Goal: Contribute content: Add original content to the website for others to see

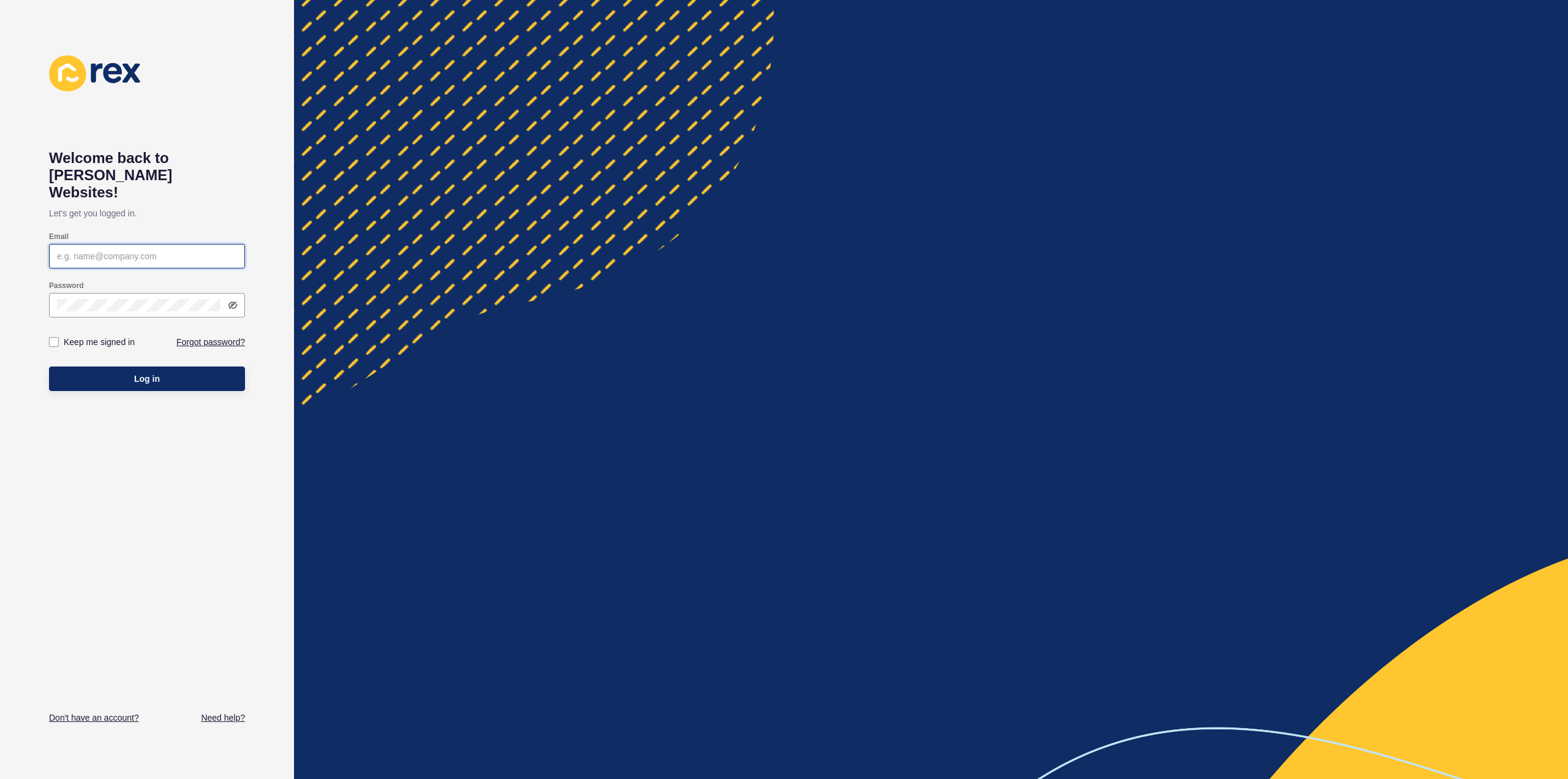
type input "[PERSON_NAME][EMAIL_ADDRESS][DOMAIN_NAME]"
drag, startPoint x: 0, startPoint y: 0, endPoint x: 119, endPoint y: 364, distance: 383.0
click at [119, 366] on button "Log in" at bounding box center [146, 379] width 196 height 24
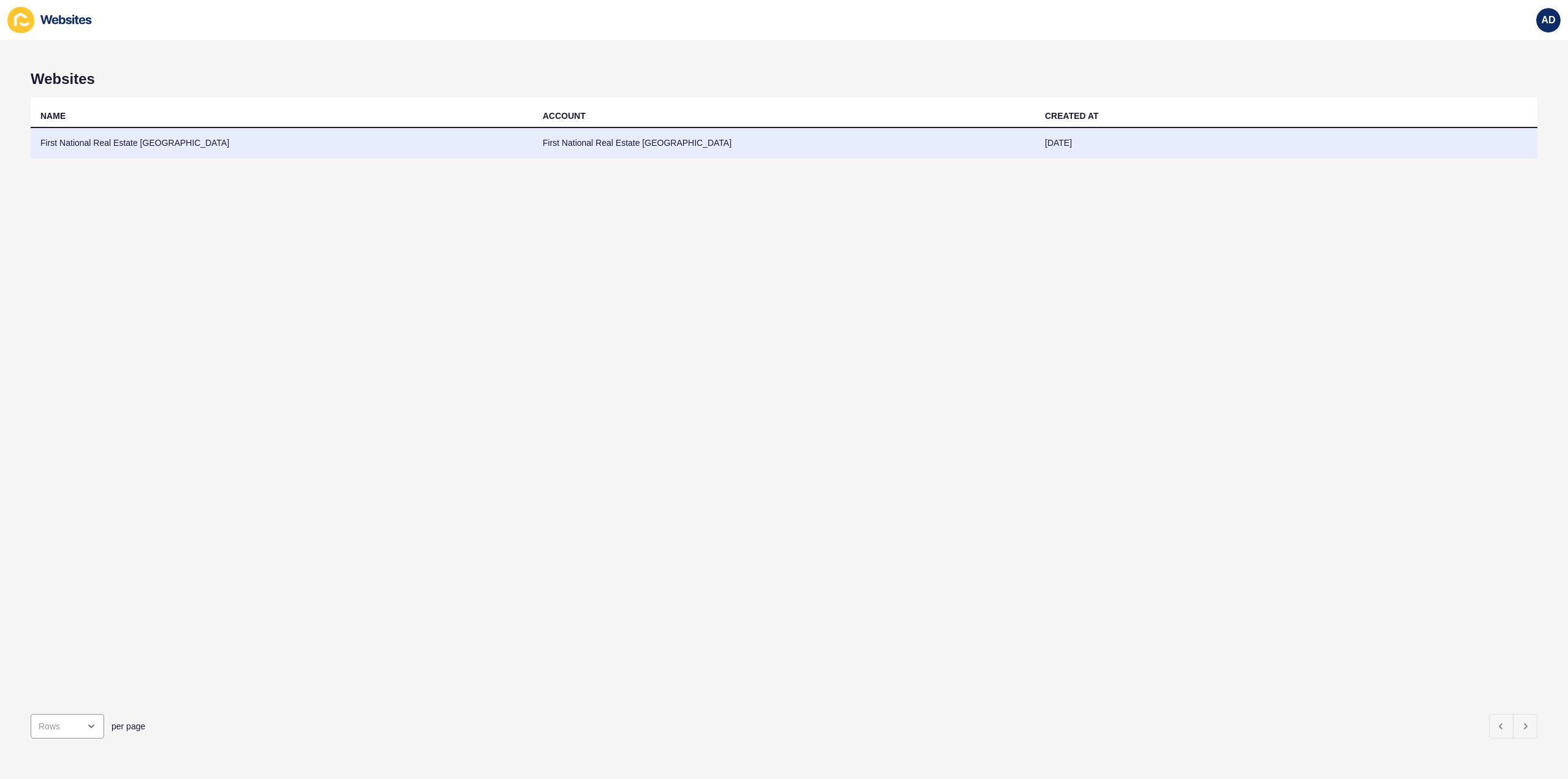
click at [142, 137] on td "First National Real Estate [GEOGRAPHIC_DATA]" at bounding box center [282, 143] width 502 height 30
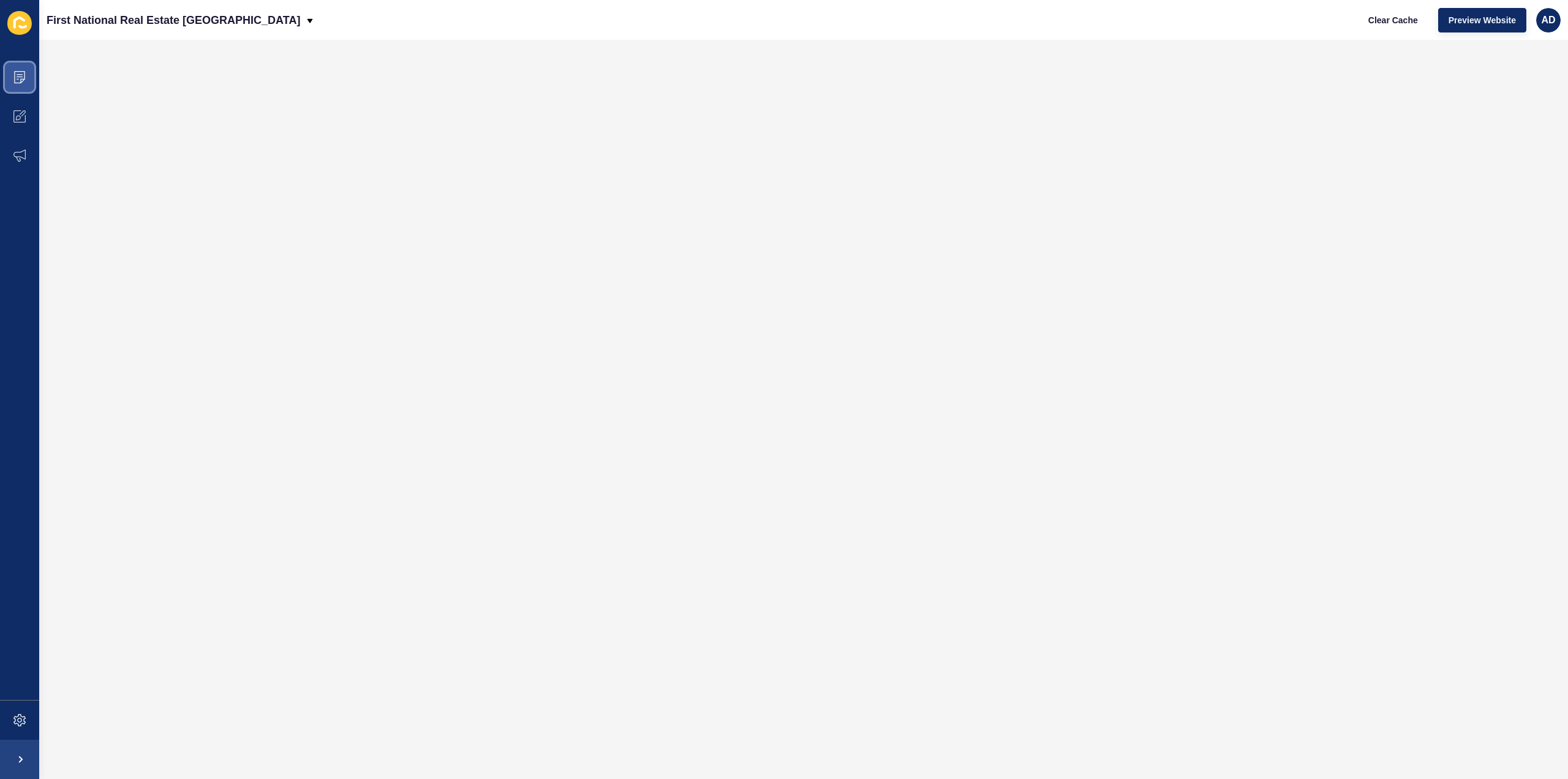
click at [15, 80] on icon at bounding box center [19, 76] width 12 height 12
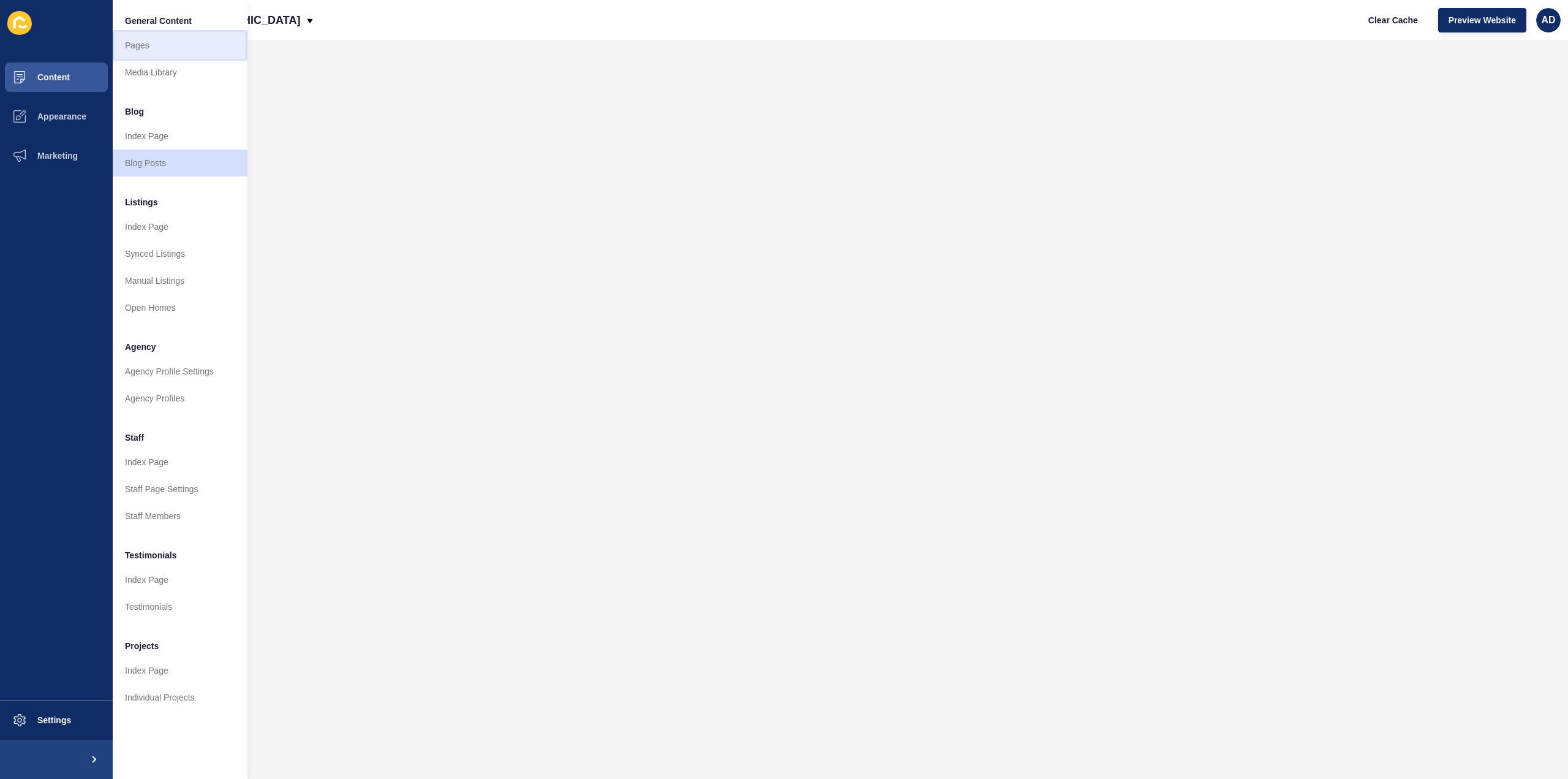
click at [138, 47] on link "Pages" at bounding box center [180, 45] width 135 height 27
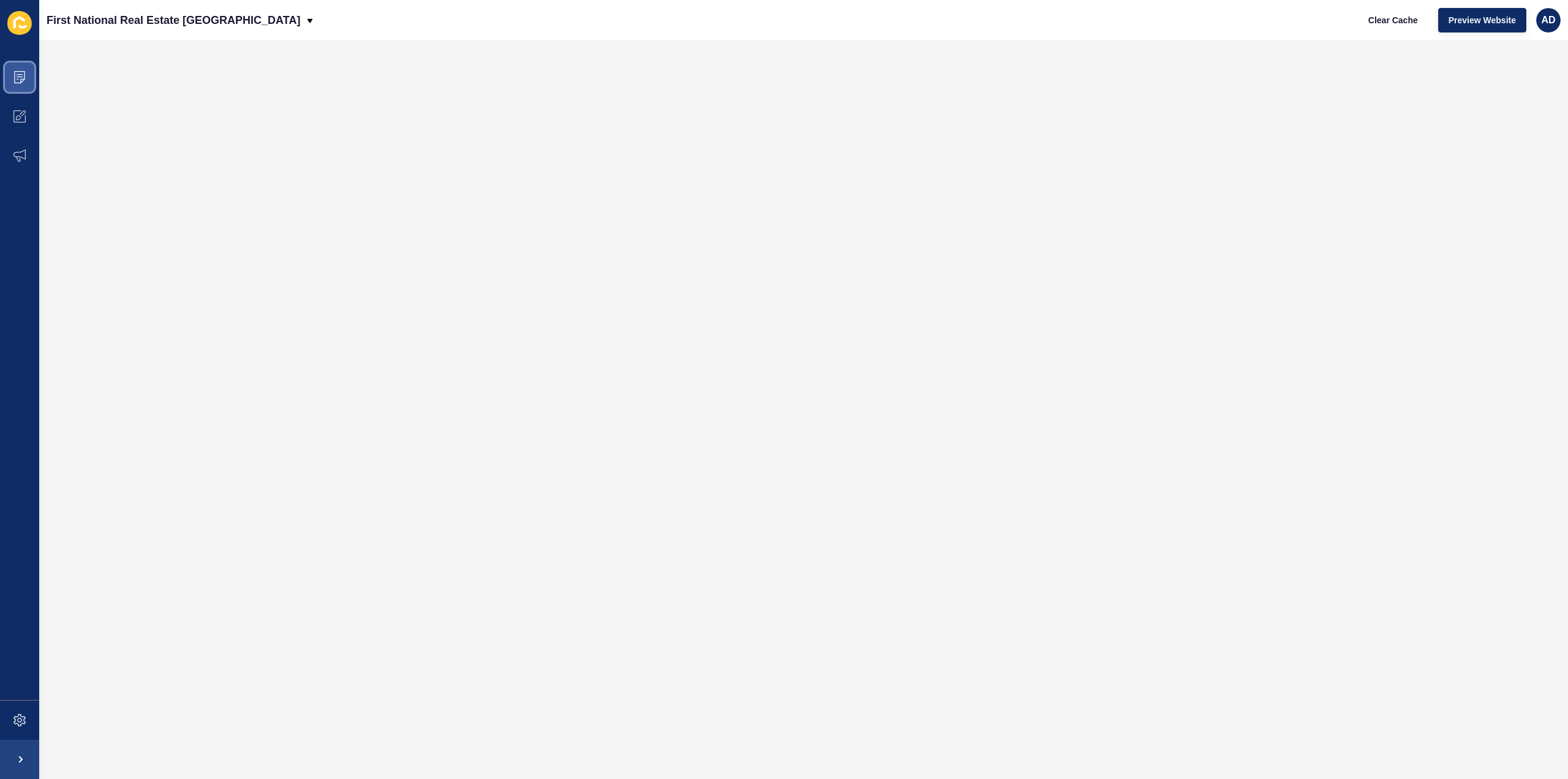
click at [24, 74] on icon at bounding box center [19, 76] width 12 height 12
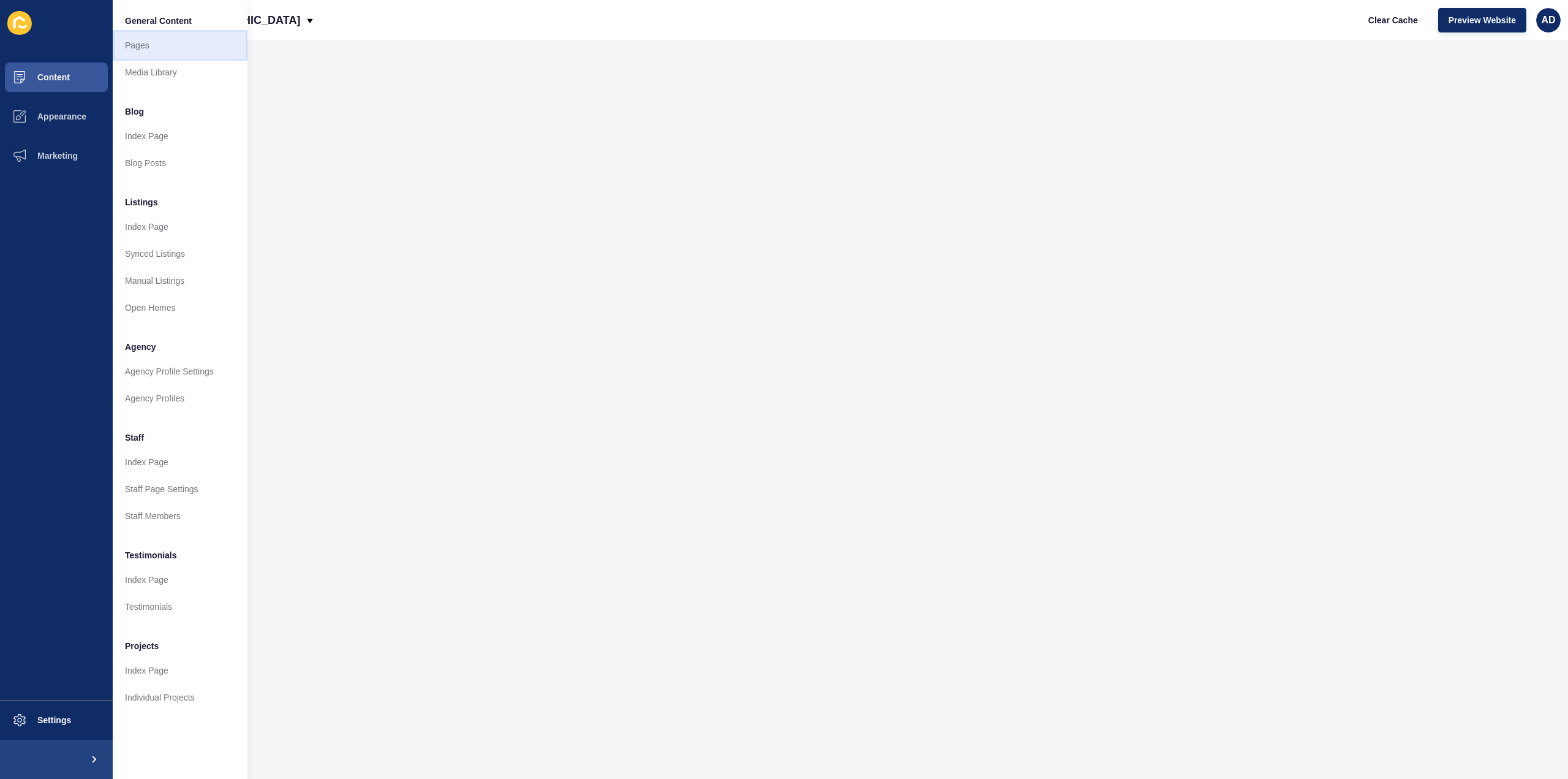
click at [142, 45] on link "Pages" at bounding box center [180, 45] width 135 height 27
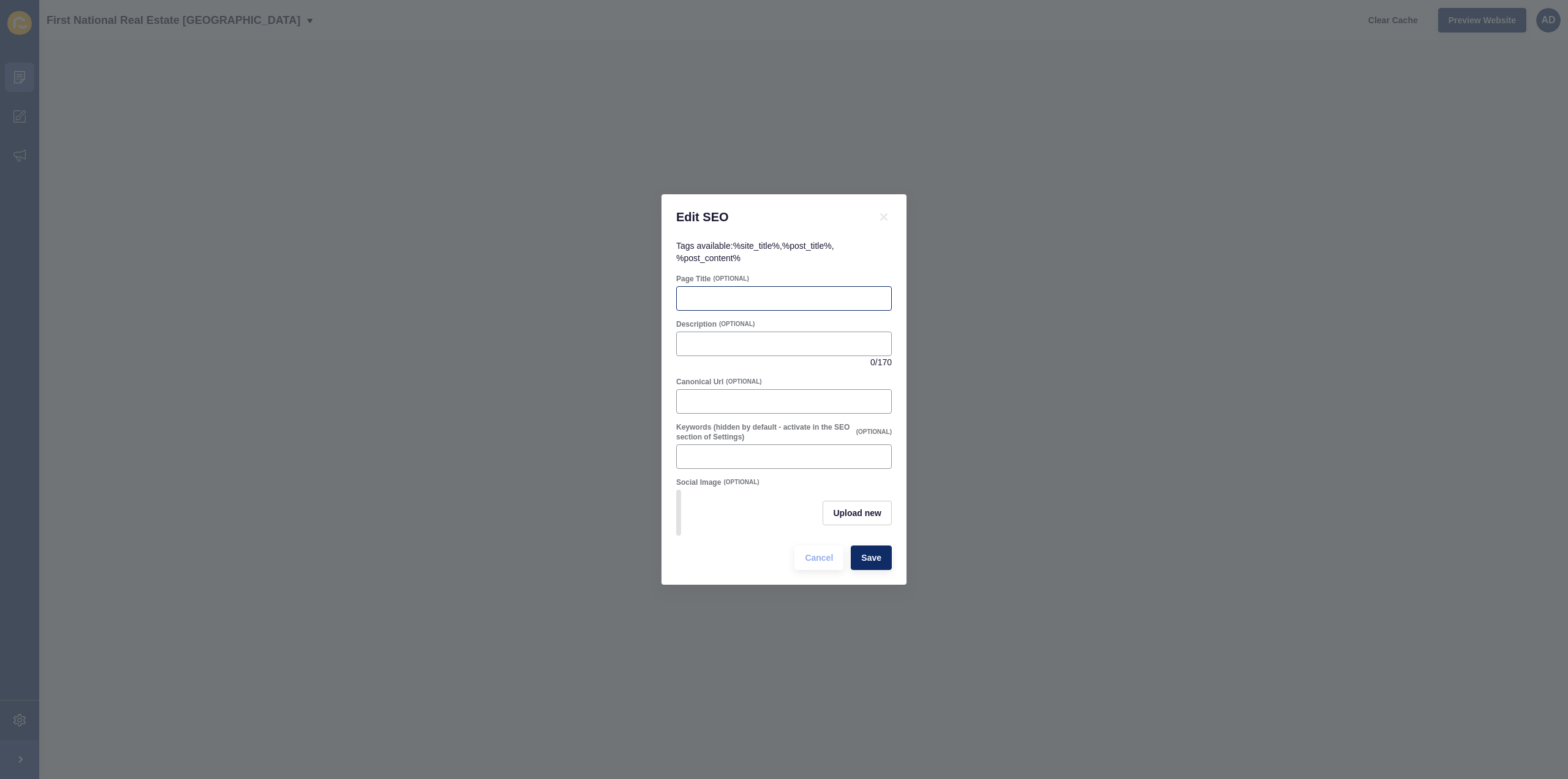
click at [728, 305] on div at bounding box center [784, 298] width 215 height 24
paste input "Kalkie QLD Suburb Profile | Lifestyle, Schools & Property Market"
type input "Kalkie QLD Suburb Profile | Lifestyle, Schools & Property Market"
click at [786, 319] on div "Description (OPTIONAL)" at bounding box center [784, 324] width 215 height 10
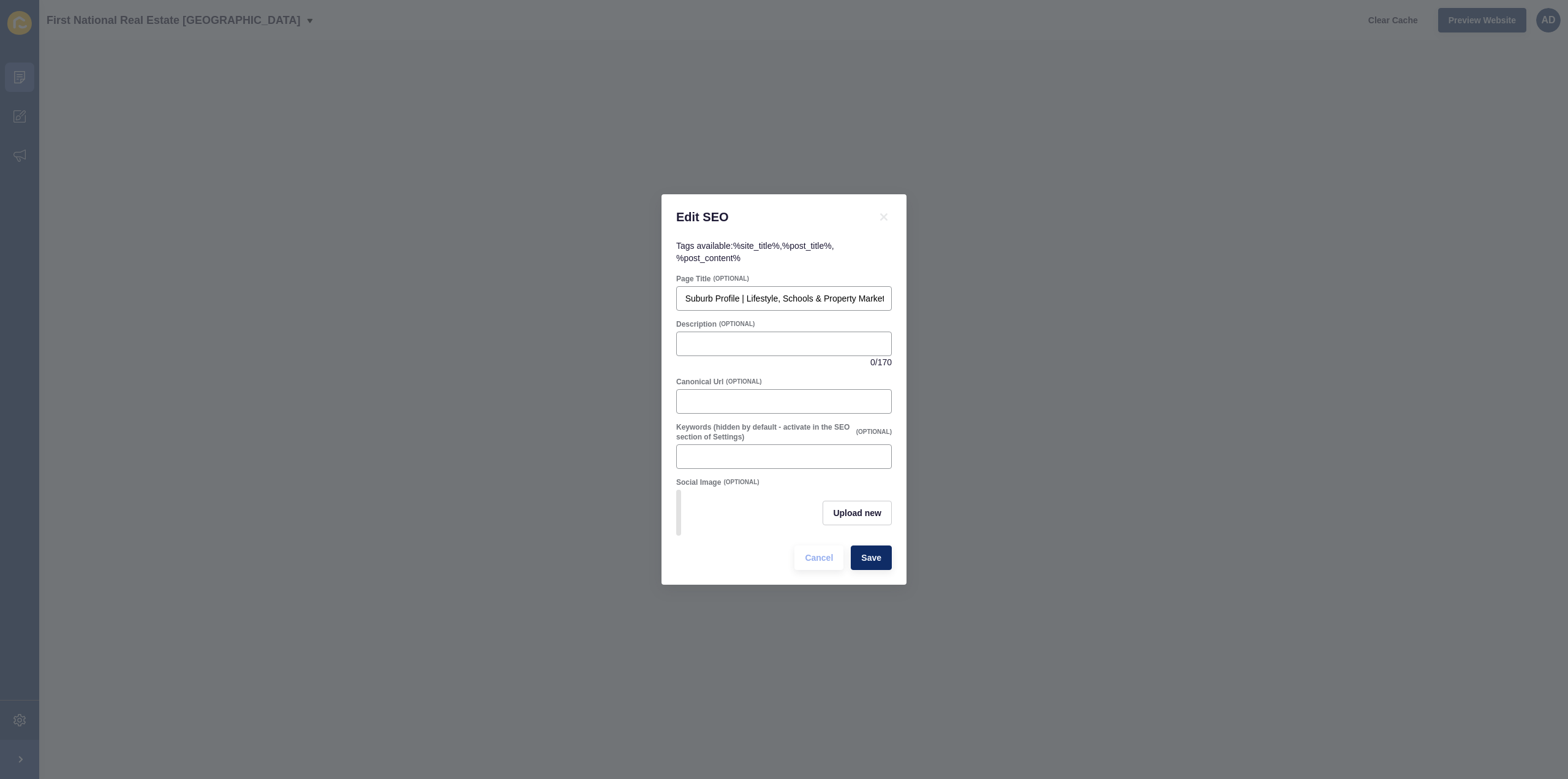
scroll to position [0, 0]
click at [784, 338] on input "Description" at bounding box center [784, 344] width 200 height 12
paste input "Discover Kalkie QLD – a family-friendly [GEOGRAPHIC_DATA] suburb offering quali…"
type input "Discover Kalkie QLD – a family-friendly [GEOGRAPHIC_DATA] suburb offering quali…"
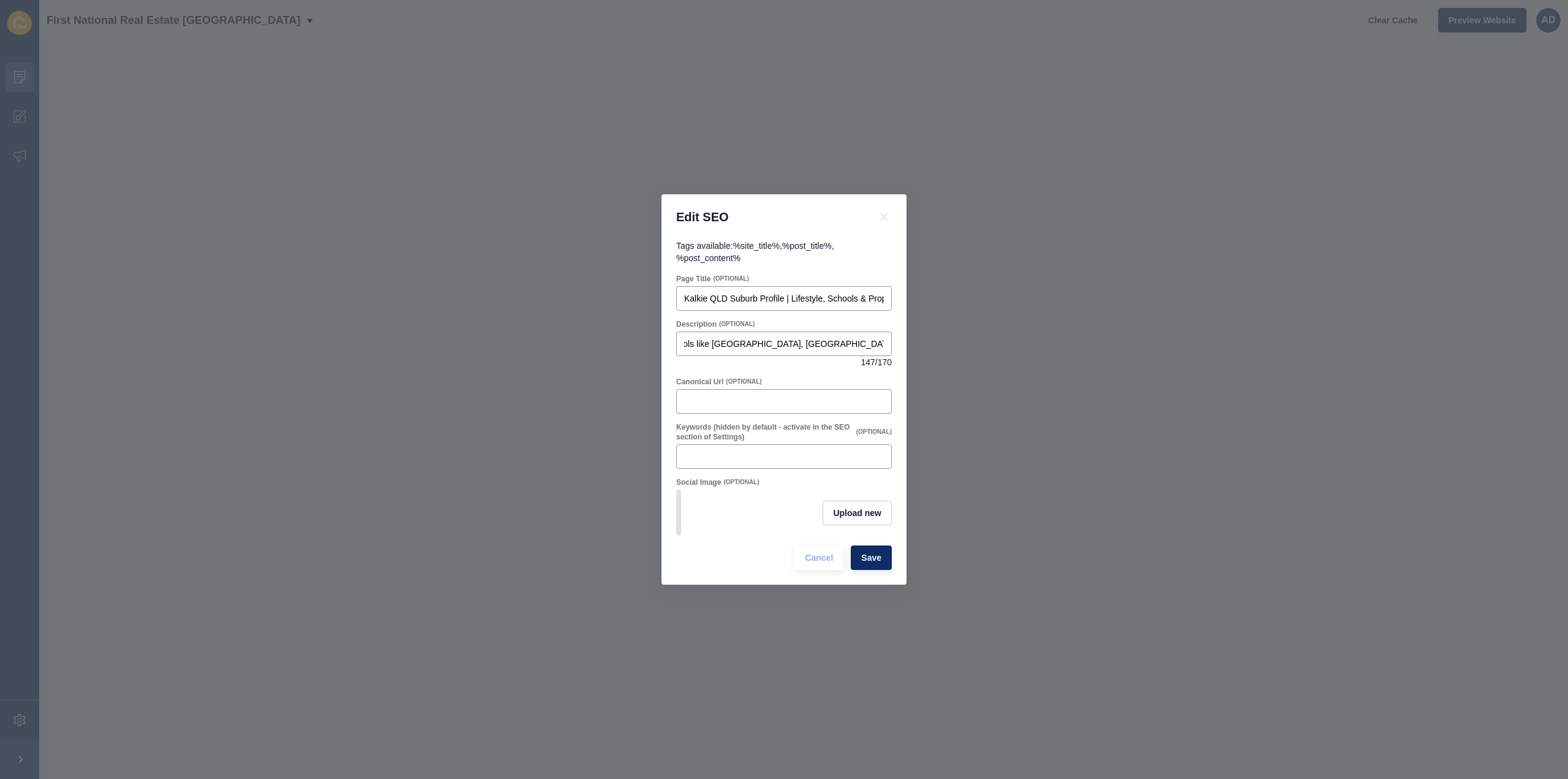
click at [797, 364] on div "Description (OPTIONAL) Discover Kalkie QLD – a family-friendly [GEOGRAPHIC_DATA…" at bounding box center [784, 343] width 218 height 51
click at [872, 510] on span "Upload new" at bounding box center [857, 513] width 49 height 12
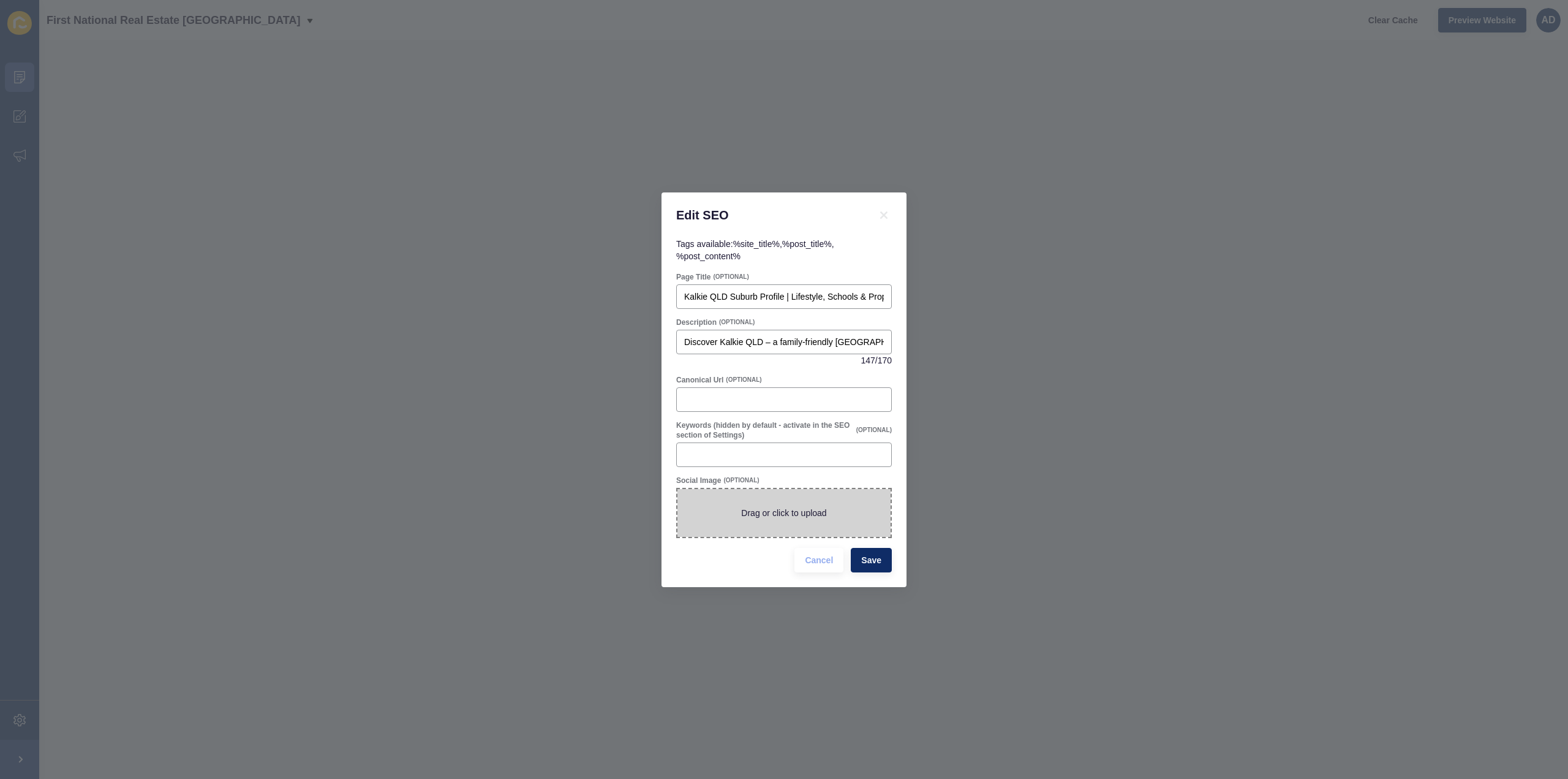
click at [804, 504] on span at bounding box center [784, 513] width 213 height 48
click at [677, 489] on input "Drag or click to upload" at bounding box center [677, 489] width 0 height 0
type input "C:\fakepath\fnbundyJealousRd48-06.jpg"
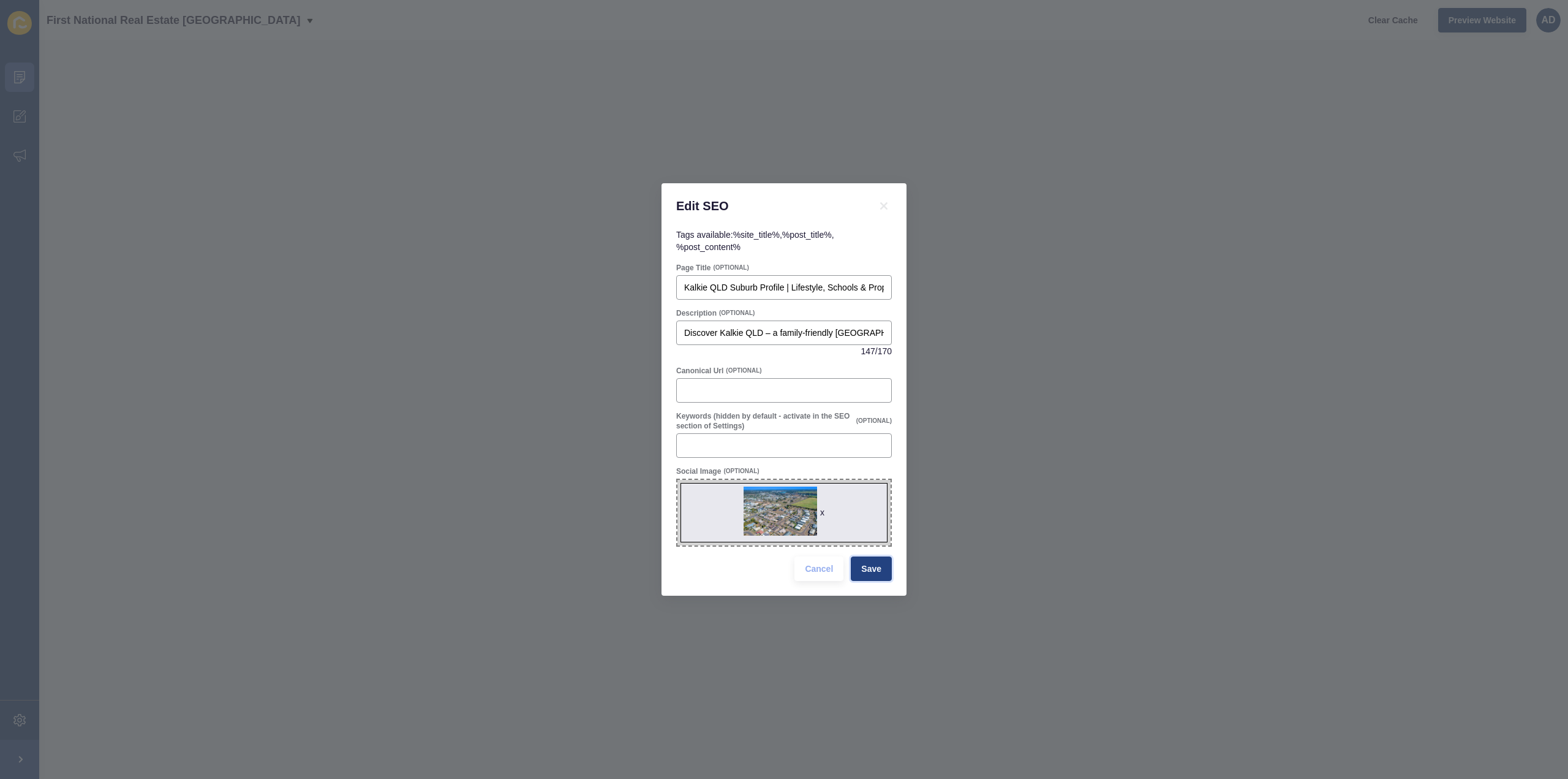
click at [883, 568] on button "Save" at bounding box center [871, 569] width 41 height 24
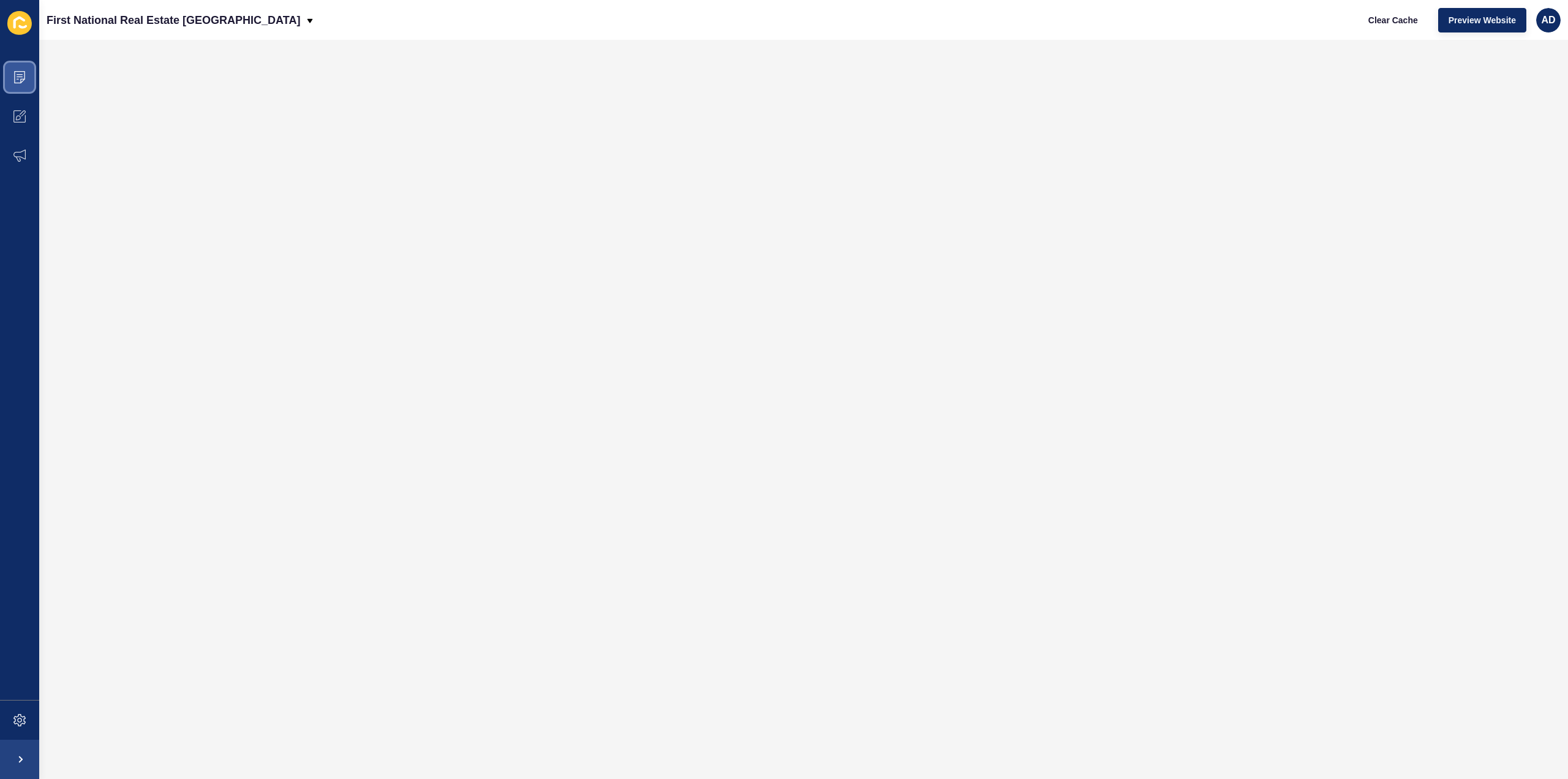
click at [13, 84] on span at bounding box center [19, 77] width 39 height 39
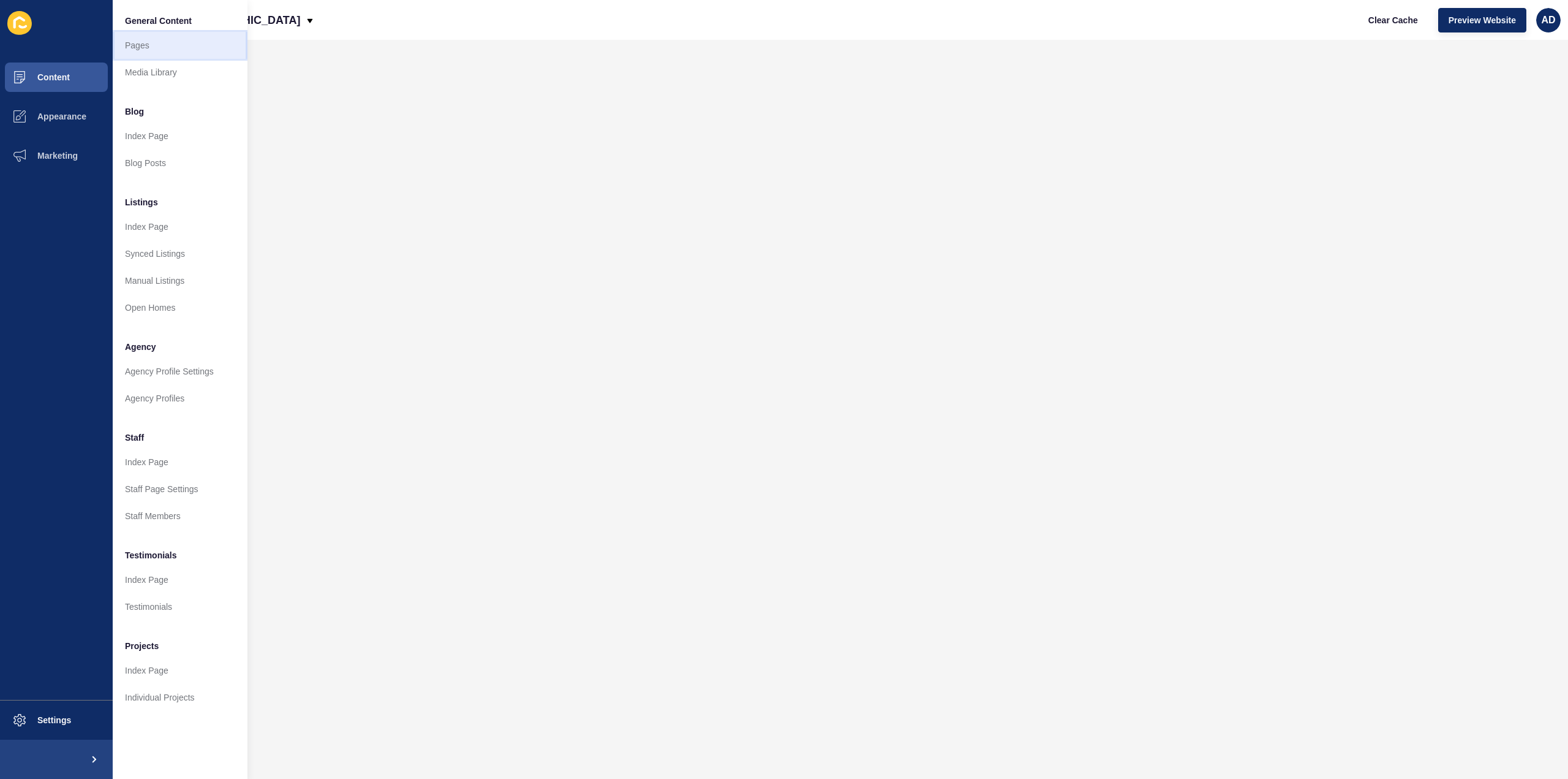
click at [136, 39] on link "Pages" at bounding box center [180, 45] width 135 height 27
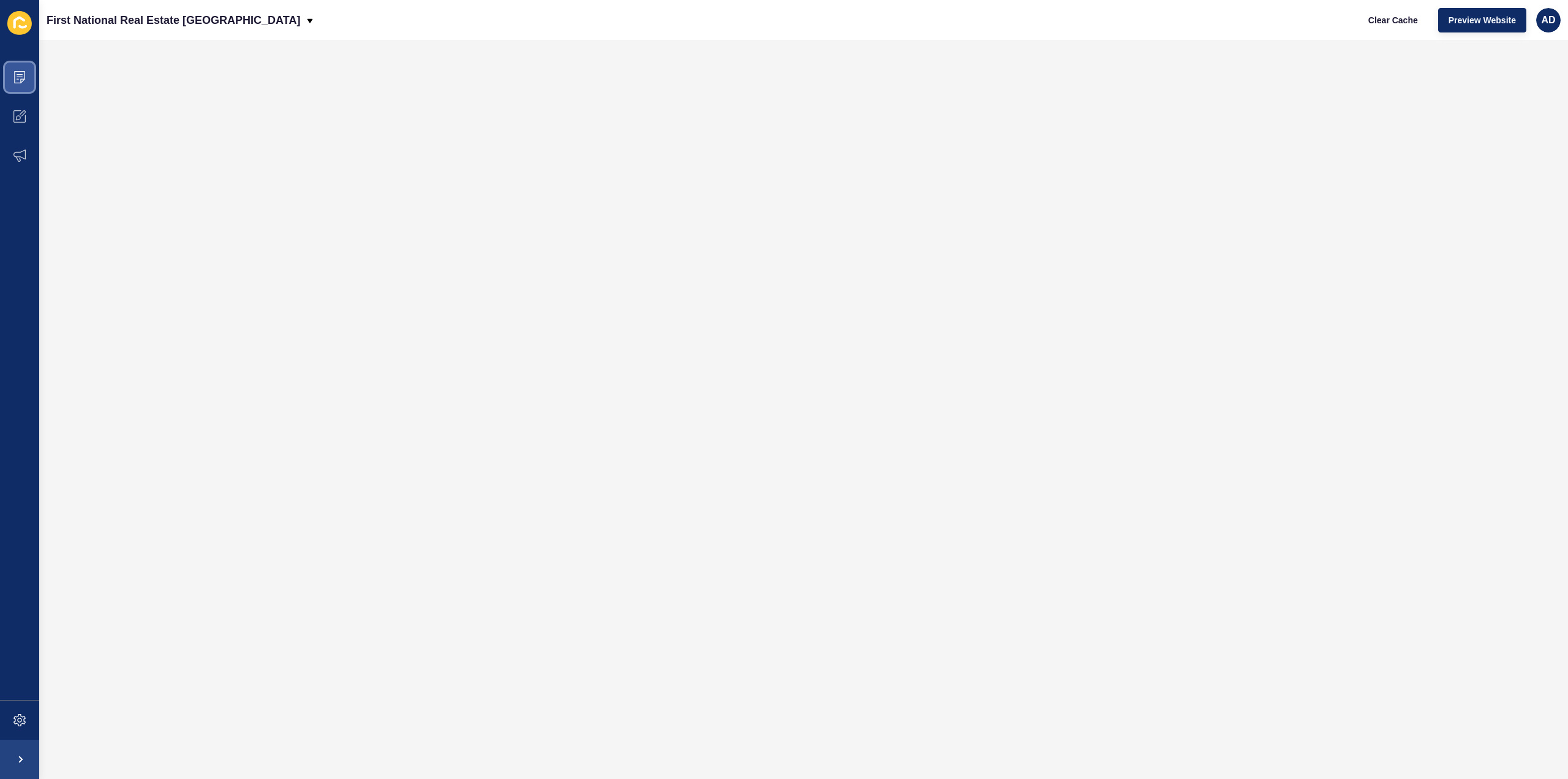
click at [18, 72] on icon at bounding box center [19, 76] width 12 height 12
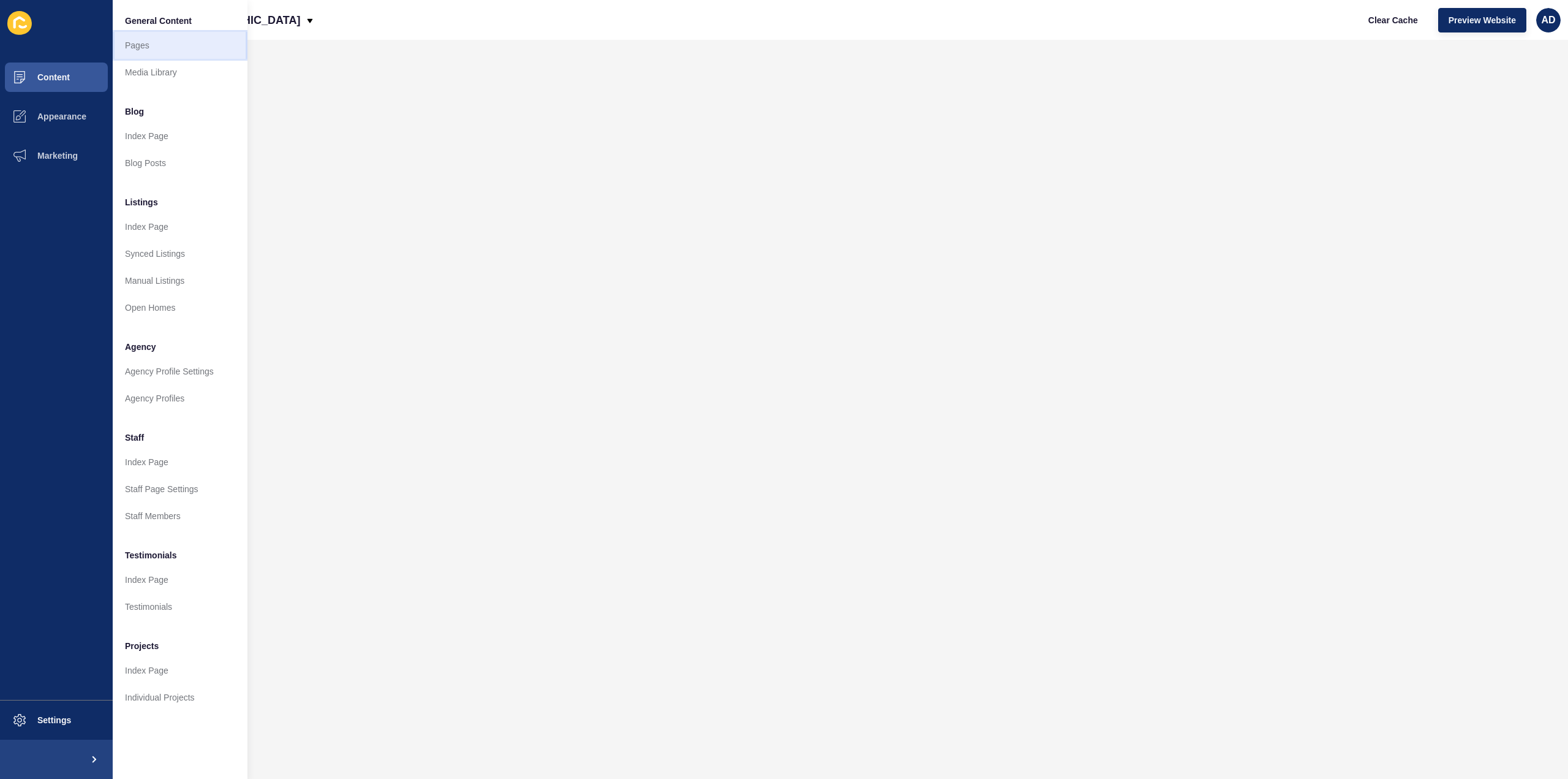
click at [140, 44] on link "Pages" at bounding box center [180, 45] width 135 height 27
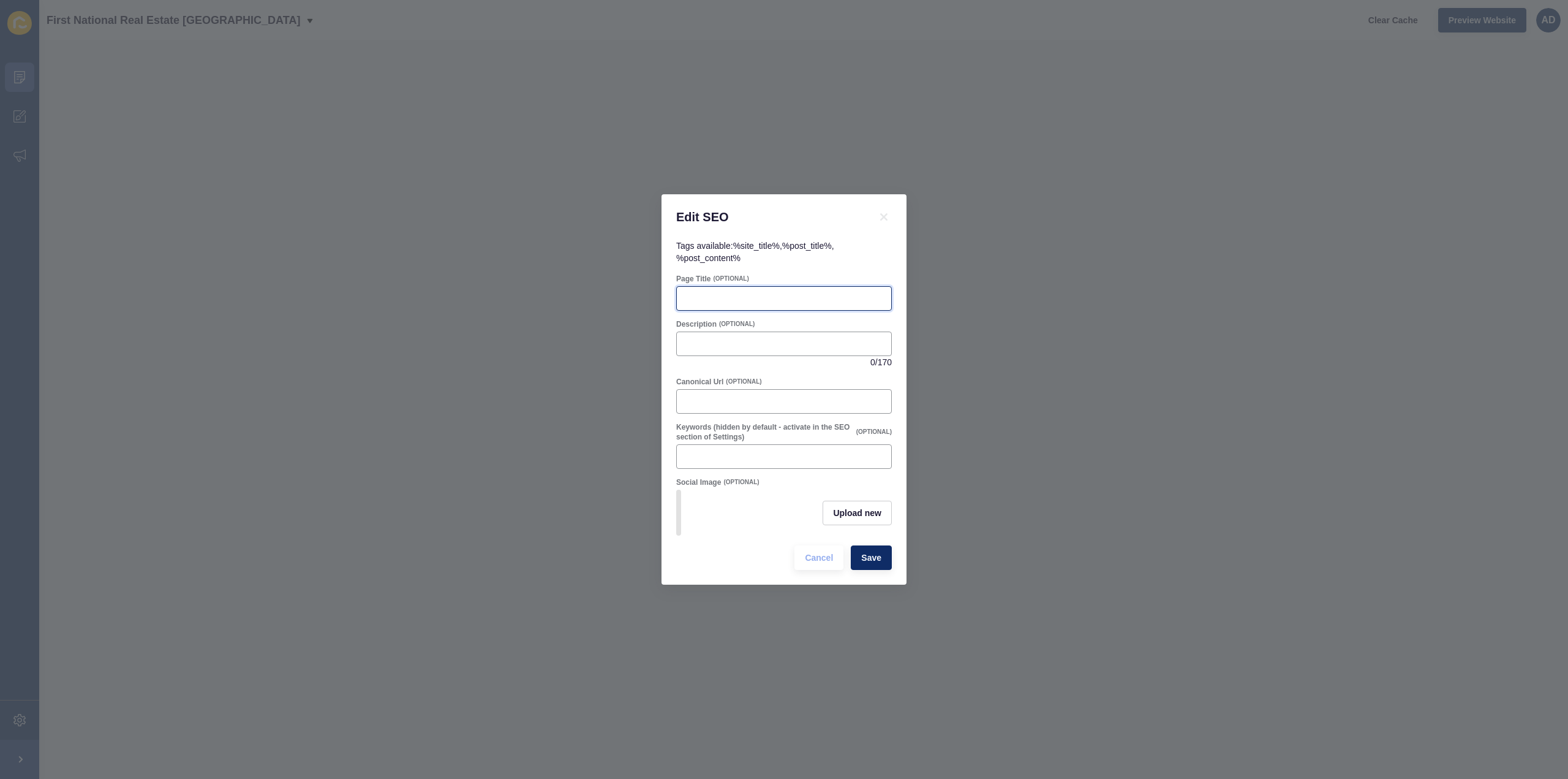
click at [719, 298] on input "Page Title" at bounding box center [784, 298] width 200 height 12
paste input "Kensington QLD Suburb Profile | Lifestyle & Property Guide"
type input "Kensington QLD Suburb Profile | Lifestyle & Property Guide"
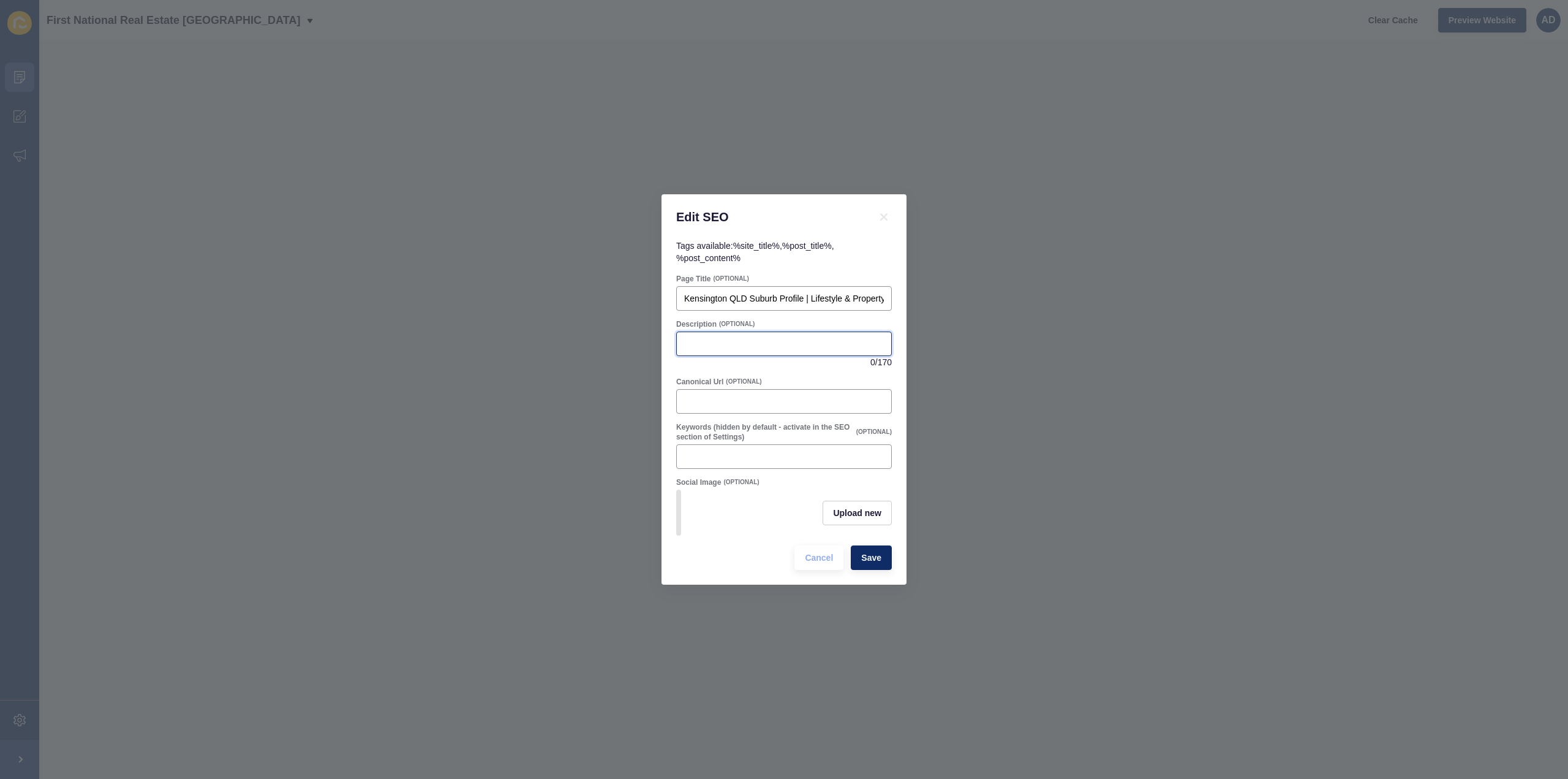
click at [744, 343] on input "Description" at bounding box center [784, 344] width 200 height 12
paste input "Discover why [GEOGRAPHIC_DATA] is one of [GEOGRAPHIC_DATA]’s fastest-growing su…"
type input "Discover why [GEOGRAPHIC_DATA] is one of [GEOGRAPHIC_DATA]’s fastest-growing su…"
click at [781, 377] on div "Canonical Url (OPTIONAL)" at bounding box center [784, 382] width 215 height 10
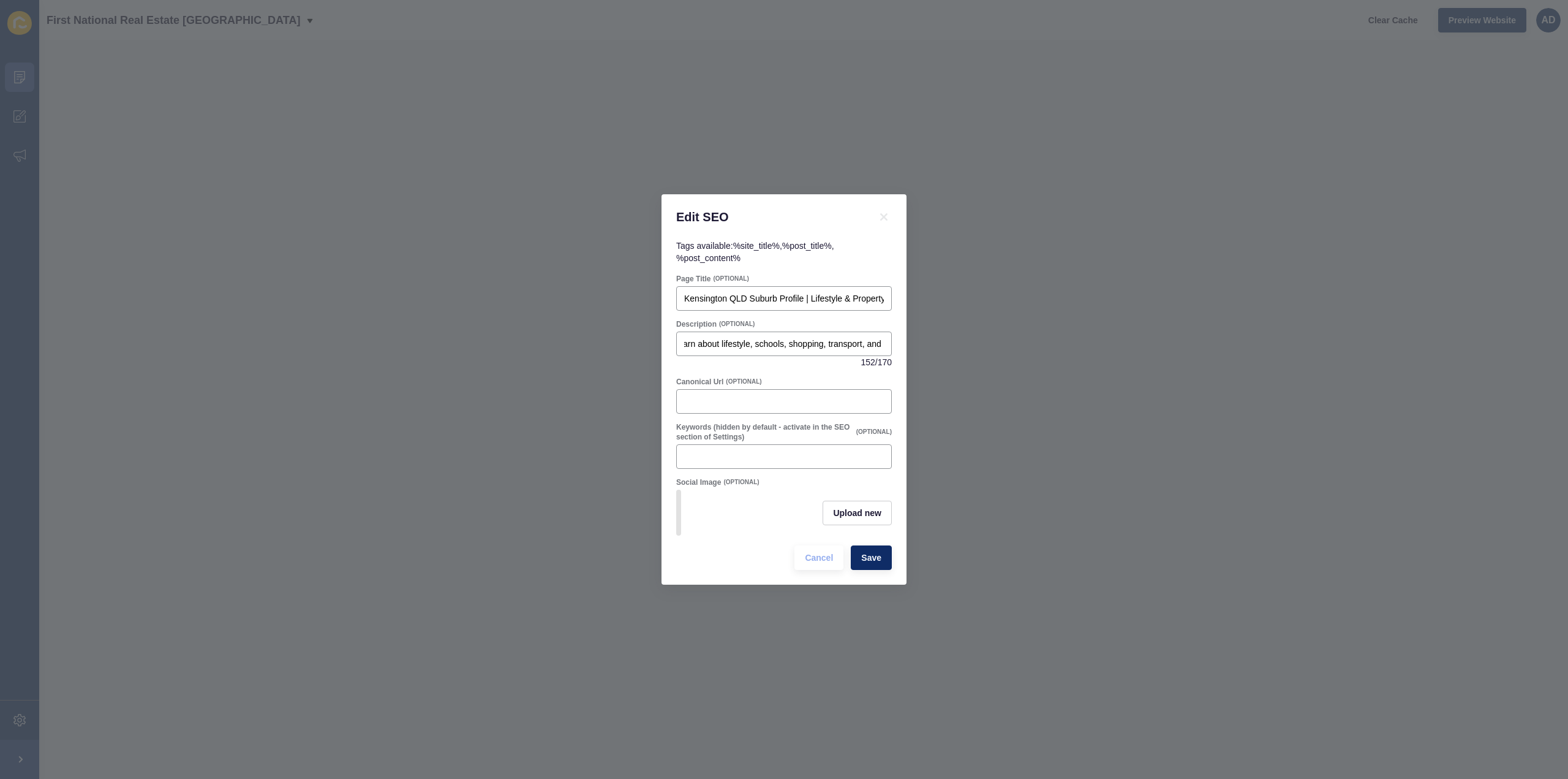
scroll to position [0, 0]
click at [872, 557] on span "Save" at bounding box center [870, 557] width 20 height 12
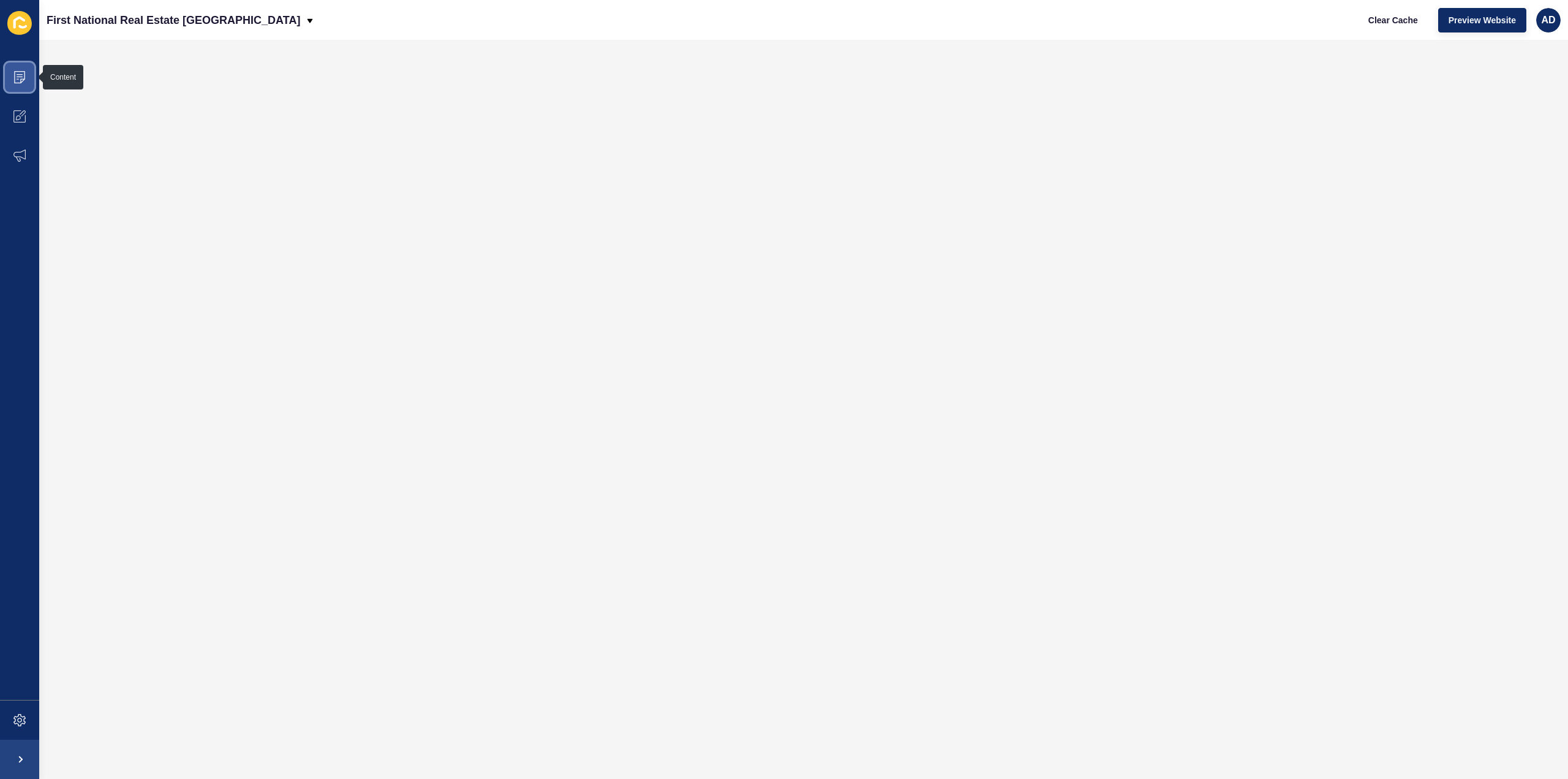
click at [22, 79] on icon at bounding box center [19, 76] width 11 height 12
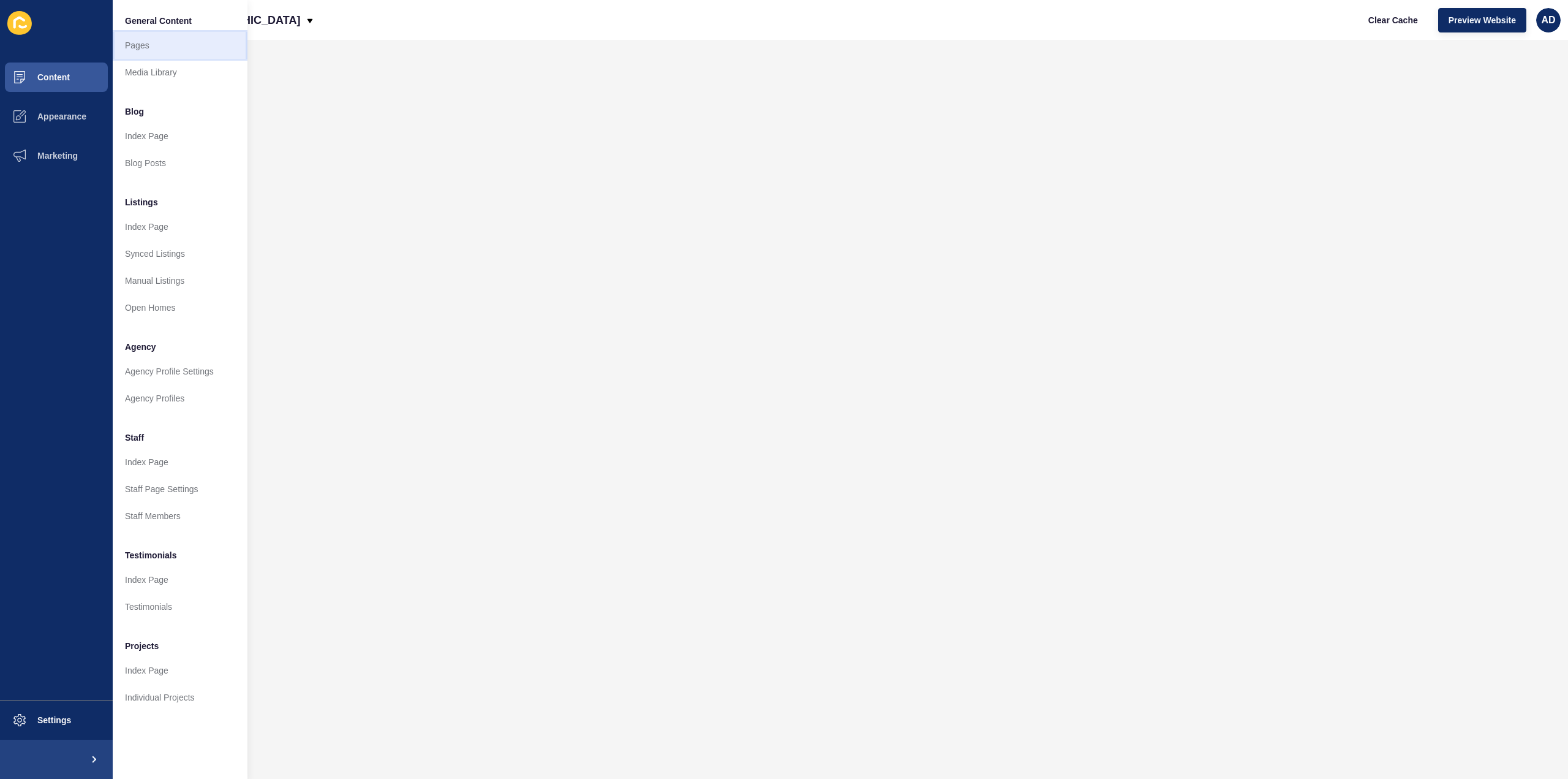
click at [143, 41] on link "Pages" at bounding box center [180, 45] width 135 height 27
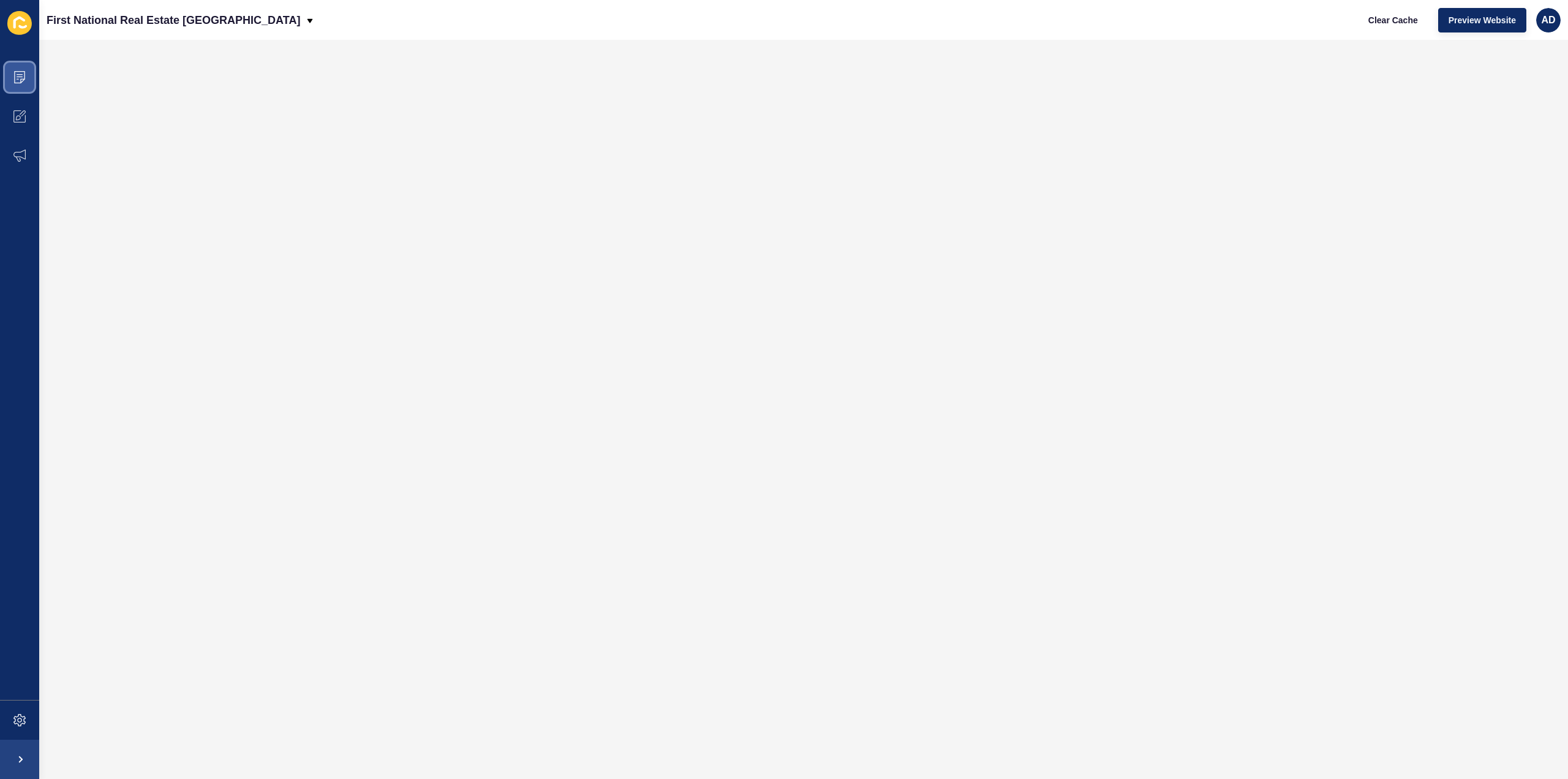
click at [19, 76] on icon at bounding box center [19, 76] width 6 height 1
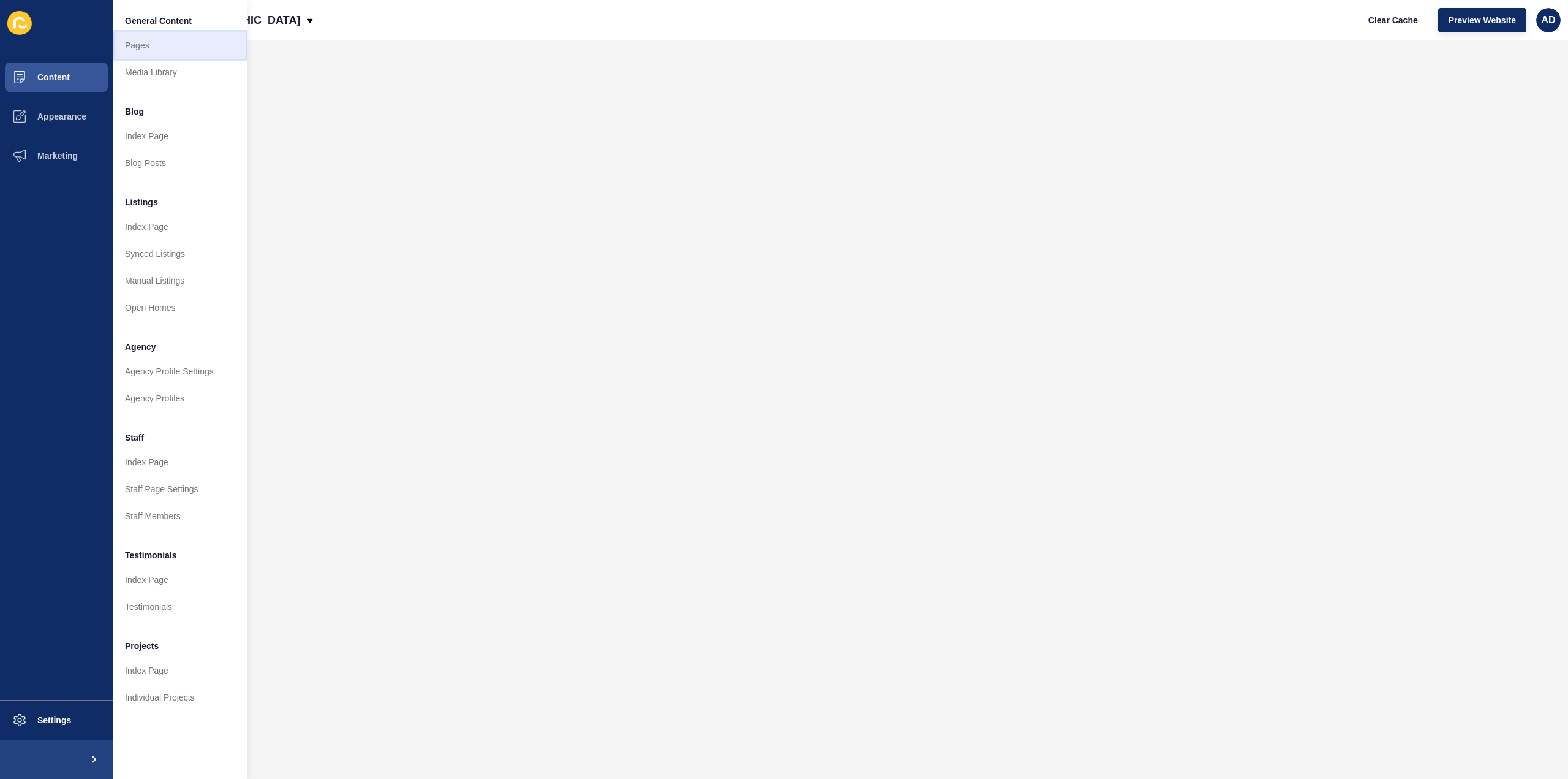
click at [142, 45] on link "Pages" at bounding box center [180, 45] width 135 height 27
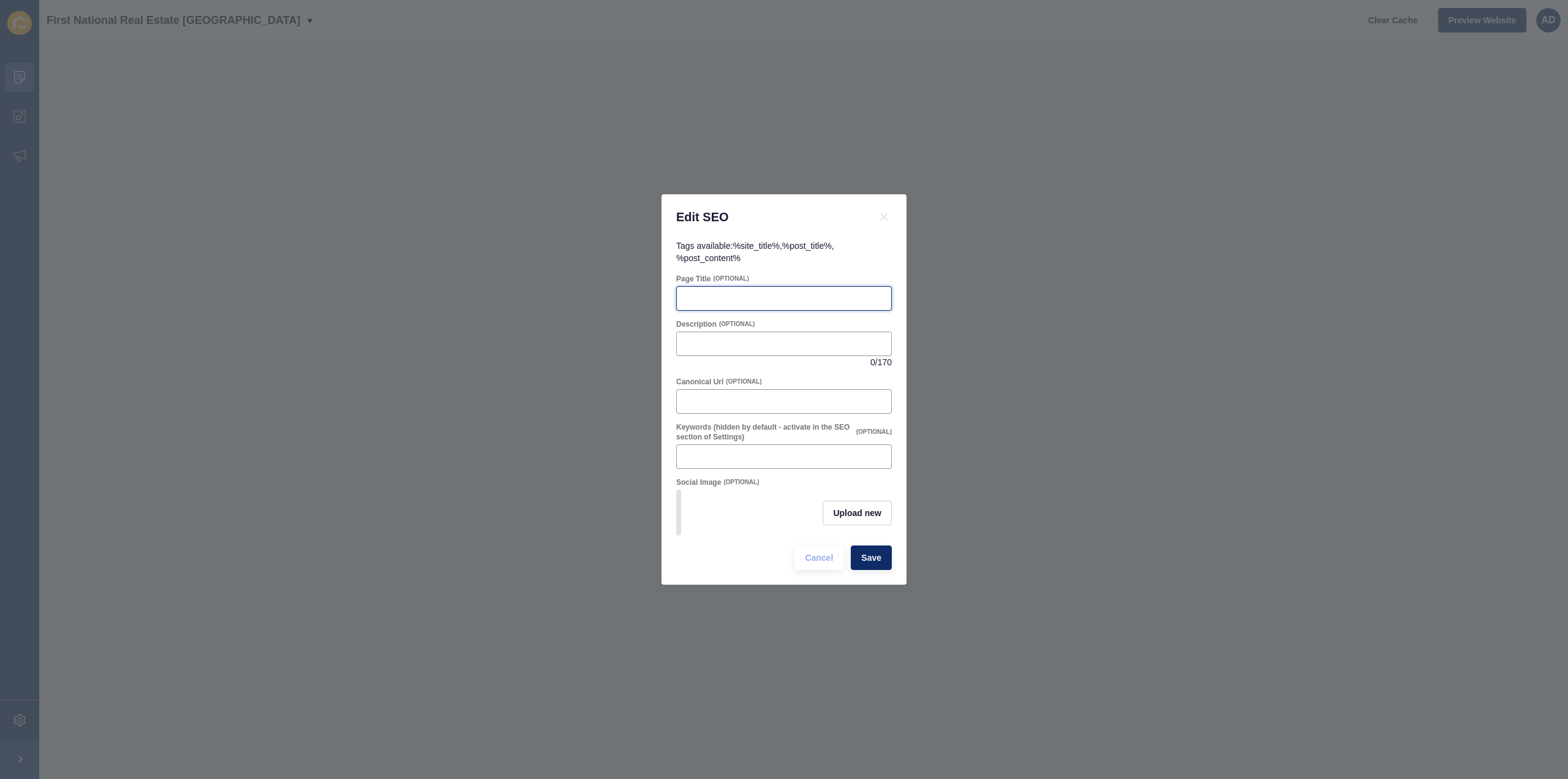
click at [732, 292] on input "Page Title" at bounding box center [784, 298] width 200 height 12
paste input "Kepnock QLD 4670 – Family-Friendly Suburb Near [GEOGRAPHIC_DATA] CBD"
type input "Kepnock QLD 4670 – Family-Friendly Suburb Near [GEOGRAPHIC_DATA] CBD"
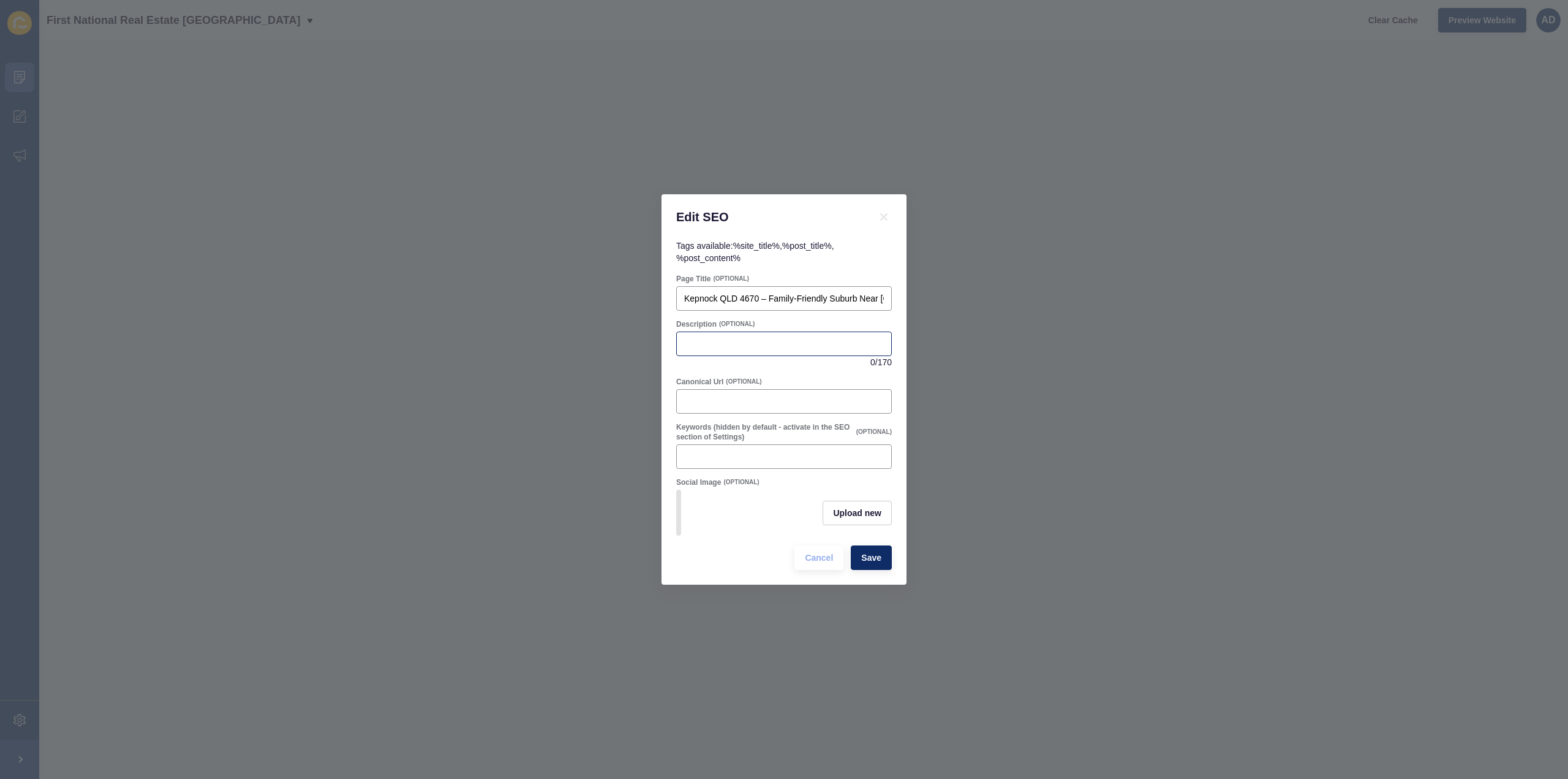
click at [747, 348] on div at bounding box center [784, 344] width 215 height 24
paste input "Discover Kepnock, a welcoming suburb in [GEOGRAPHIC_DATA] offering leafy street…"
click at [847, 307] on form "Page Title (OPTIONAL) Kepnock QLD 4670 – Family-Friendly Suburb Near [GEOGRAPHI…" at bounding box center [784, 422] width 215 height 296
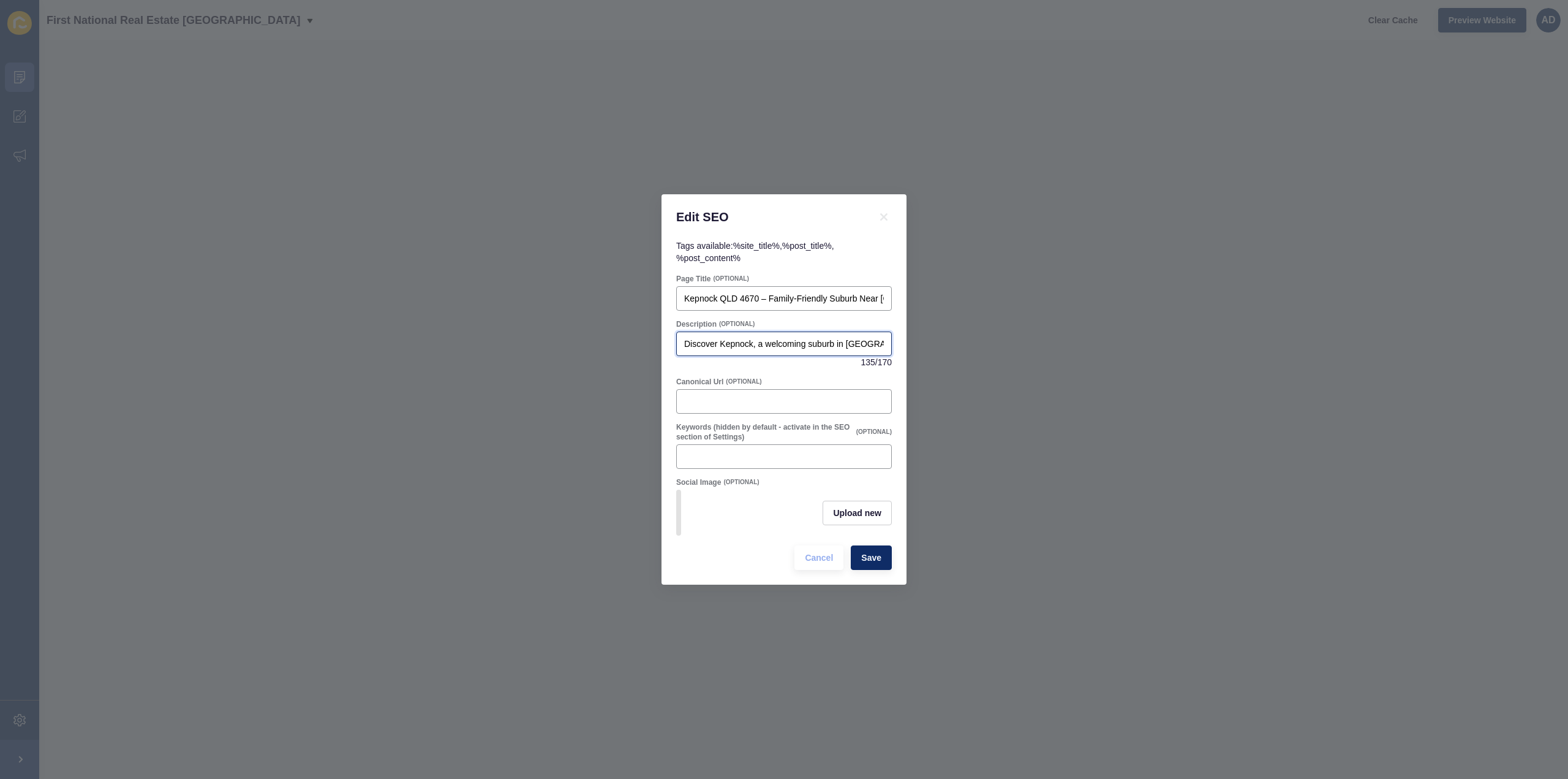
click at [769, 338] on input "Discover Kepnock, a welcoming suburb in [GEOGRAPHIC_DATA] offering leafy street…" at bounding box center [784, 344] width 200 height 12
paste input "Ideal for families, first-home buyers, and investors."
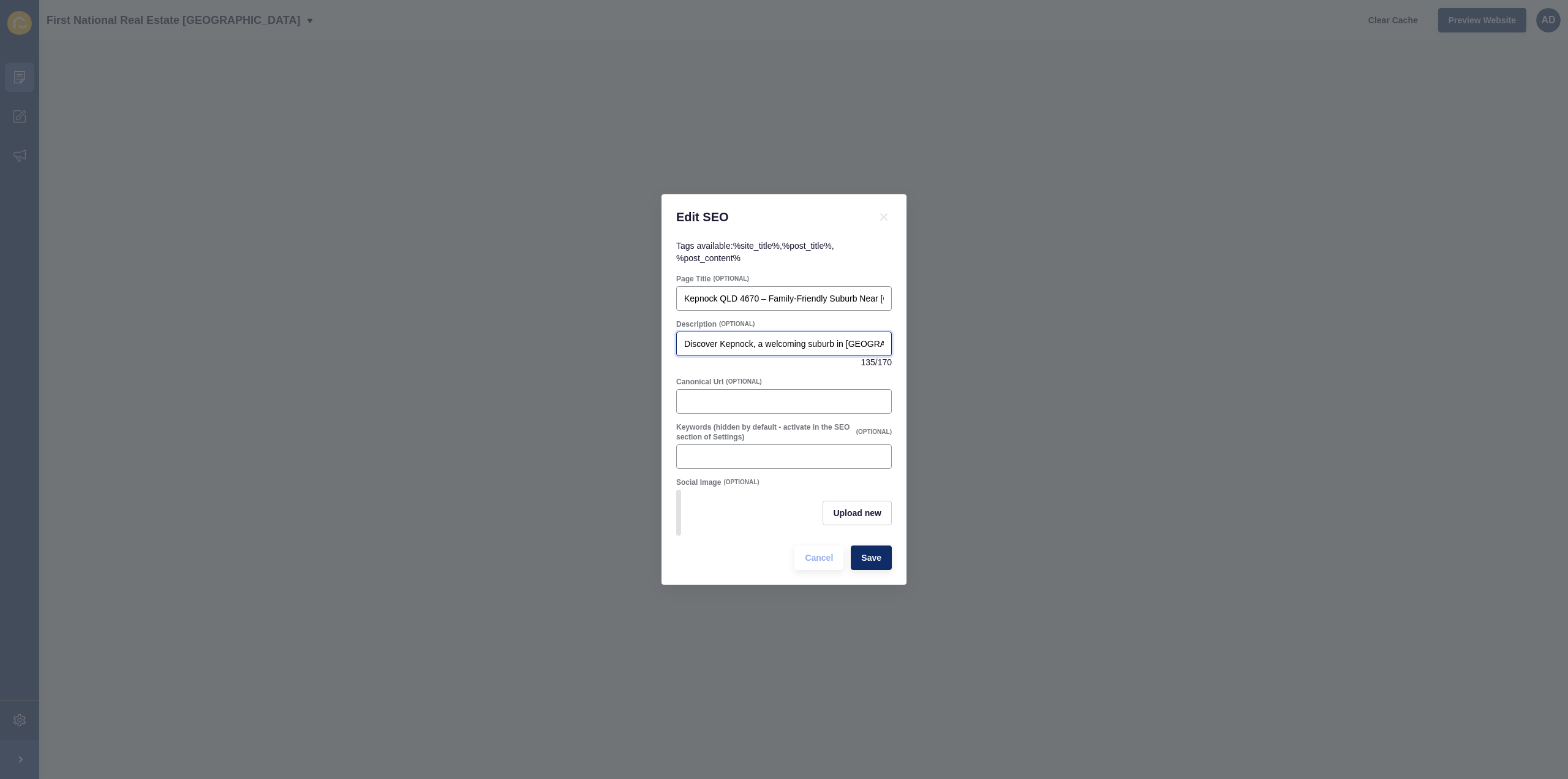
scroll to position [0, 511]
drag, startPoint x: 830, startPoint y: 338, endPoint x: 941, endPoint y: 336, distance: 111.0
click at [941, 336] on div "Edit SEO Tags available: %site_title% , %post_title% , %post_content% Page Titl…" at bounding box center [784, 389] width 1568 height 779
drag, startPoint x: 813, startPoint y: 337, endPoint x: 949, endPoint y: 340, distance: 136.0
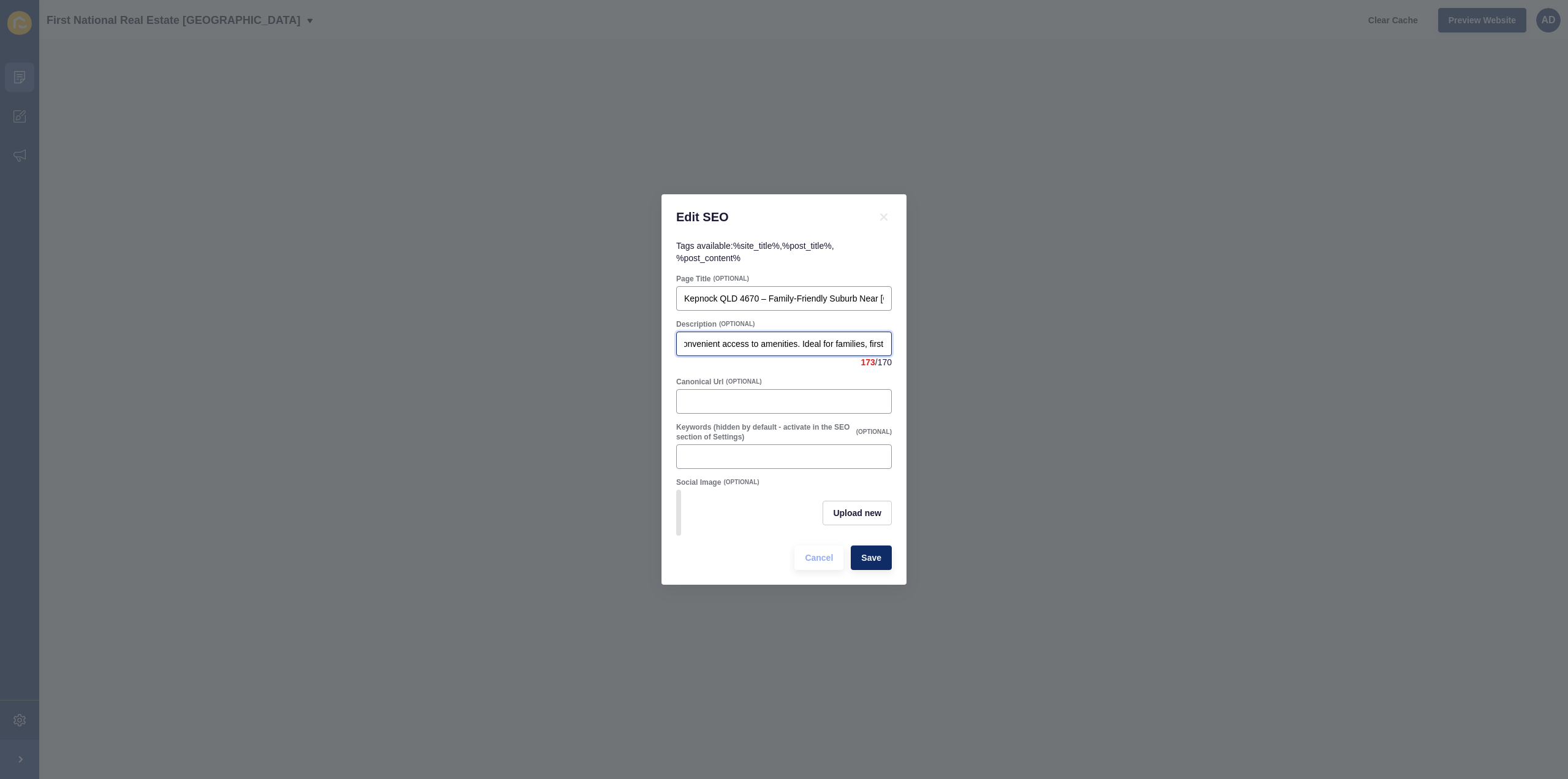
click at [949, 340] on div "Edit SEO Tags available: %site_title% , %post_title% , %post_content% Page Titl…" at bounding box center [784, 389] width 1568 height 779
type input "Discover Kepnock, a welcoming suburb in [GEOGRAPHIC_DATA] offering leafy street…"
click at [797, 377] on div "Canonical Url (OPTIONAL)" at bounding box center [784, 382] width 215 height 10
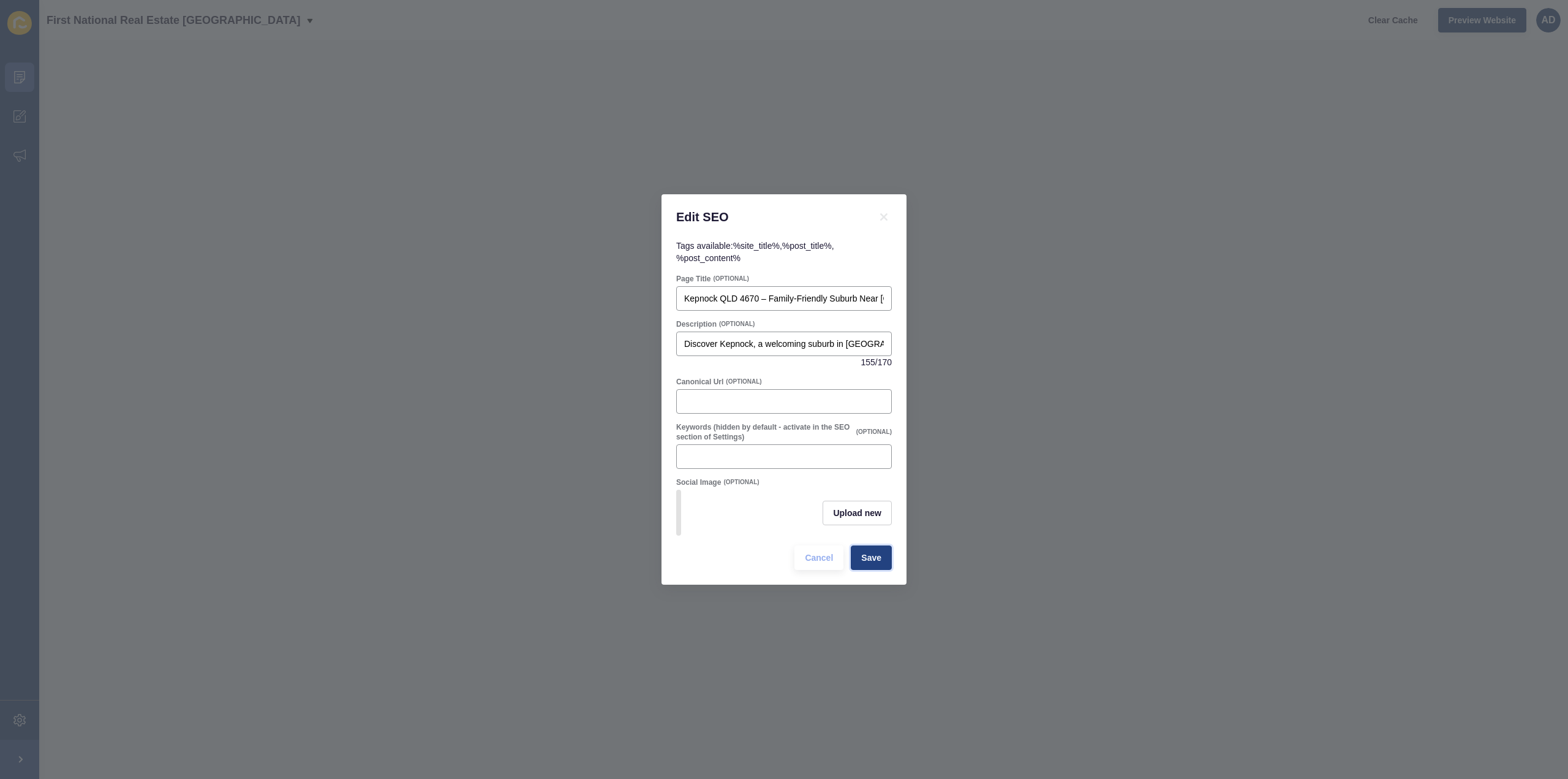
click at [866, 564] on span "Save" at bounding box center [870, 557] width 20 height 12
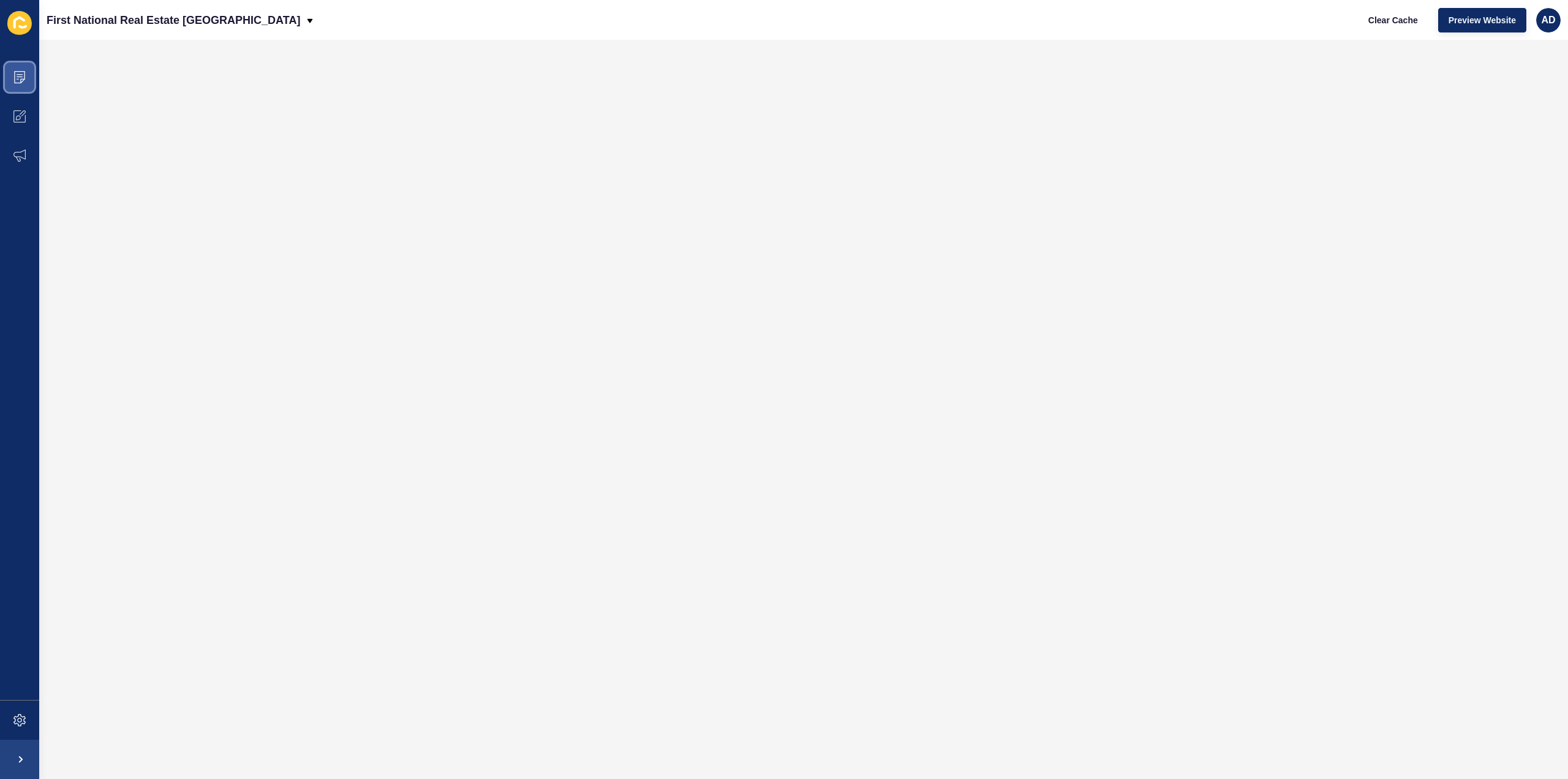
click at [16, 73] on icon at bounding box center [19, 76] width 12 height 12
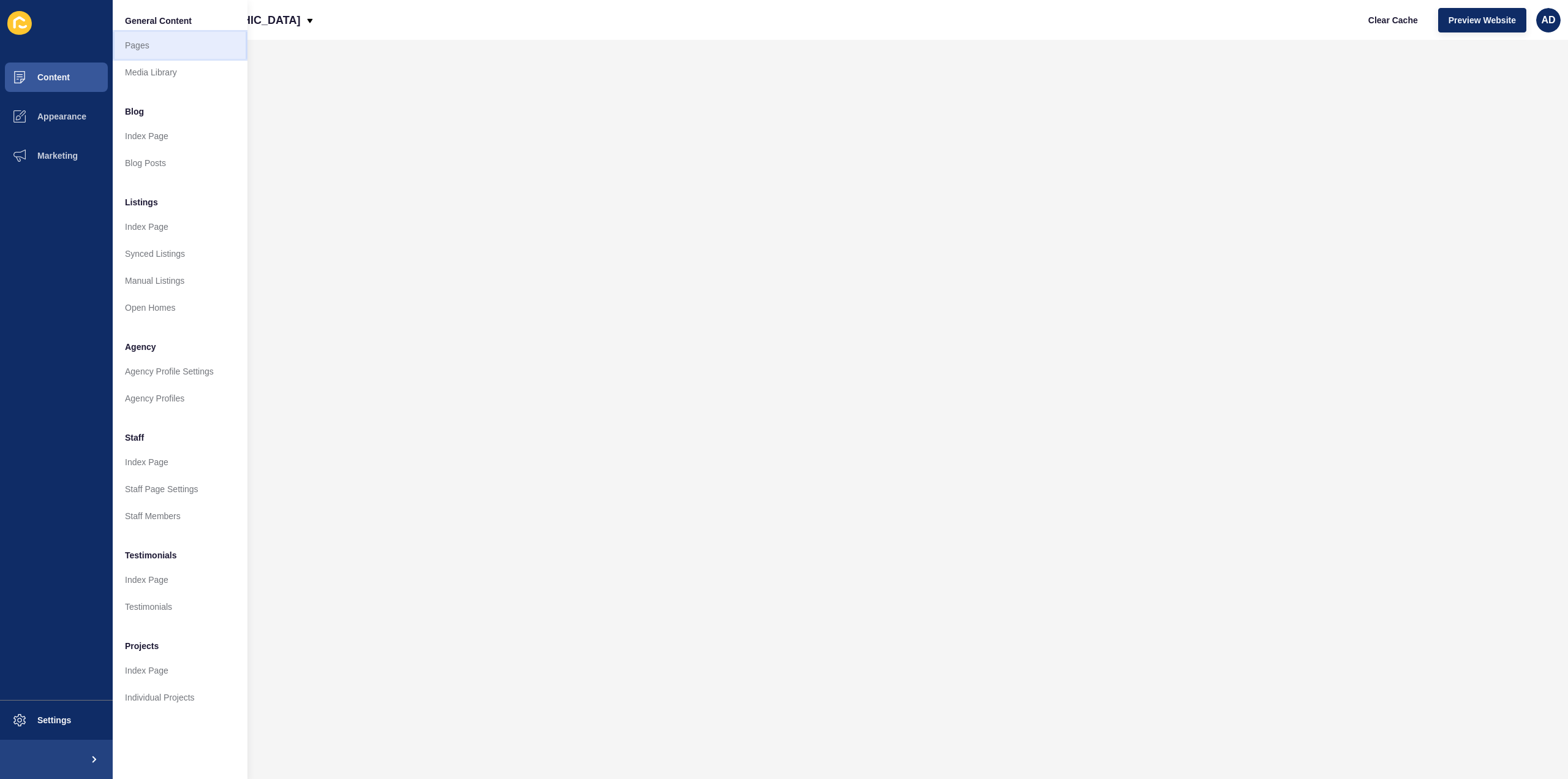
click at [136, 40] on link "Pages" at bounding box center [180, 45] width 135 height 27
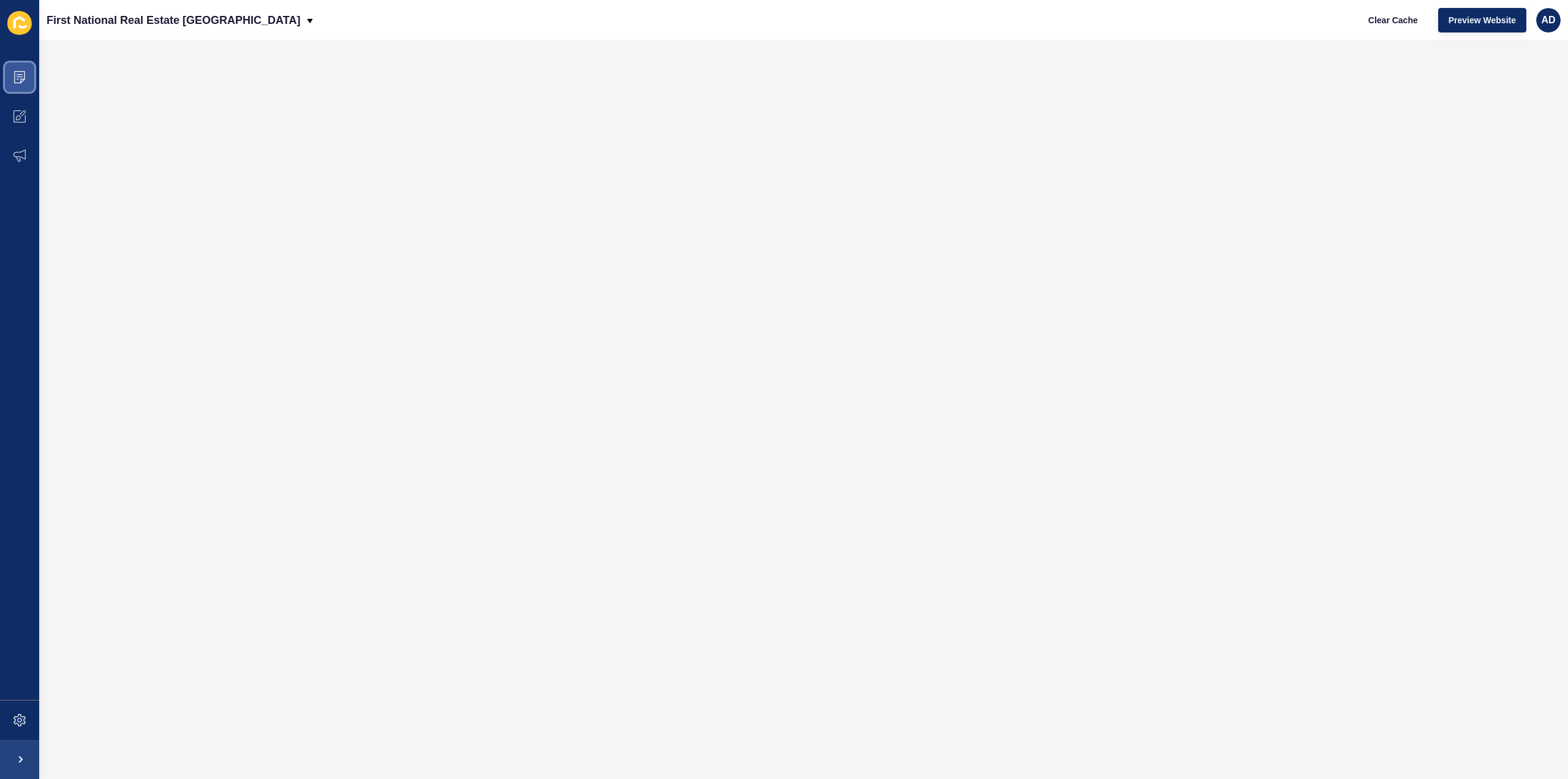
click at [21, 74] on icon at bounding box center [19, 74] width 6 height 1
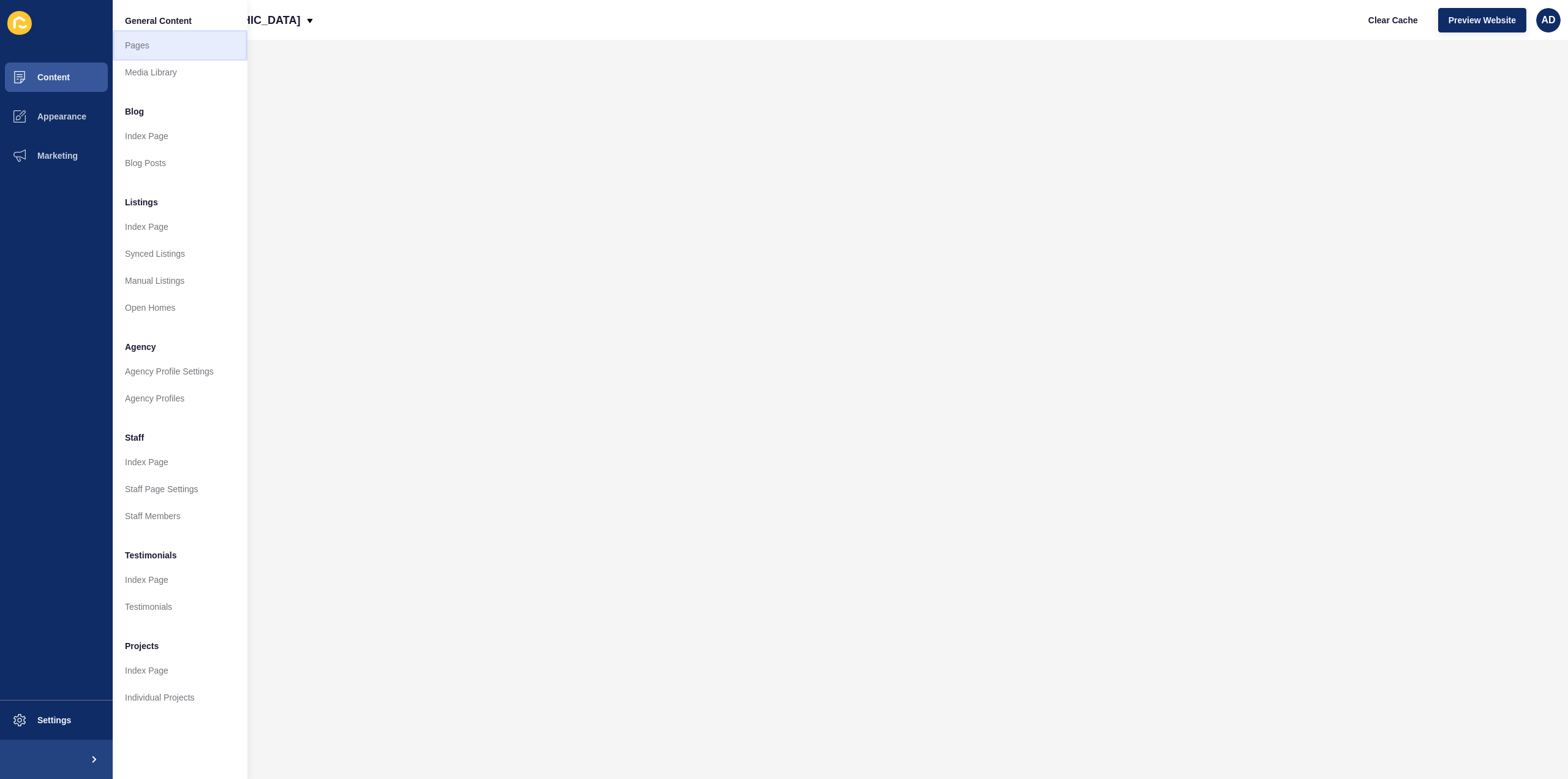
click at [135, 49] on link "Pages" at bounding box center [180, 45] width 135 height 27
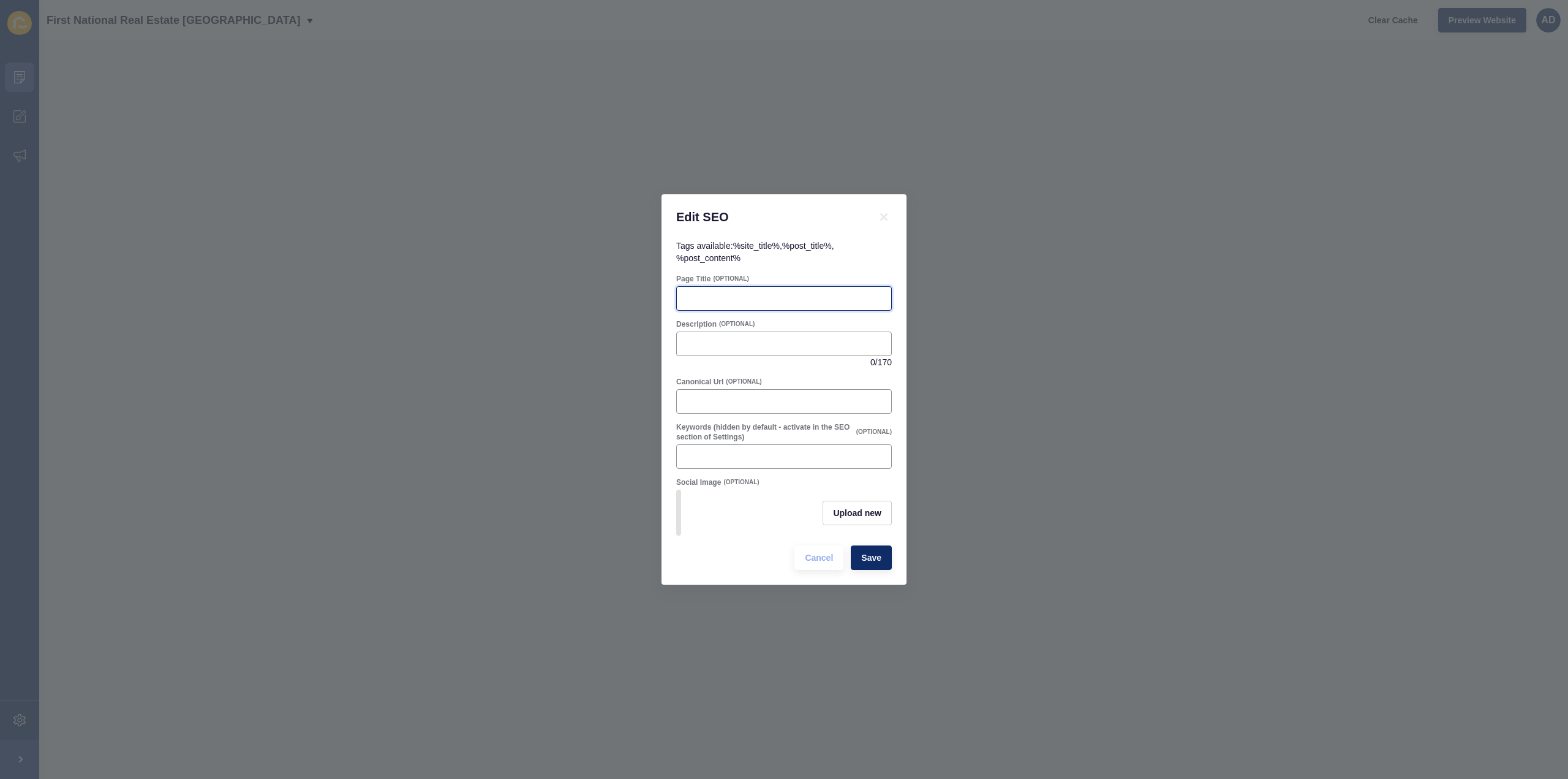
click at [746, 292] on input "Page Title" at bounding box center [784, 298] width 200 height 12
paste input "Millbank QLD Suburb Profile | Lifestyle, Schools, Property & Community"
type input "Millbank QLD Suburb Profile | Lifestyle, Schools, Property & Community"
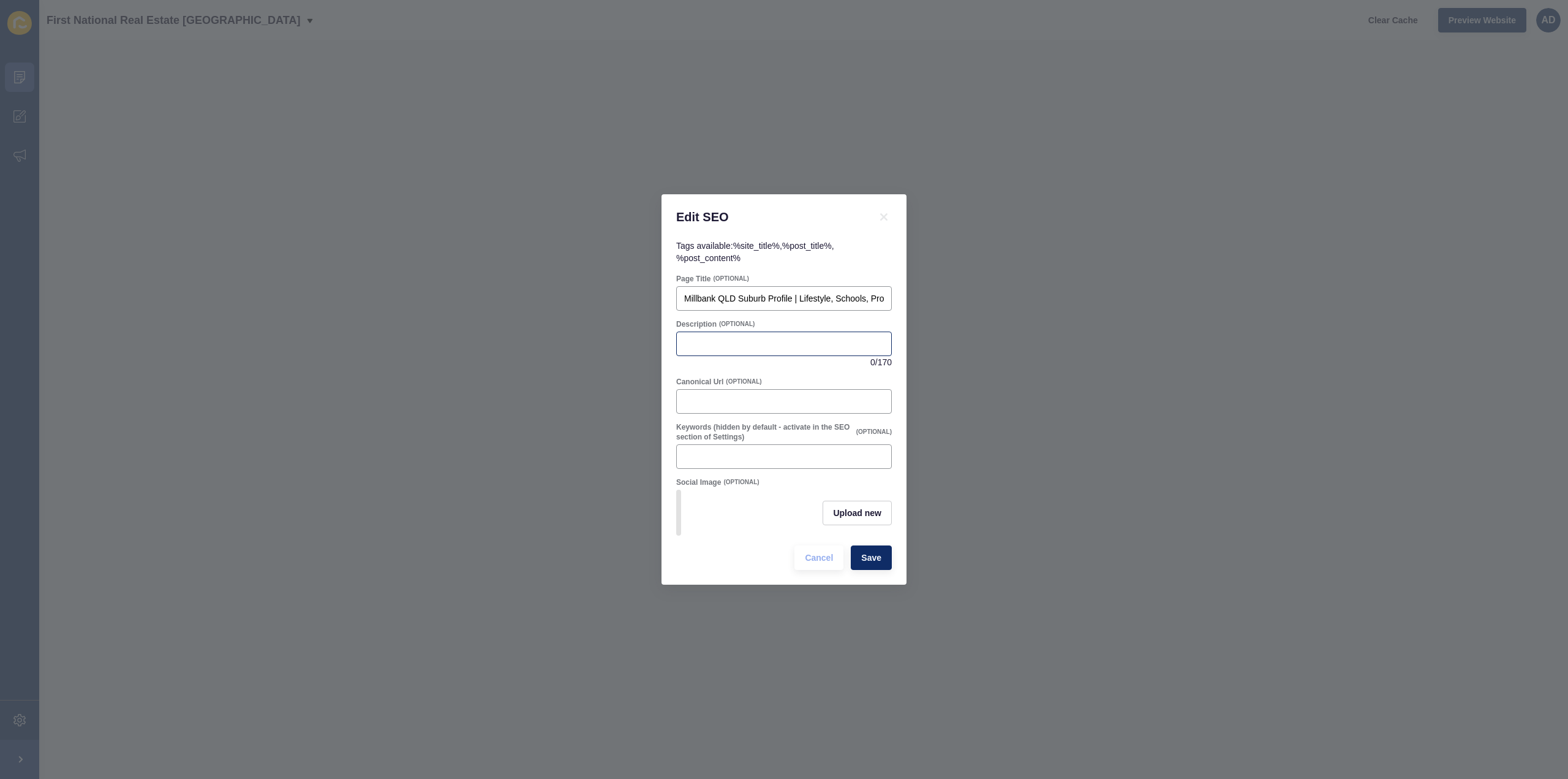
click at [749, 331] on div at bounding box center [784, 344] width 215 height 24
paste input "Discover Millbank QLD, a family-friendly [GEOGRAPHIC_DATA] suburb with schools,…"
type input "Discover Millbank QLD, a family-friendly [GEOGRAPHIC_DATA] suburb with schools,…"
click at [832, 310] on form "Page Title (OPTIONAL) Millbank QLD Suburb Profile | Lifestyle, Schools, Propert…" at bounding box center [784, 422] width 215 height 296
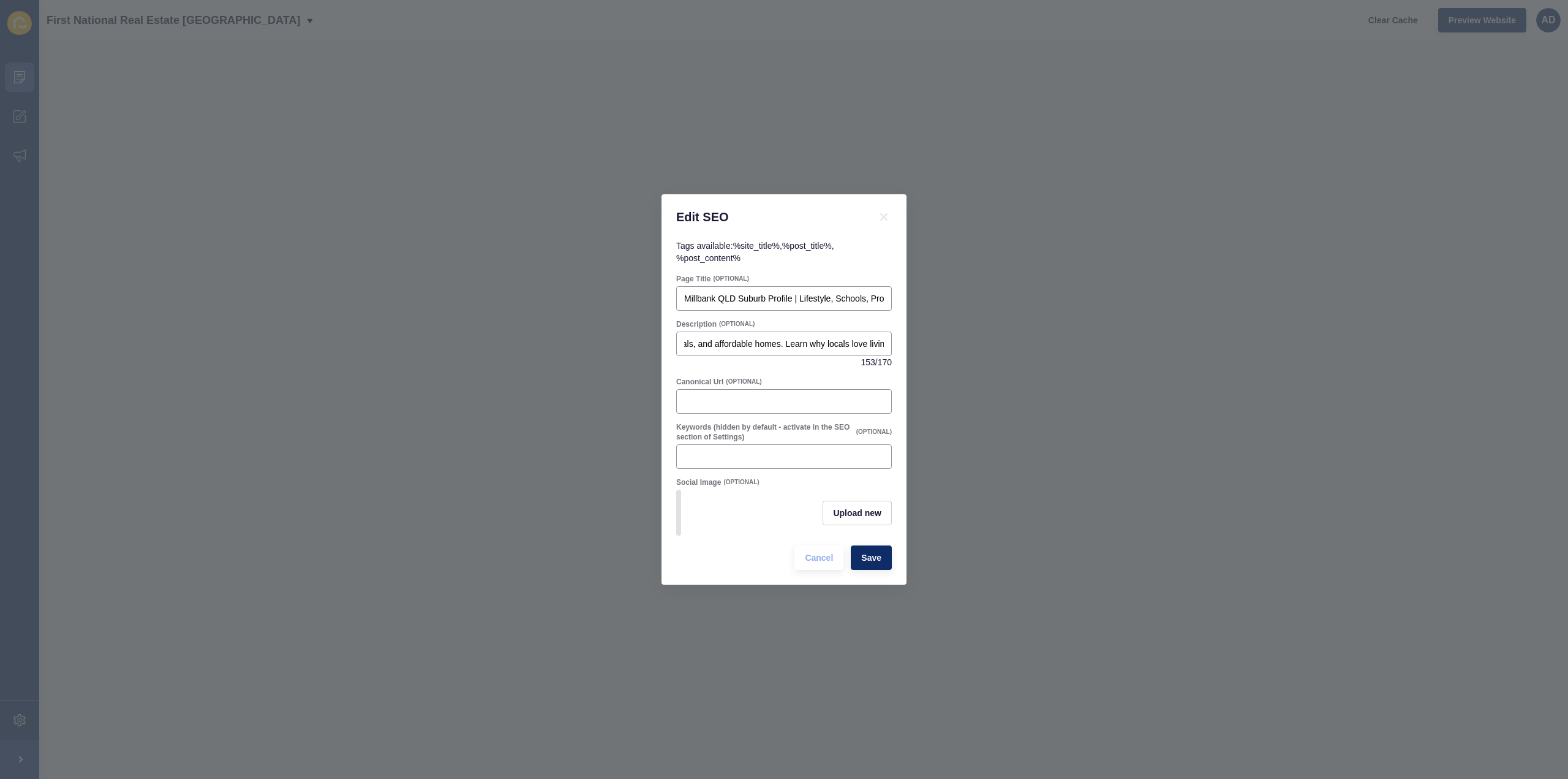
scroll to position [0, 0]
click at [879, 556] on button "Save" at bounding box center [871, 557] width 41 height 24
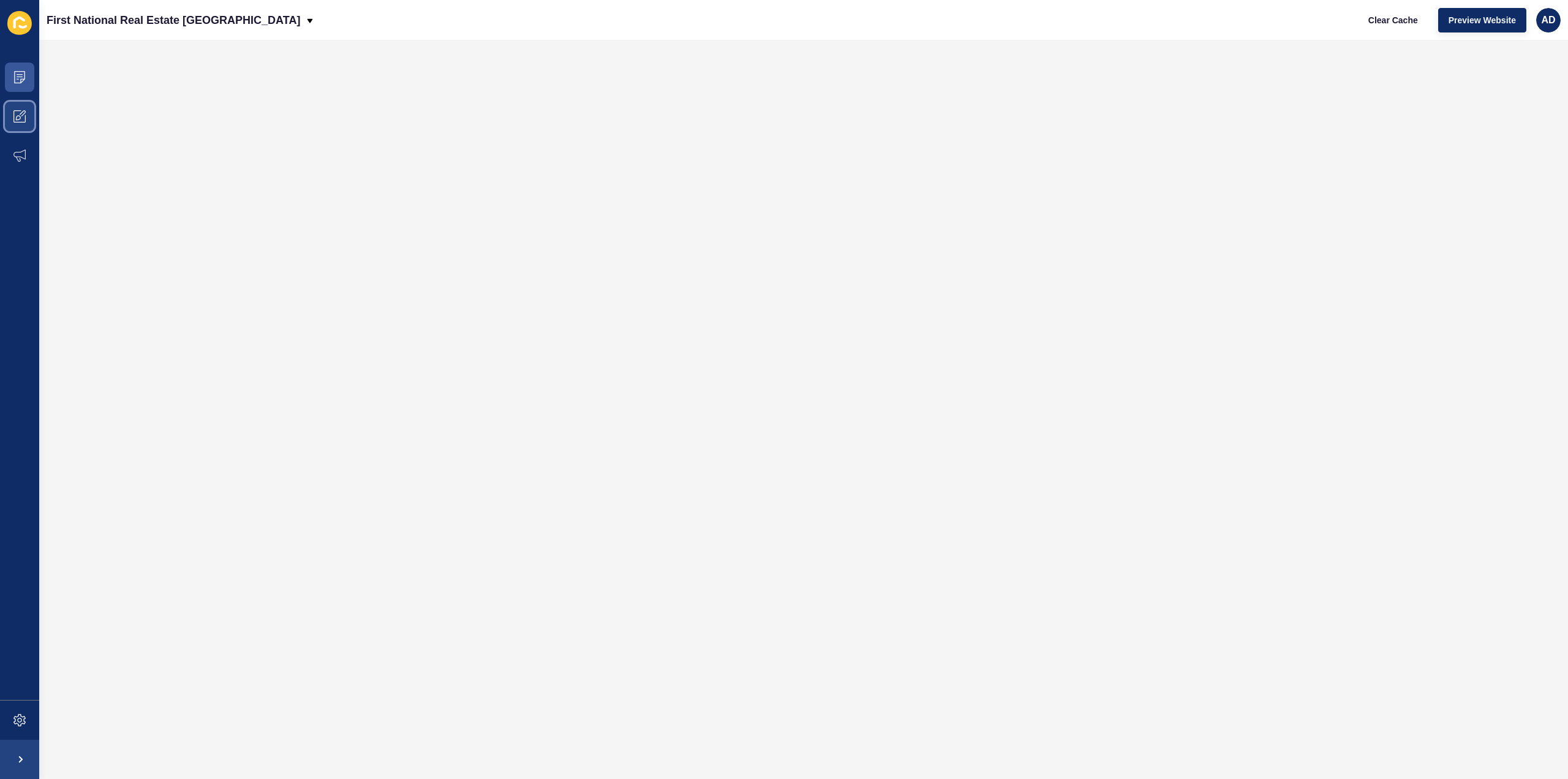
click at [21, 110] on icon at bounding box center [19, 116] width 12 height 12
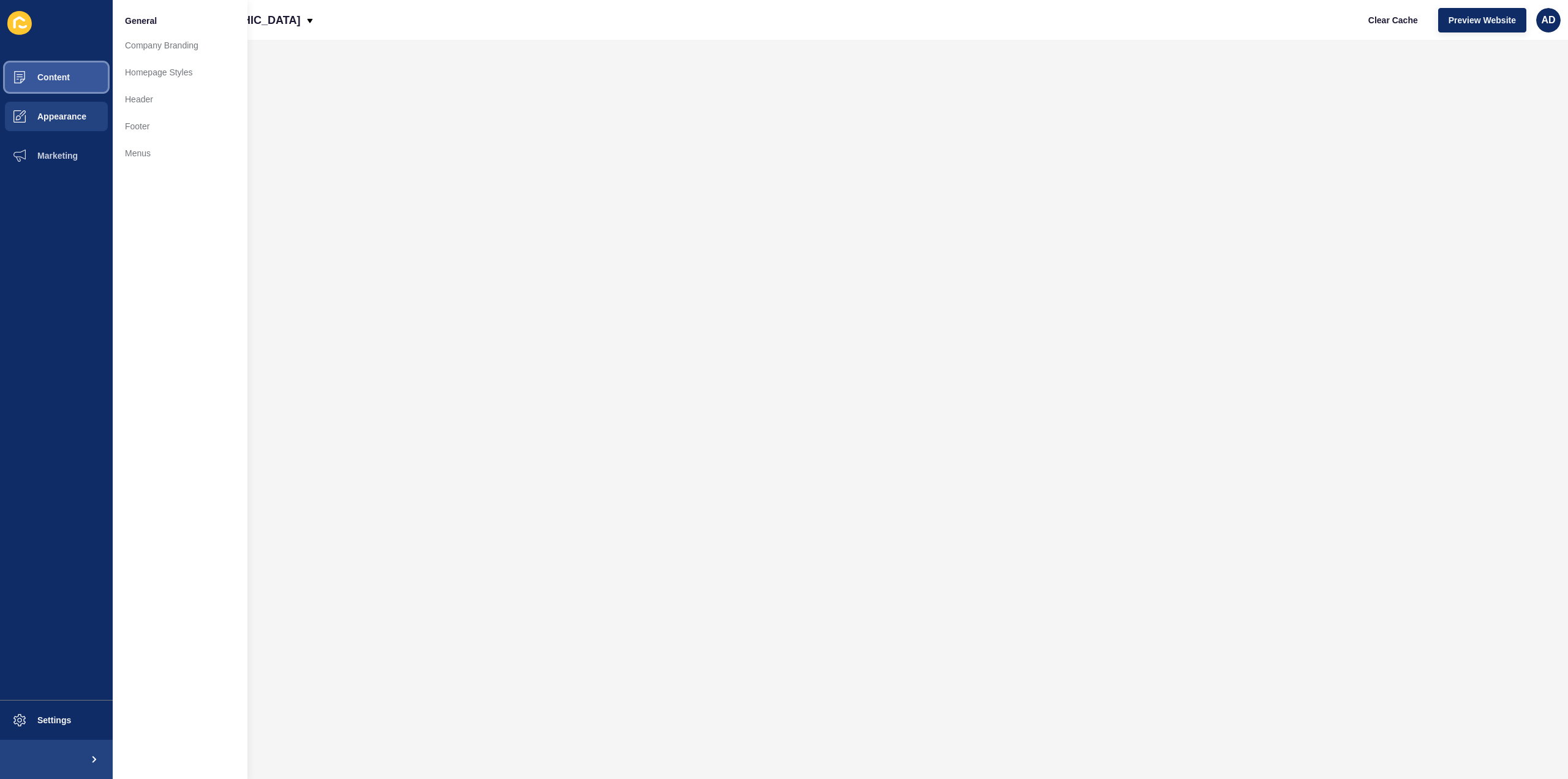
click at [43, 76] on span "Content" at bounding box center [34, 77] width 71 height 10
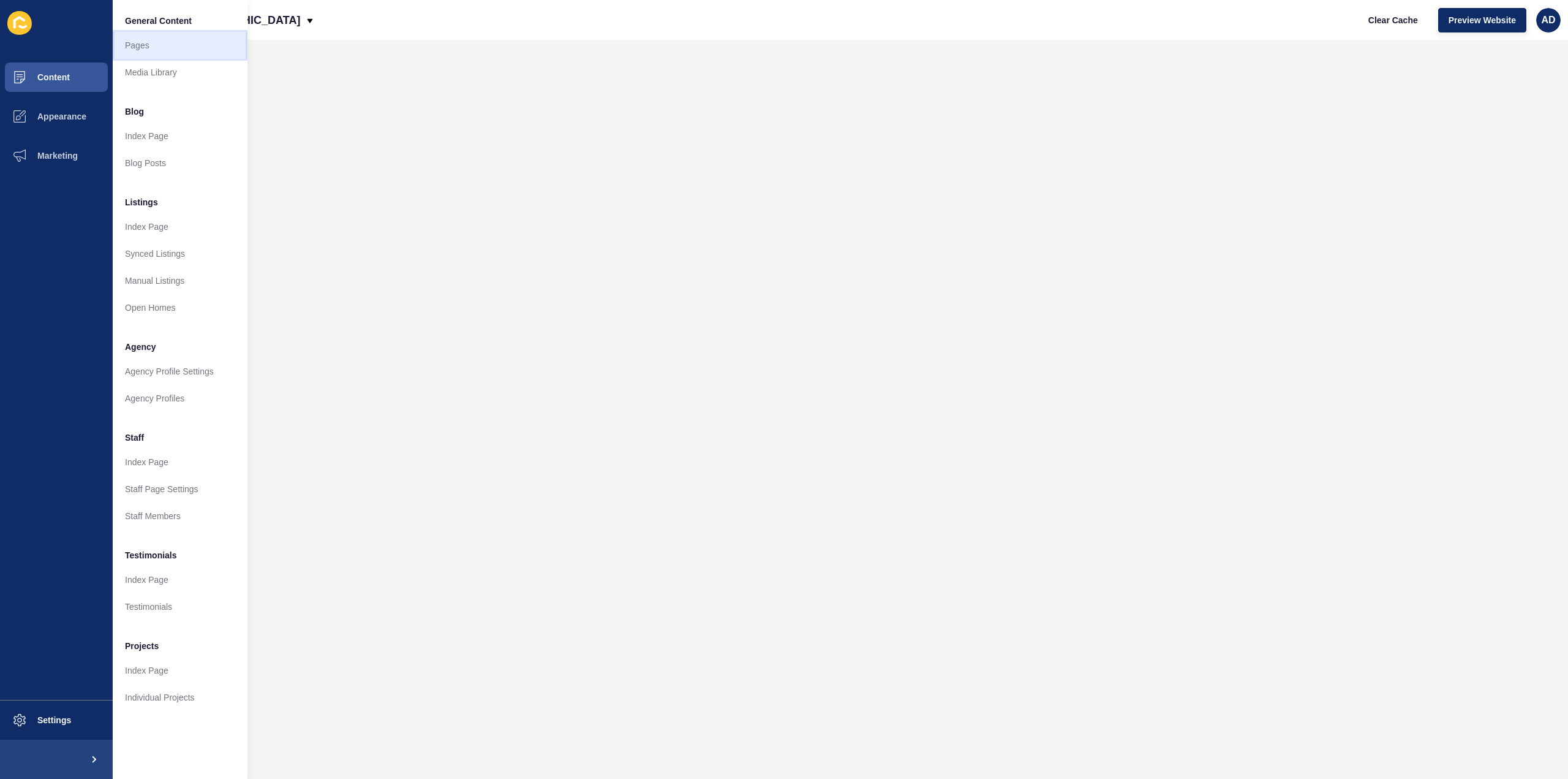
click at [136, 49] on link "Pages" at bounding box center [180, 45] width 135 height 27
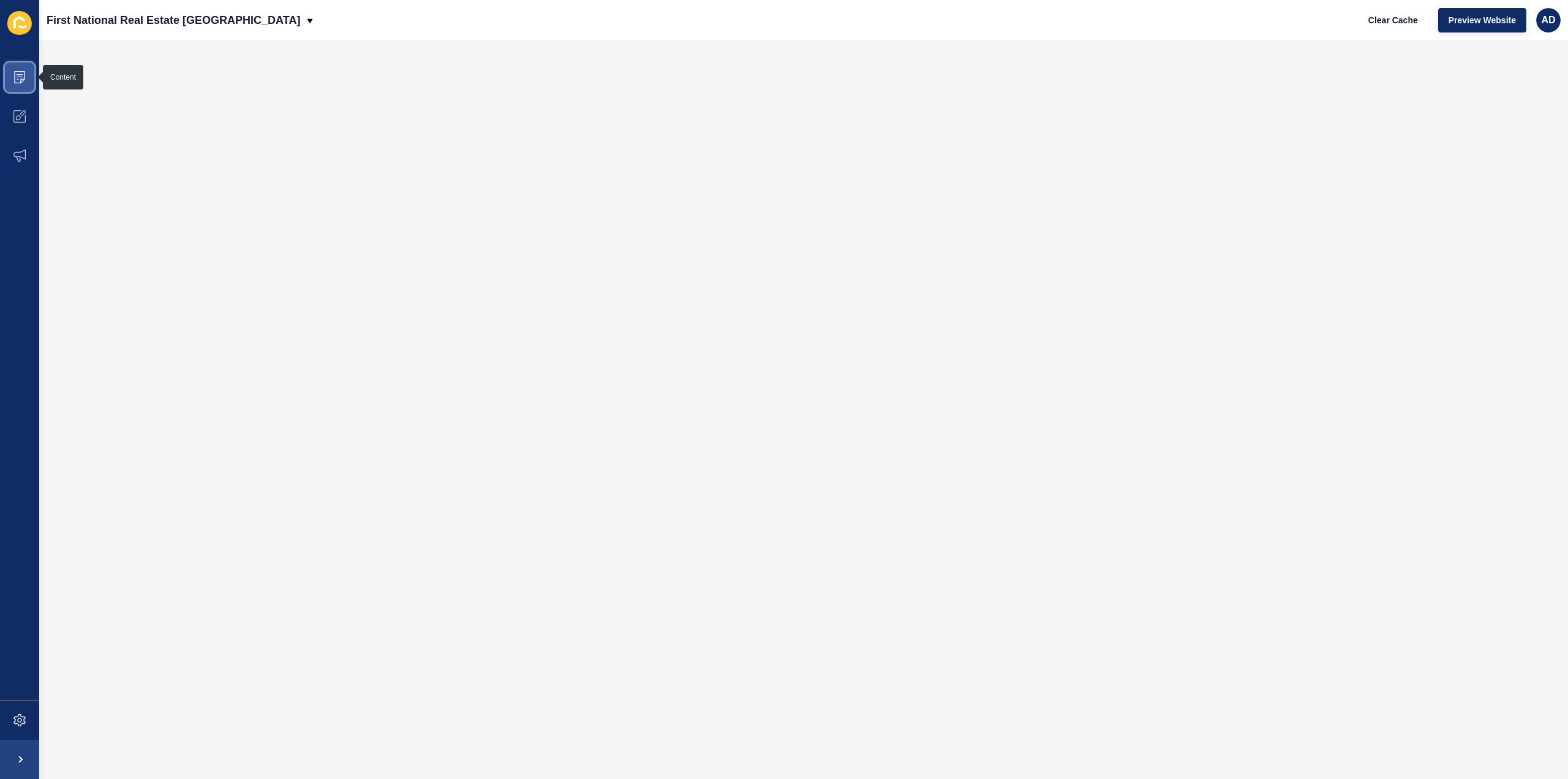
click at [26, 79] on span at bounding box center [19, 77] width 39 height 39
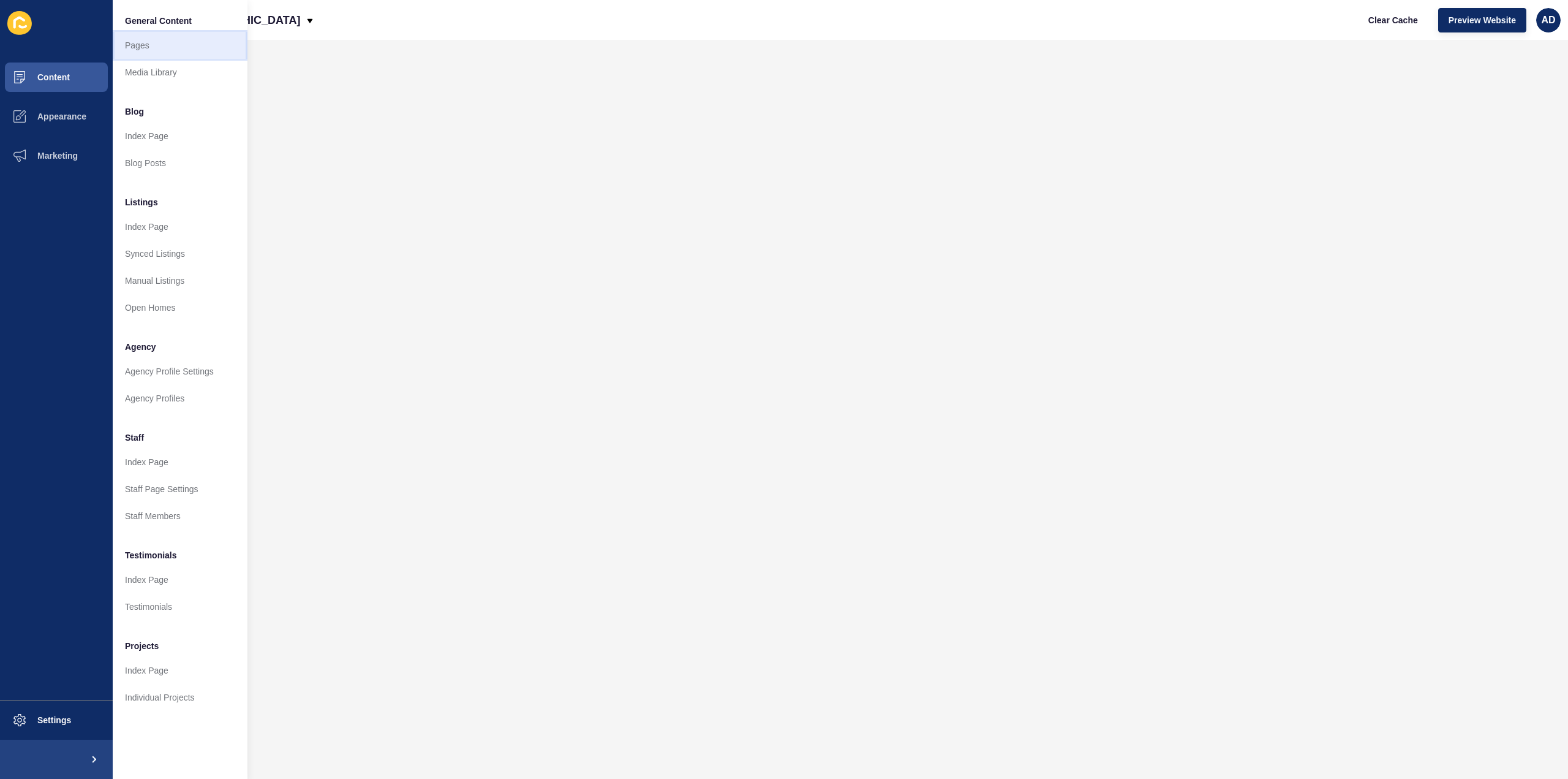
click at [141, 48] on link "Pages" at bounding box center [180, 45] width 135 height 27
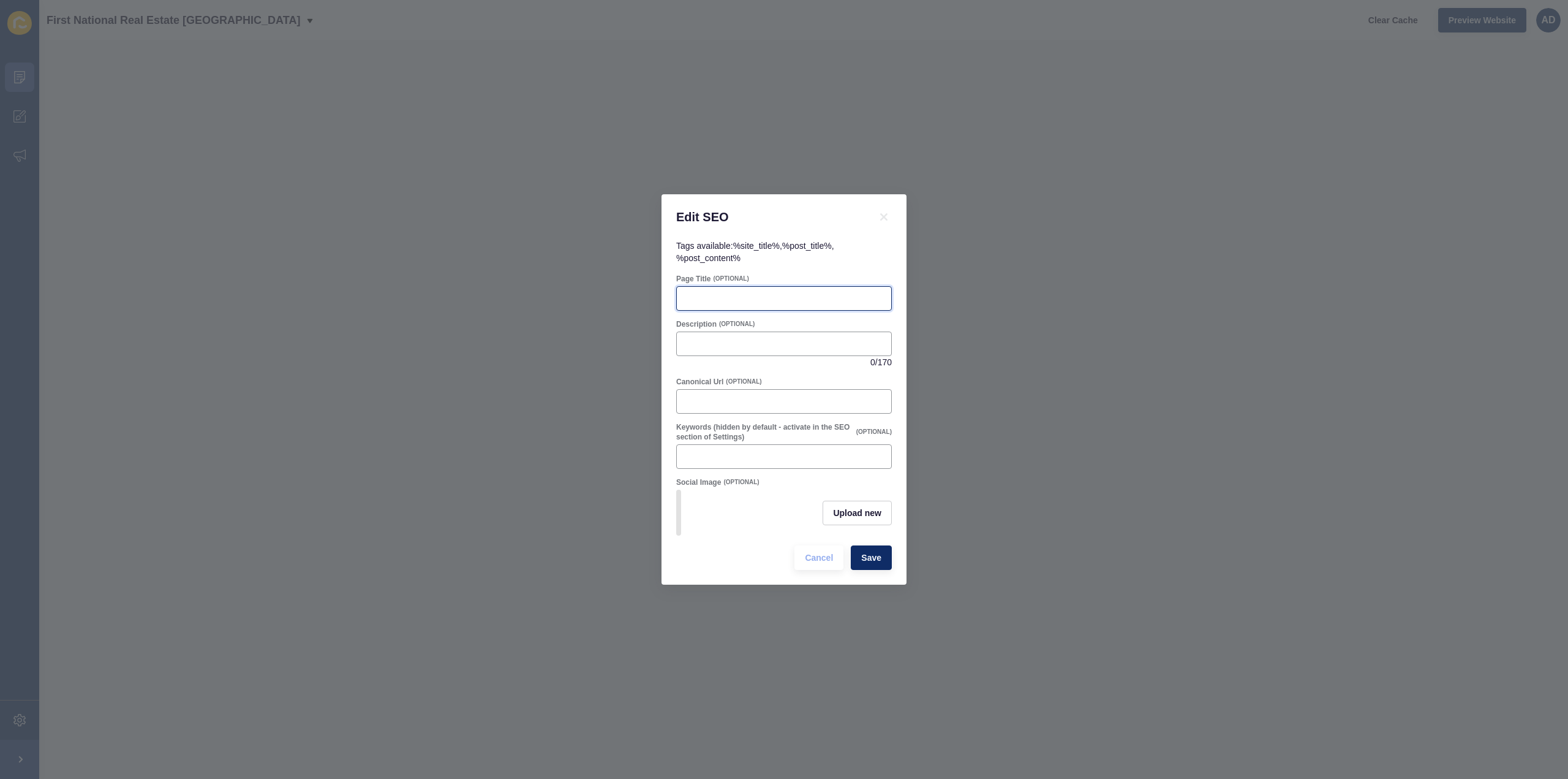
click at [771, 298] on input "Page Title" at bounding box center [784, 298] width 200 height 12
paste input "[GEOGRAPHIC_DATA] QLD – Coastal Living, Community and Property Market Insights"
type input "[GEOGRAPHIC_DATA] QLD – Coastal Living, Community and Property Market Insights"
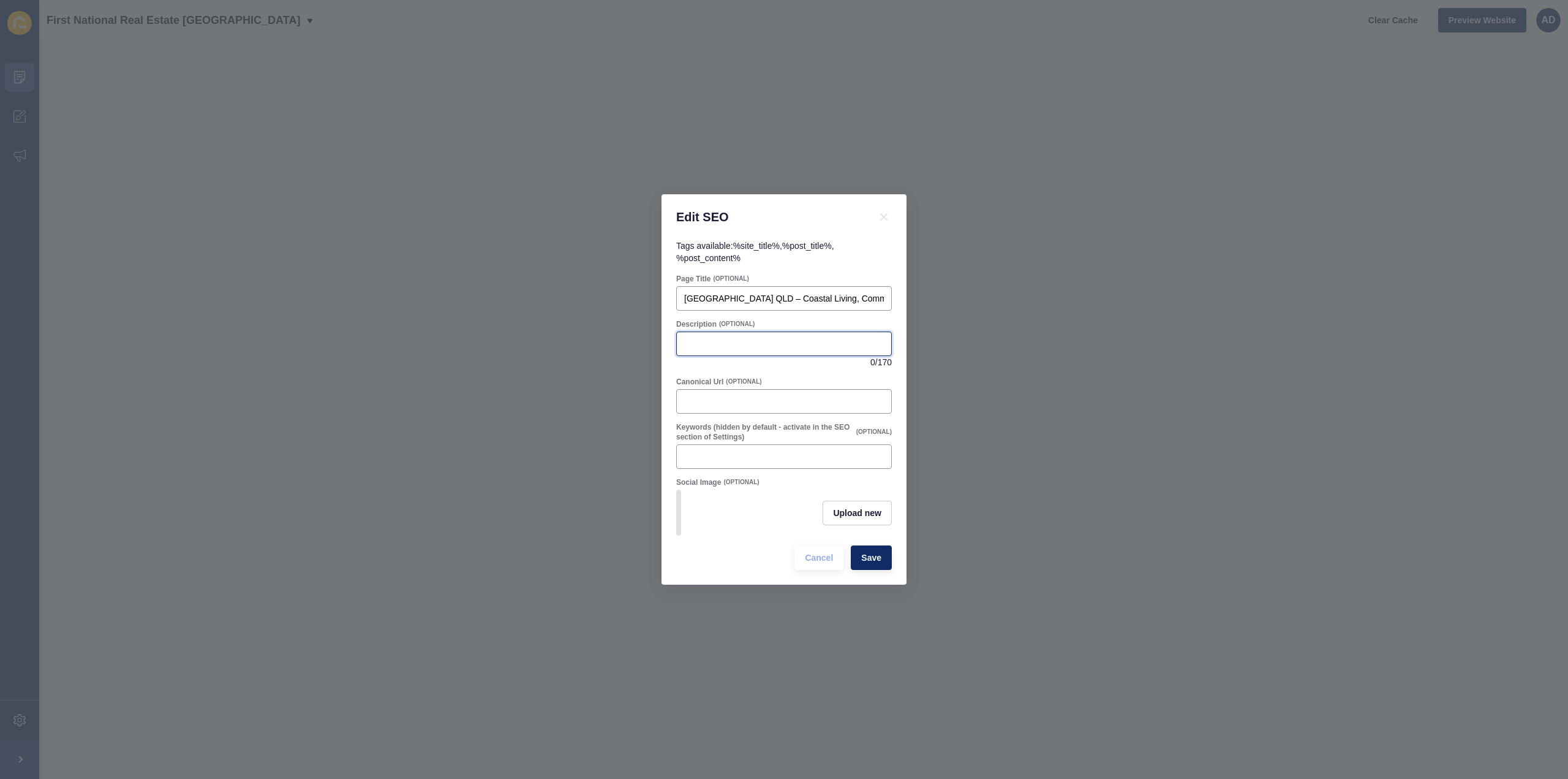
click at [742, 338] on input "Description" at bounding box center [784, 344] width 200 height 12
paste input "Discover [GEOGRAPHIC_DATA]. Coastal lifestyle, family-friendly parks, nearby sc…"
type input "Discover [GEOGRAPHIC_DATA]. Coastal lifestyle, family-friendly parks, nearby sc…"
click at [849, 510] on span "Upload new" at bounding box center [857, 513] width 49 height 12
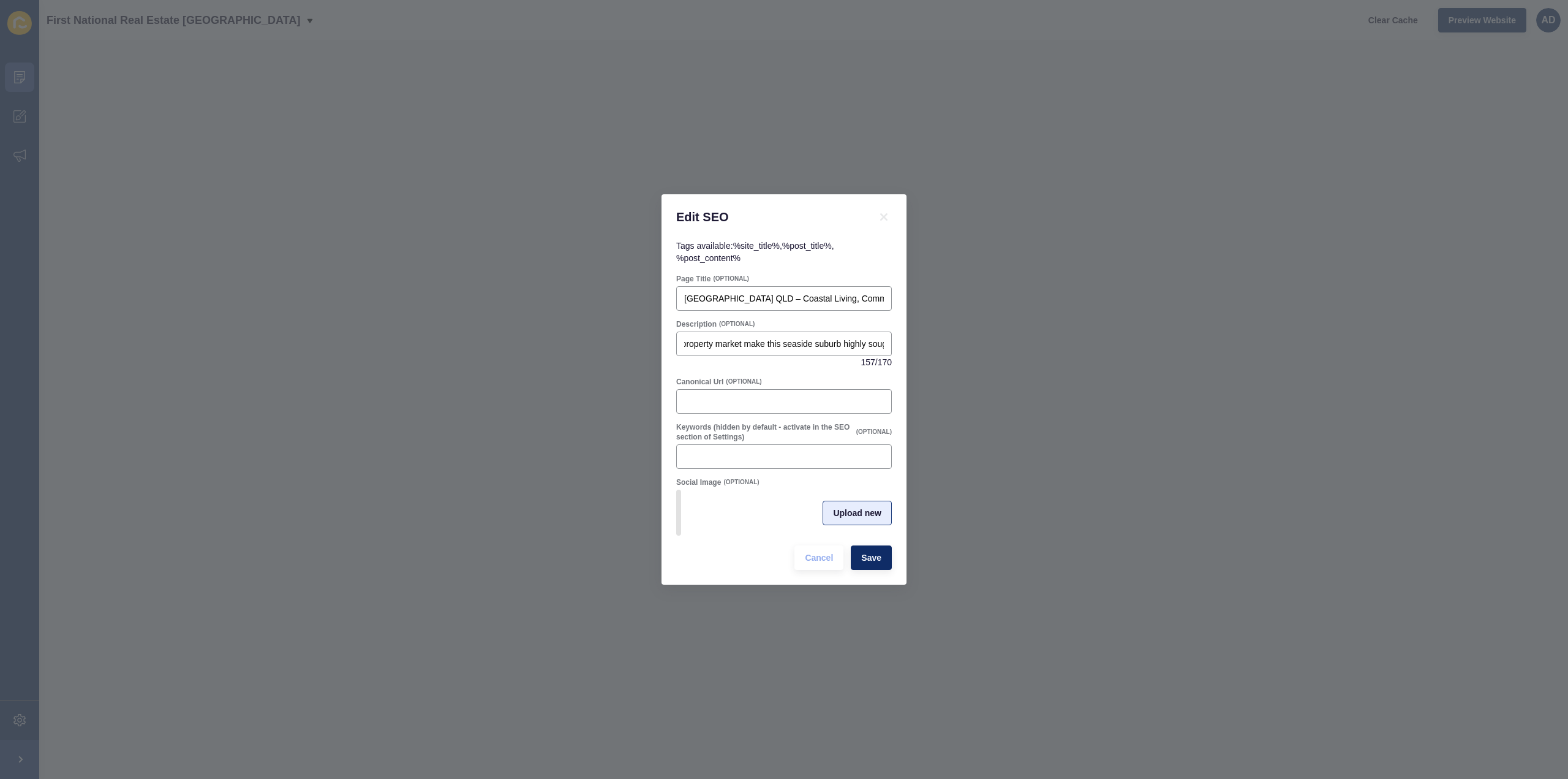
scroll to position [0, 0]
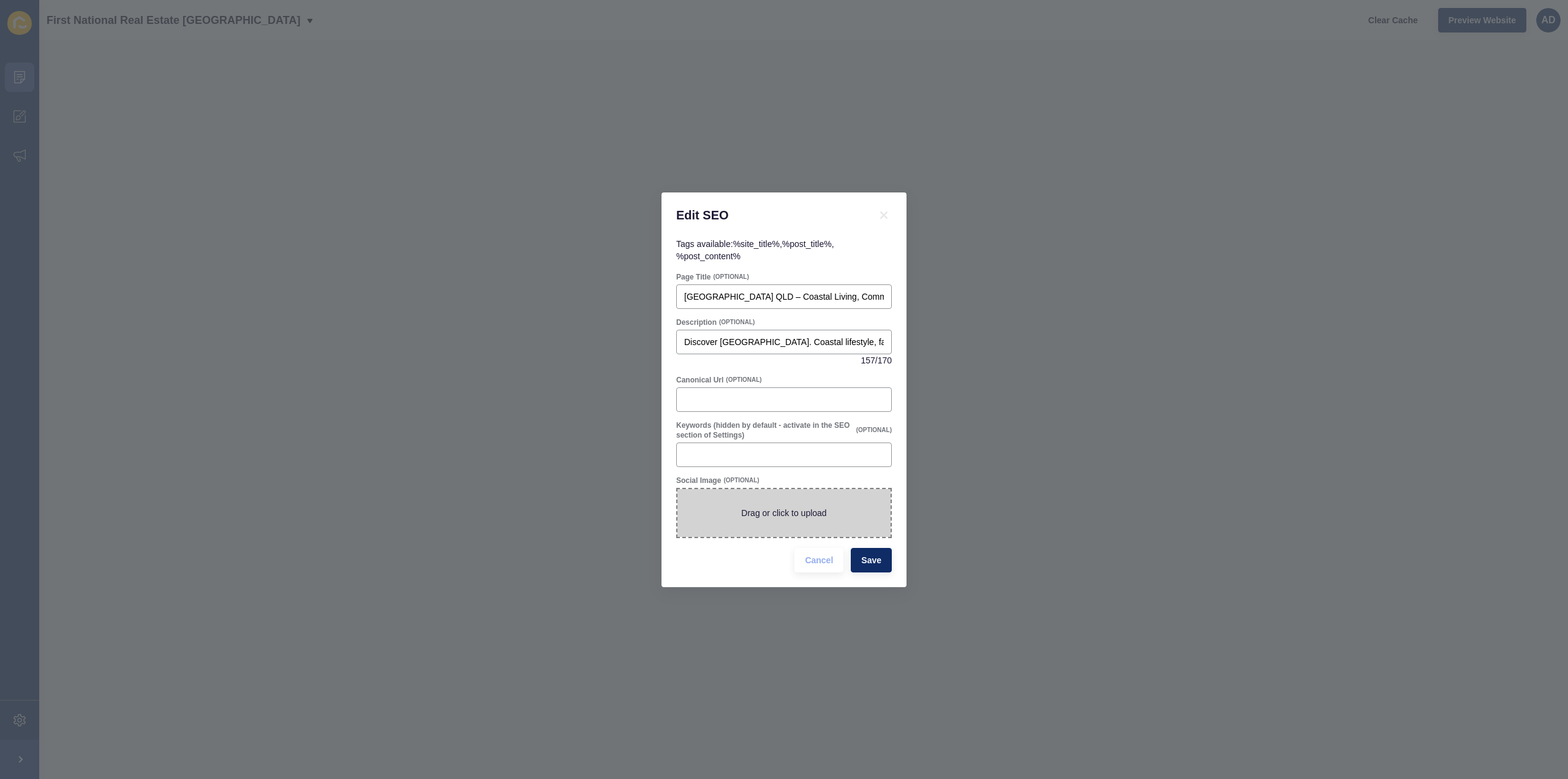
click at [814, 515] on span at bounding box center [784, 513] width 213 height 48
click at [677, 489] on input "Drag or click to upload" at bounding box center [677, 489] width 0 height 0
type input "C:\fakepath\fnbundyCoolanblueAv35-07.png"
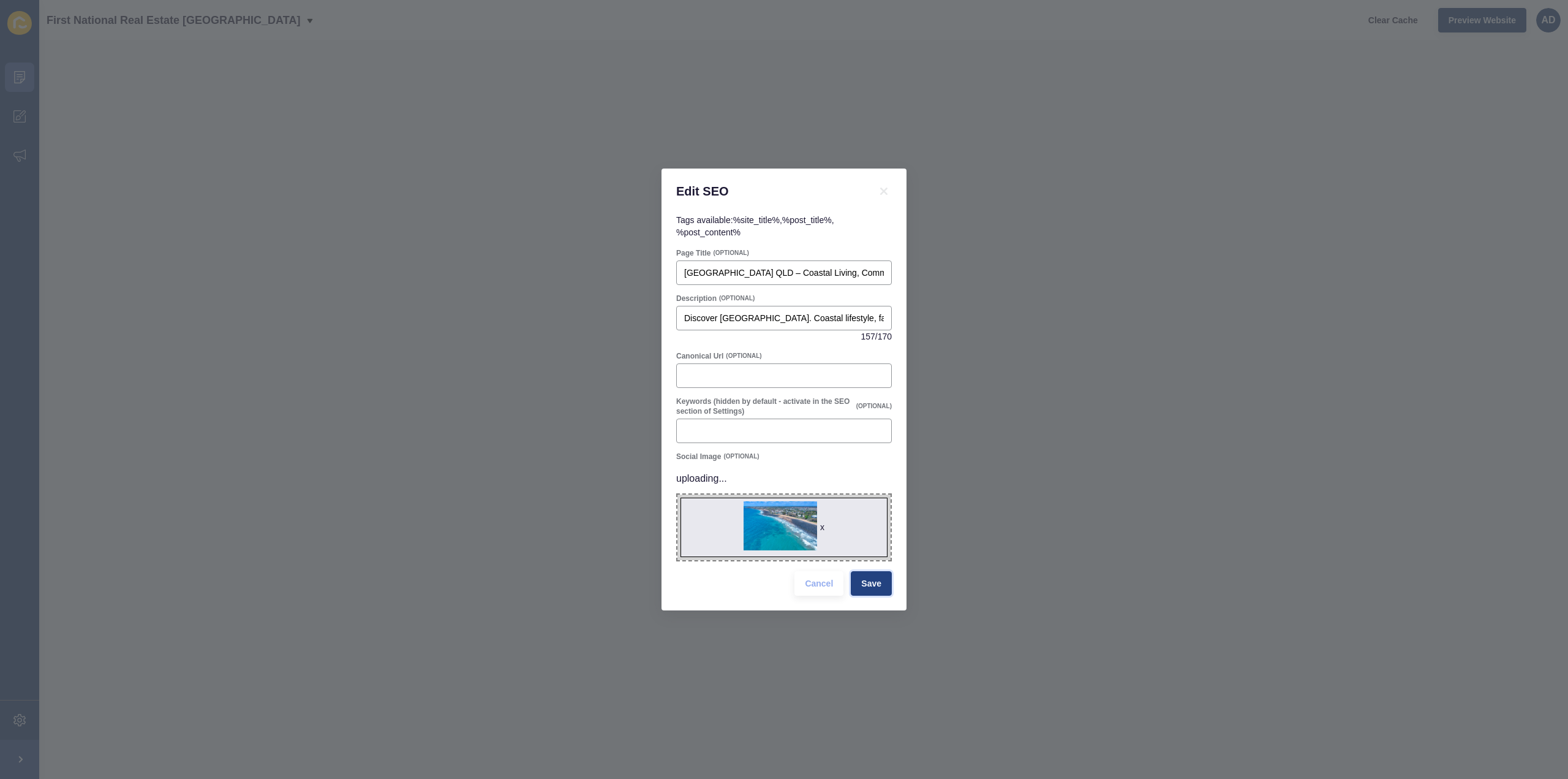
click at [873, 582] on span "Save" at bounding box center [870, 583] width 20 height 12
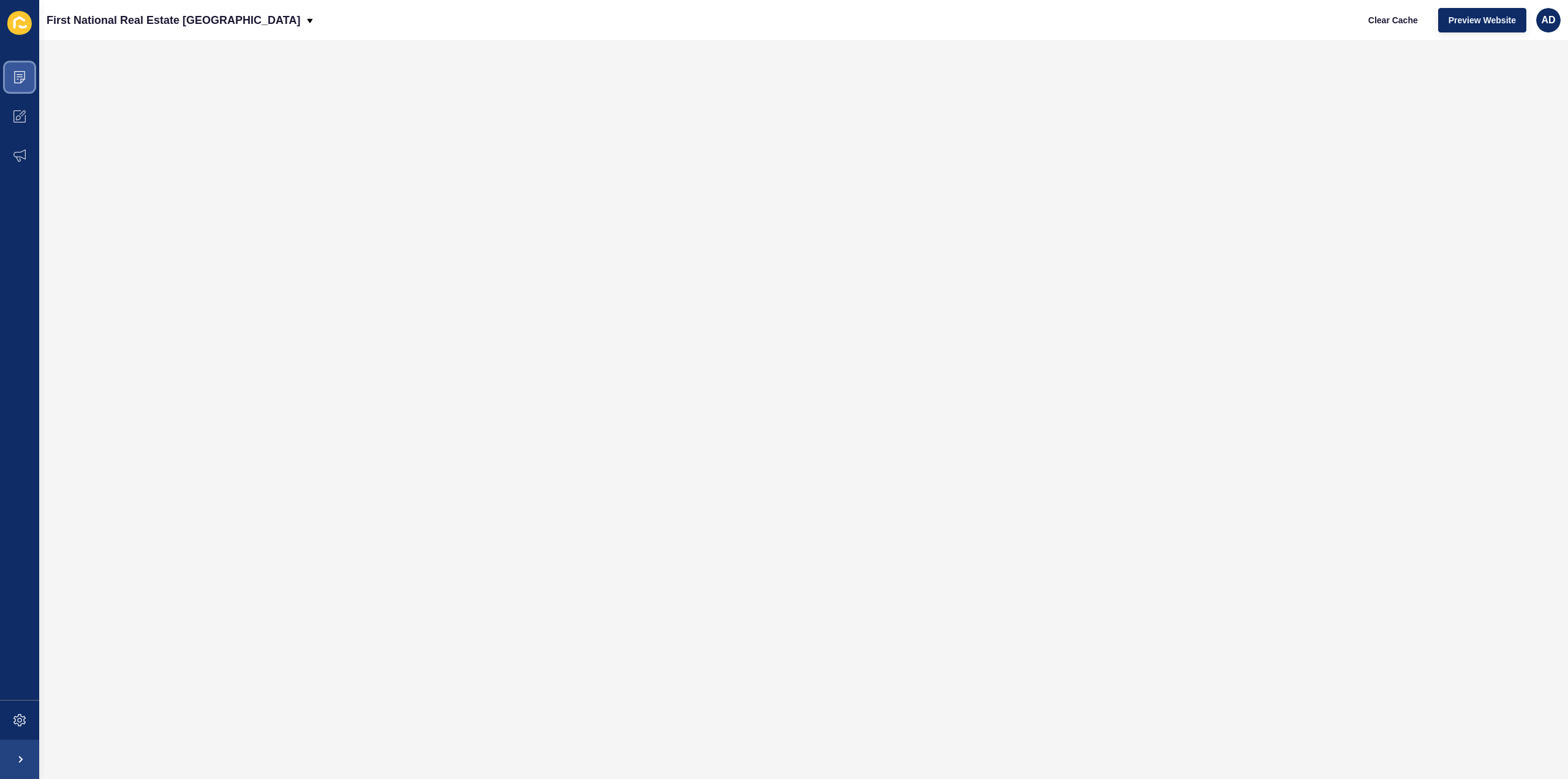
click at [19, 71] on icon at bounding box center [19, 76] width 11 height 12
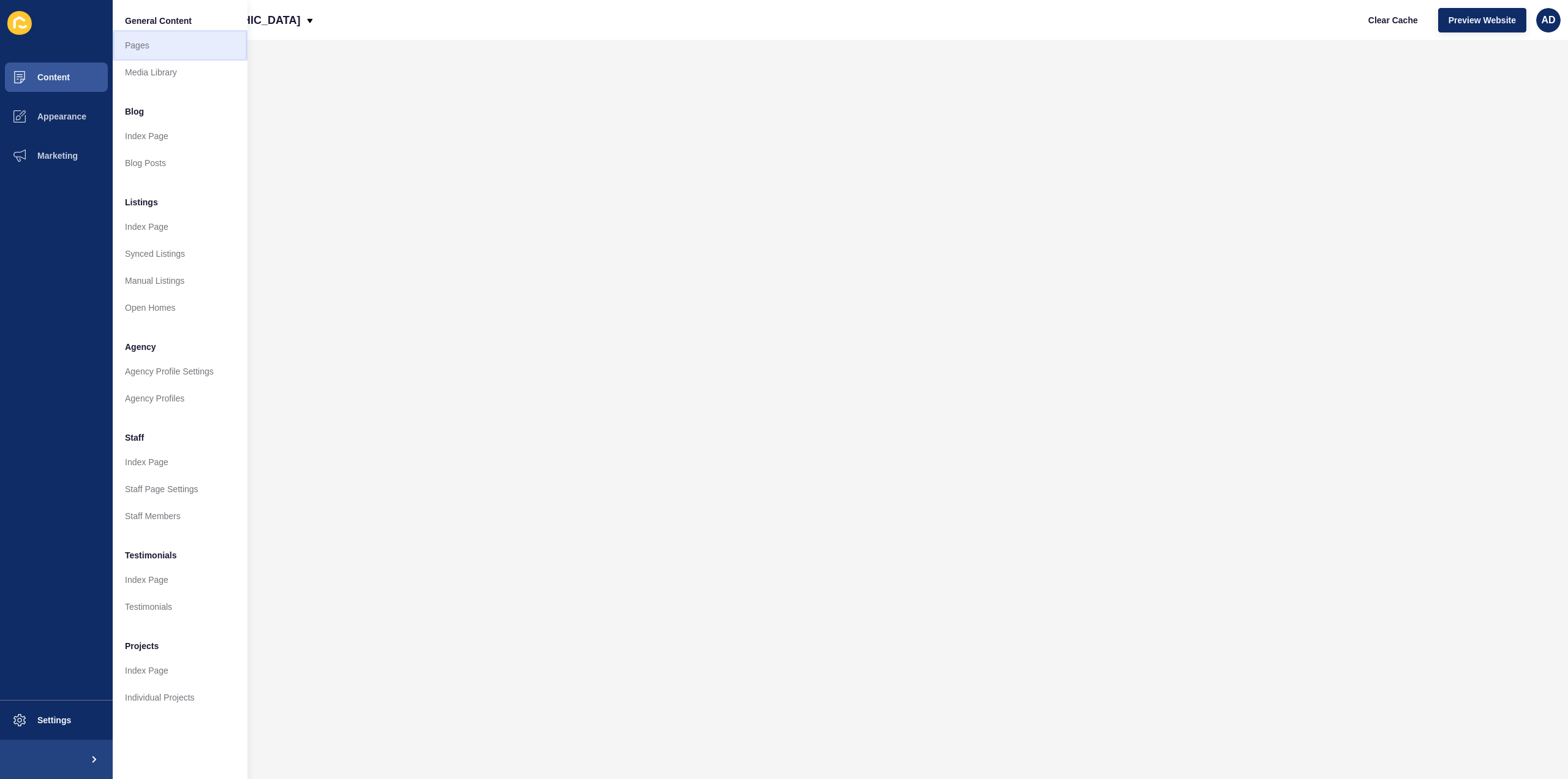
click at [138, 49] on link "Pages" at bounding box center [180, 45] width 135 height 27
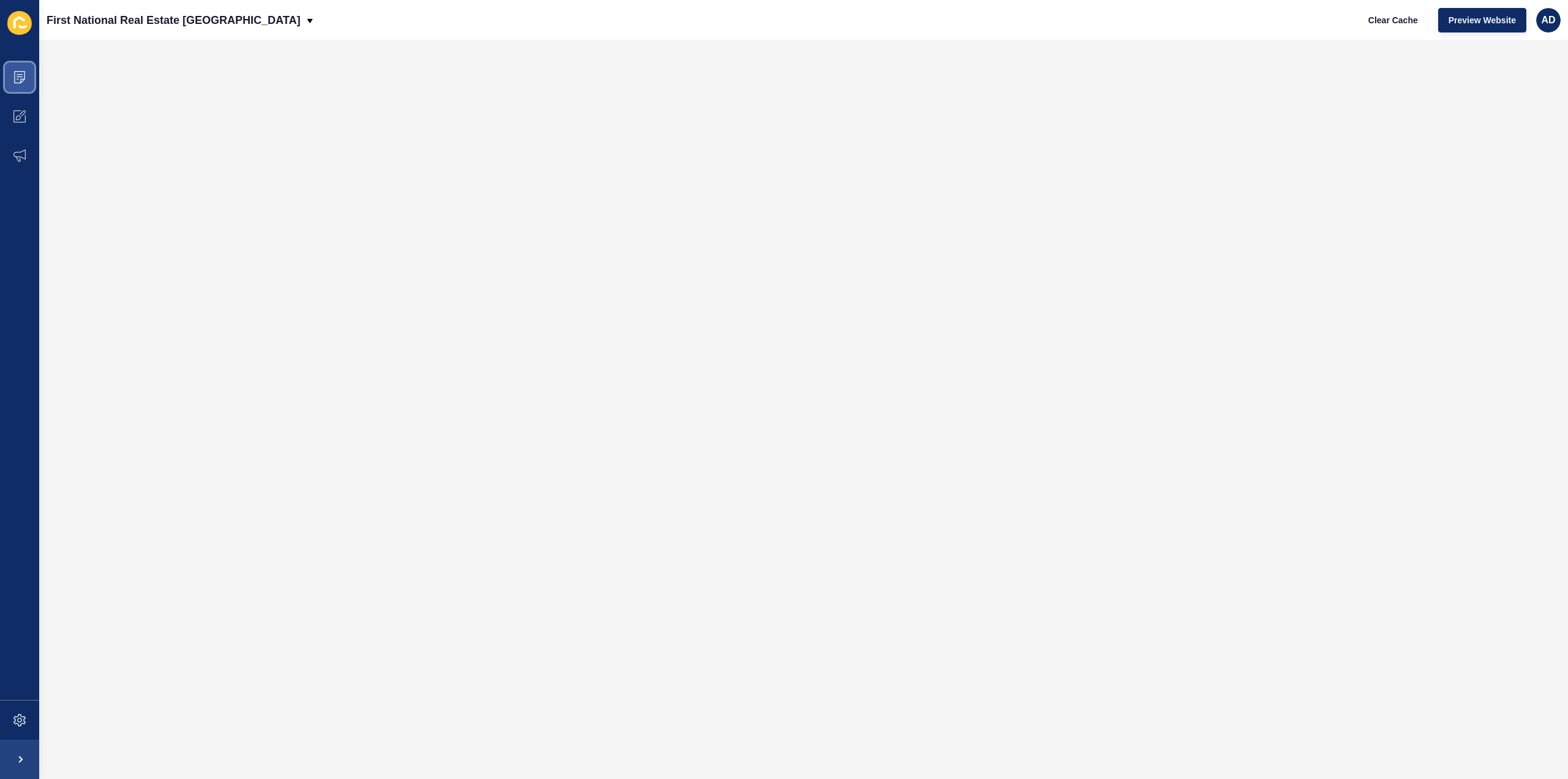
click at [19, 71] on icon at bounding box center [19, 76] width 12 height 12
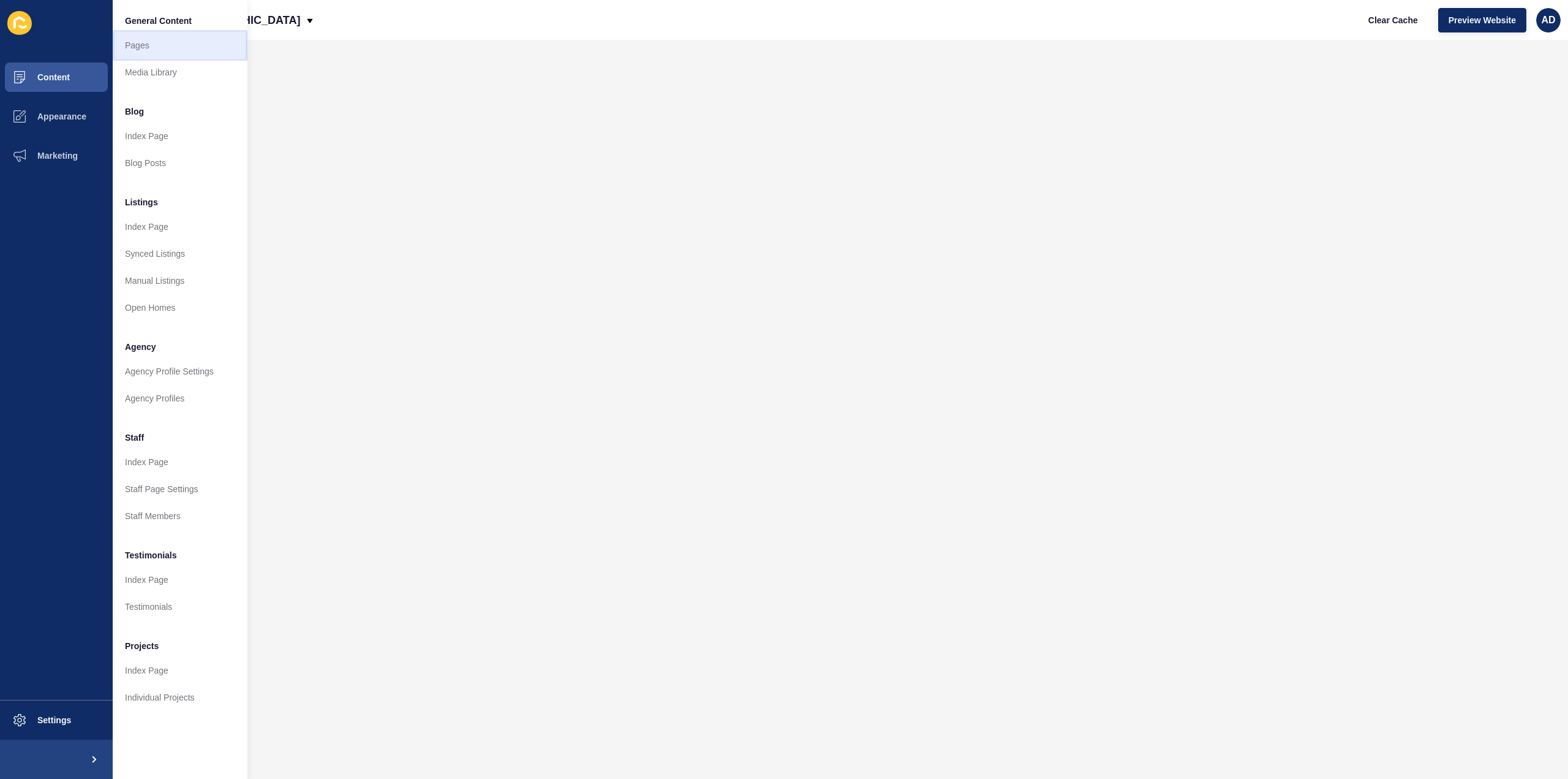
click at [143, 44] on link "Pages" at bounding box center [180, 45] width 135 height 27
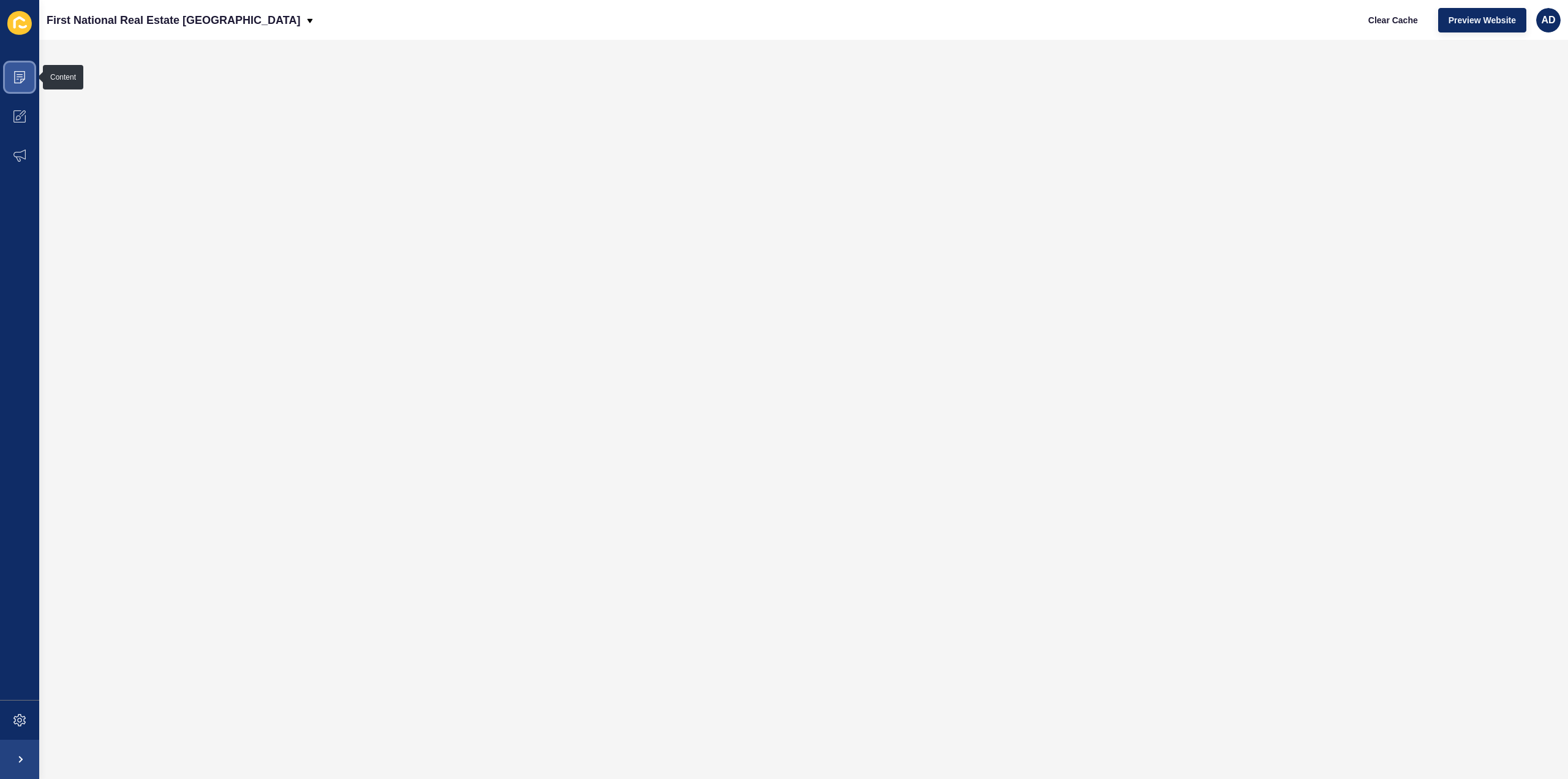
click at [17, 73] on icon at bounding box center [19, 76] width 12 height 12
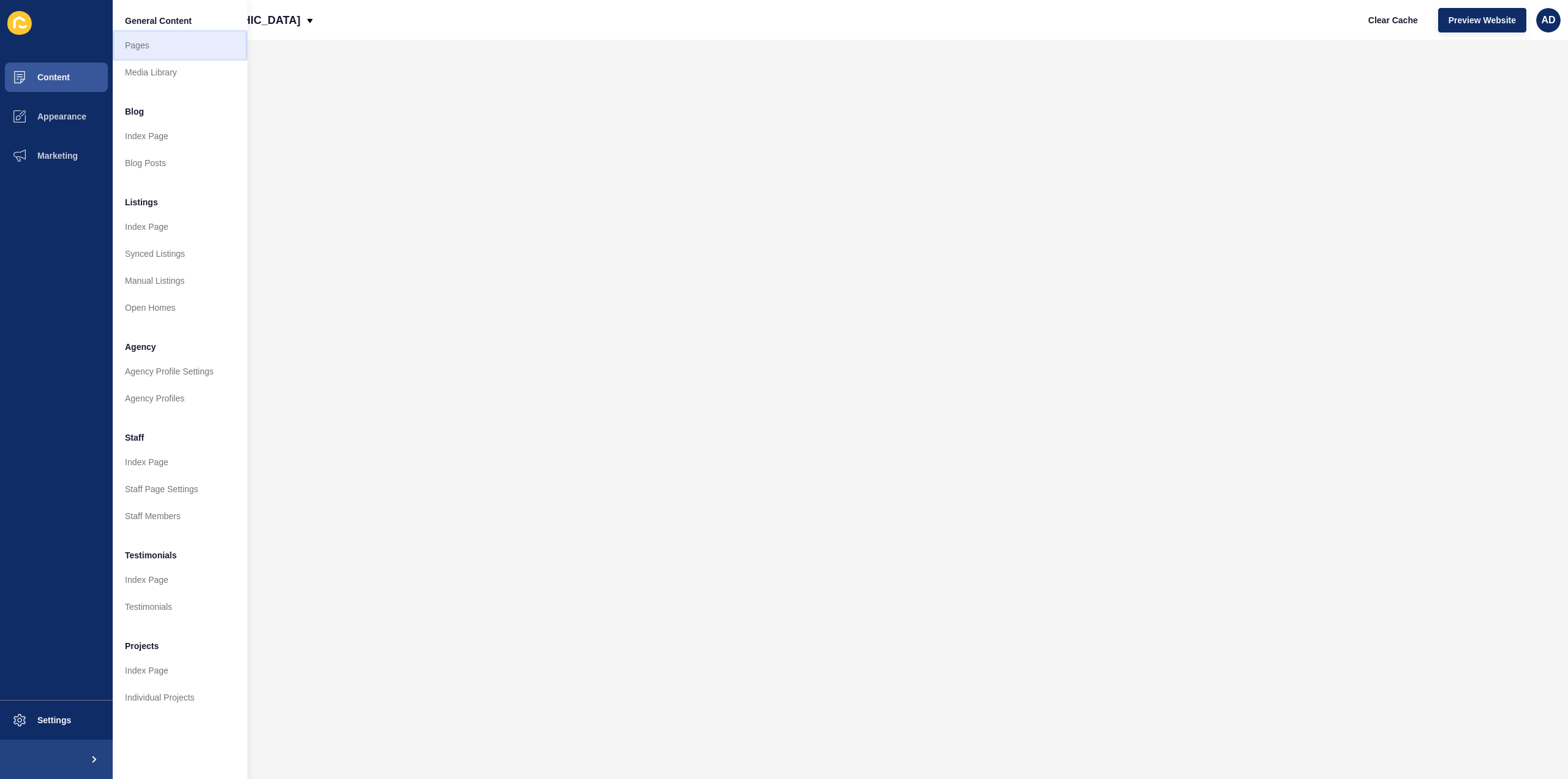
click at [136, 44] on link "Pages" at bounding box center [180, 45] width 135 height 27
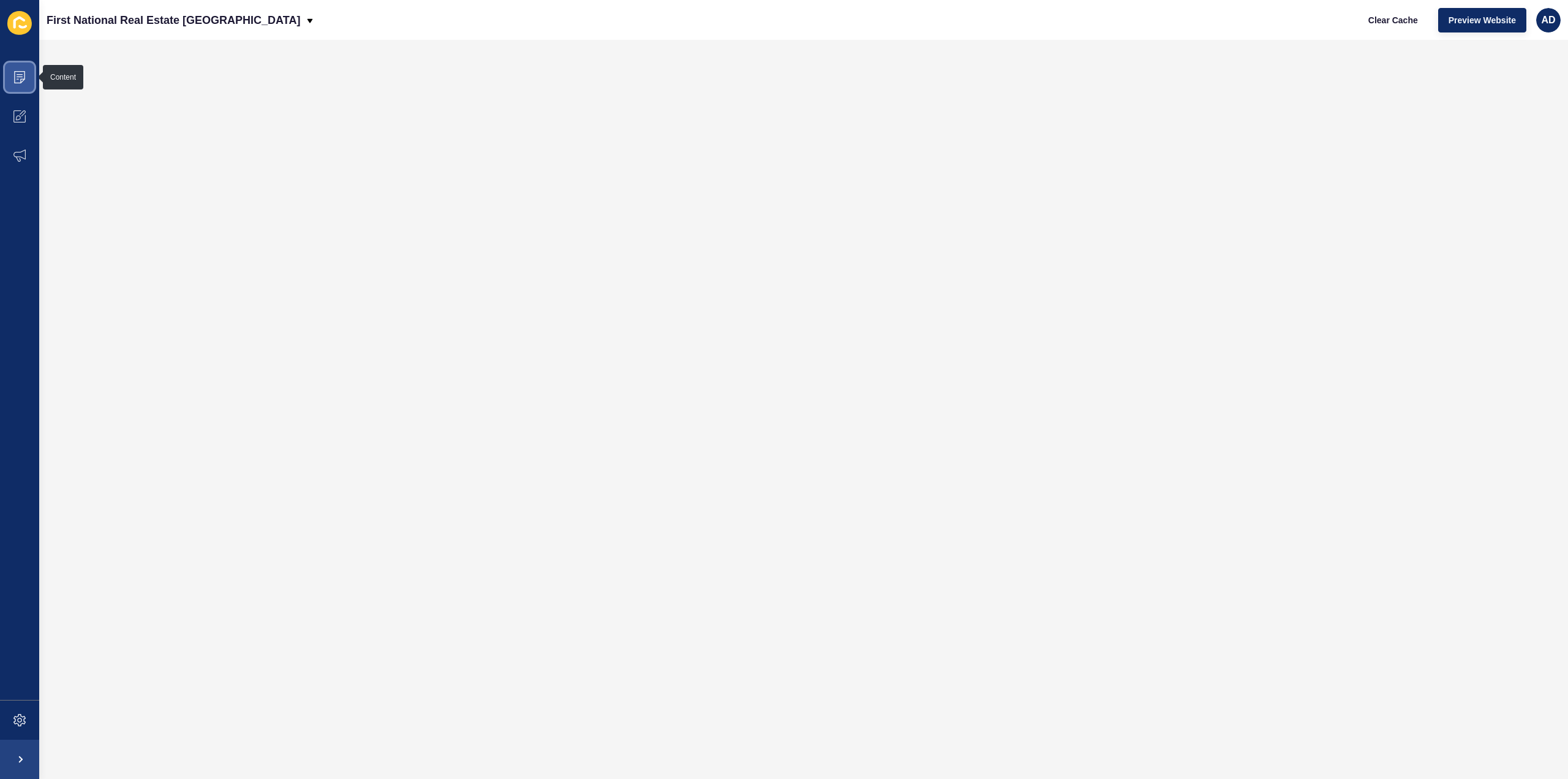
click at [19, 79] on icon at bounding box center [19, 76] width 12 height 12
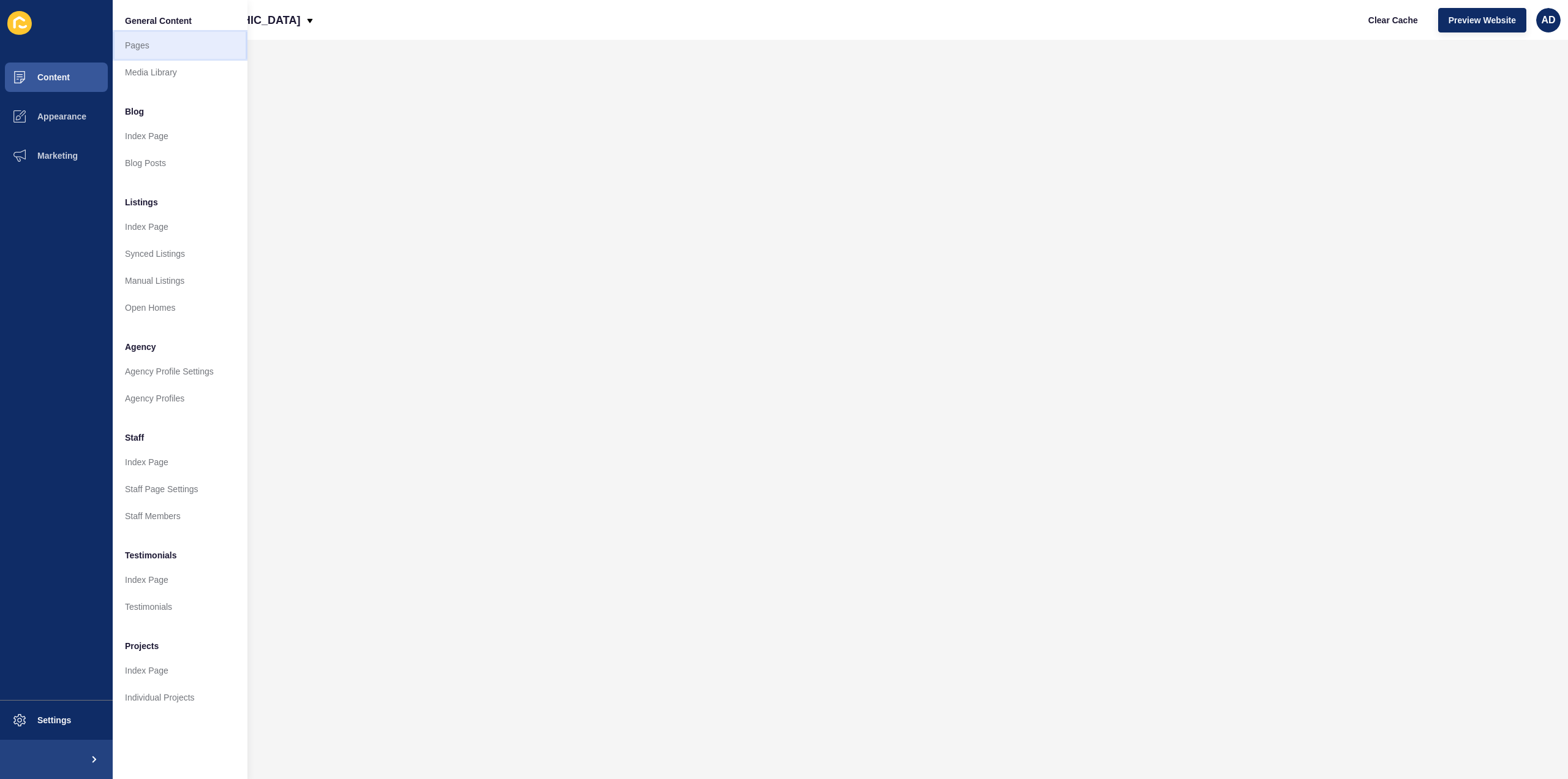
click at [133, 49] on link "Pages" at bounding box center [180, 45] width 135 height 27
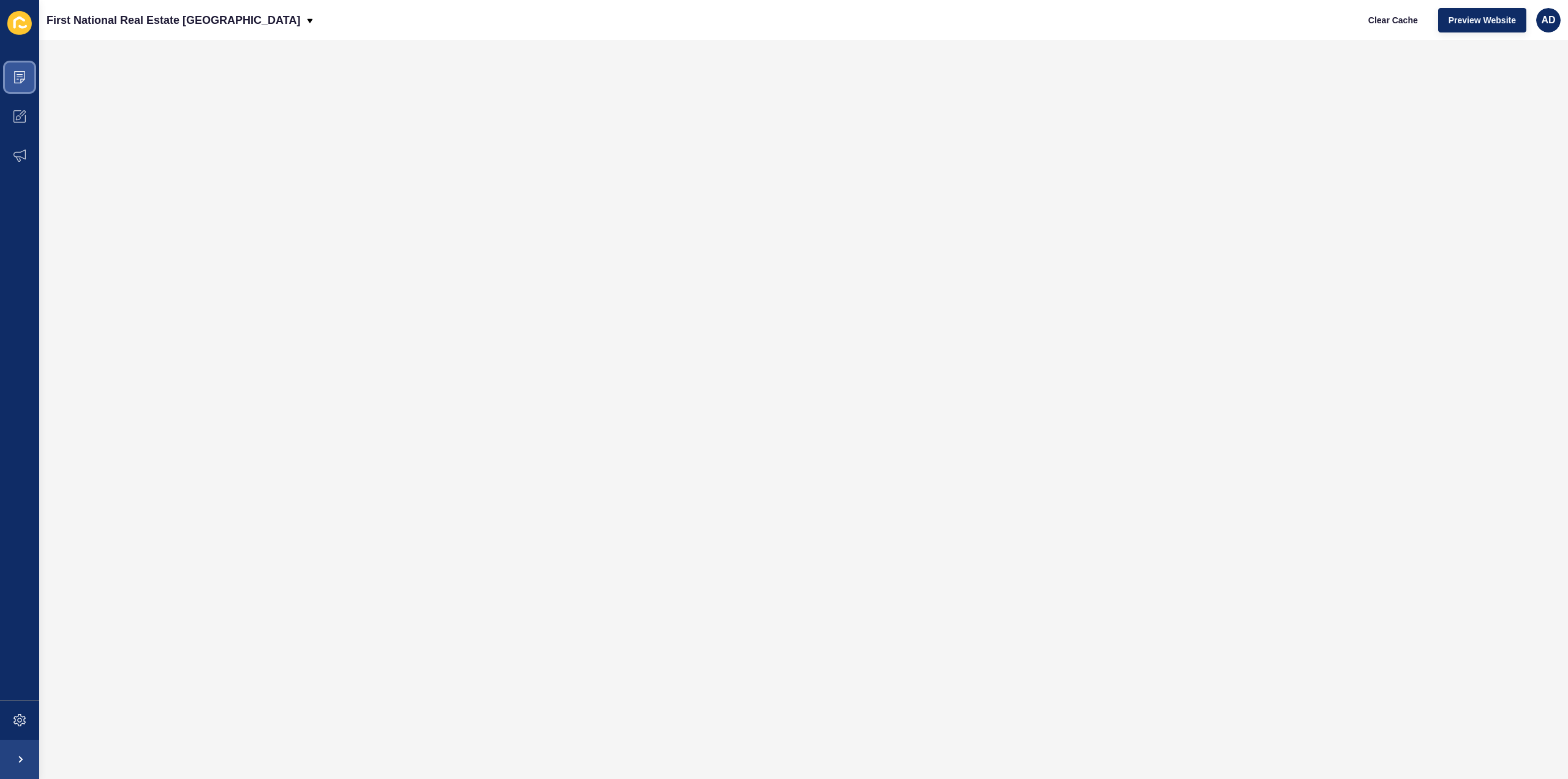
click at [14, 78] on icon at bounding box center [19, 76] width 12 height 12
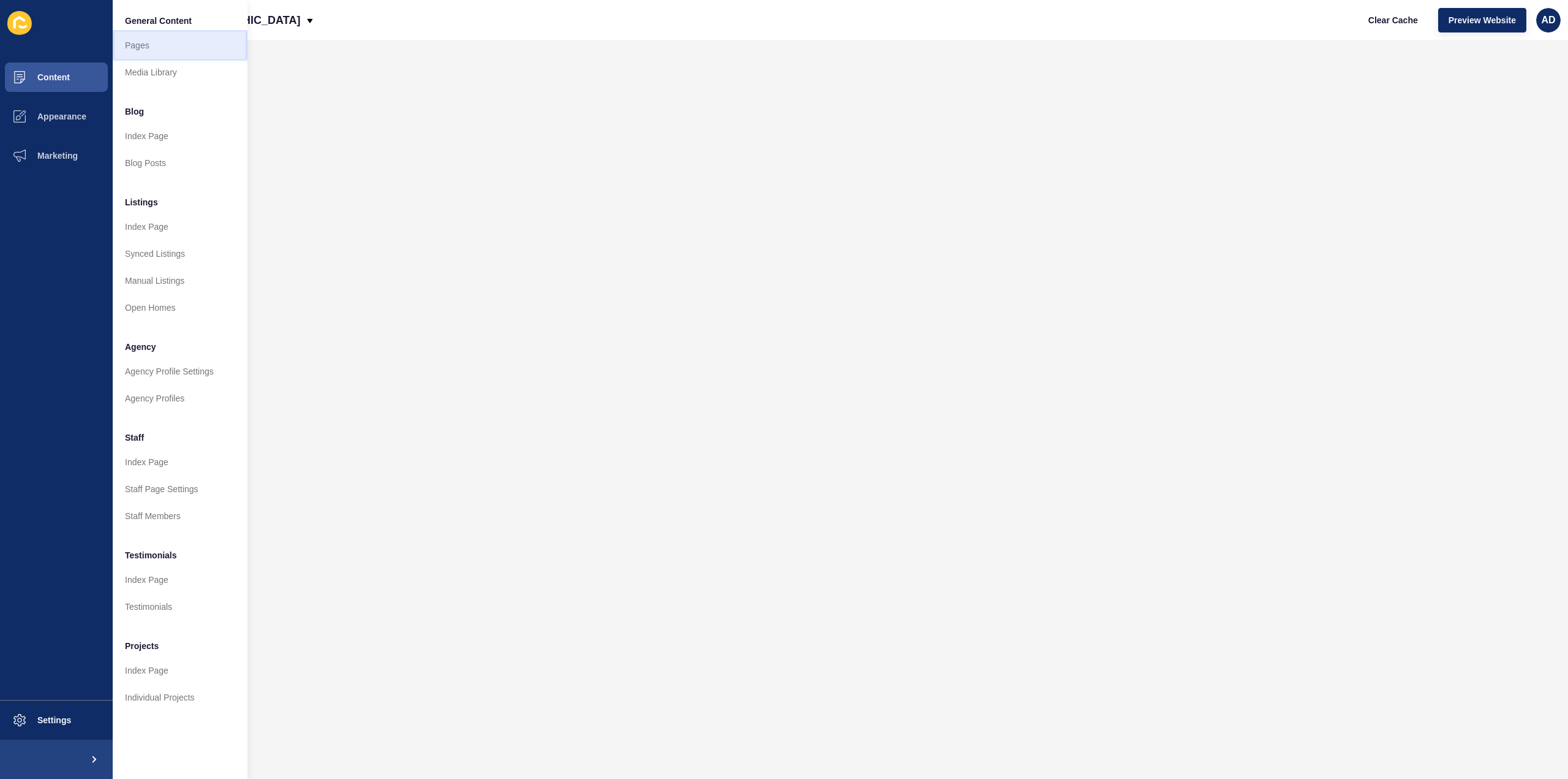
click at [137, 47] on link "Pages" at bounding box center [180, 45] width 135 height 27
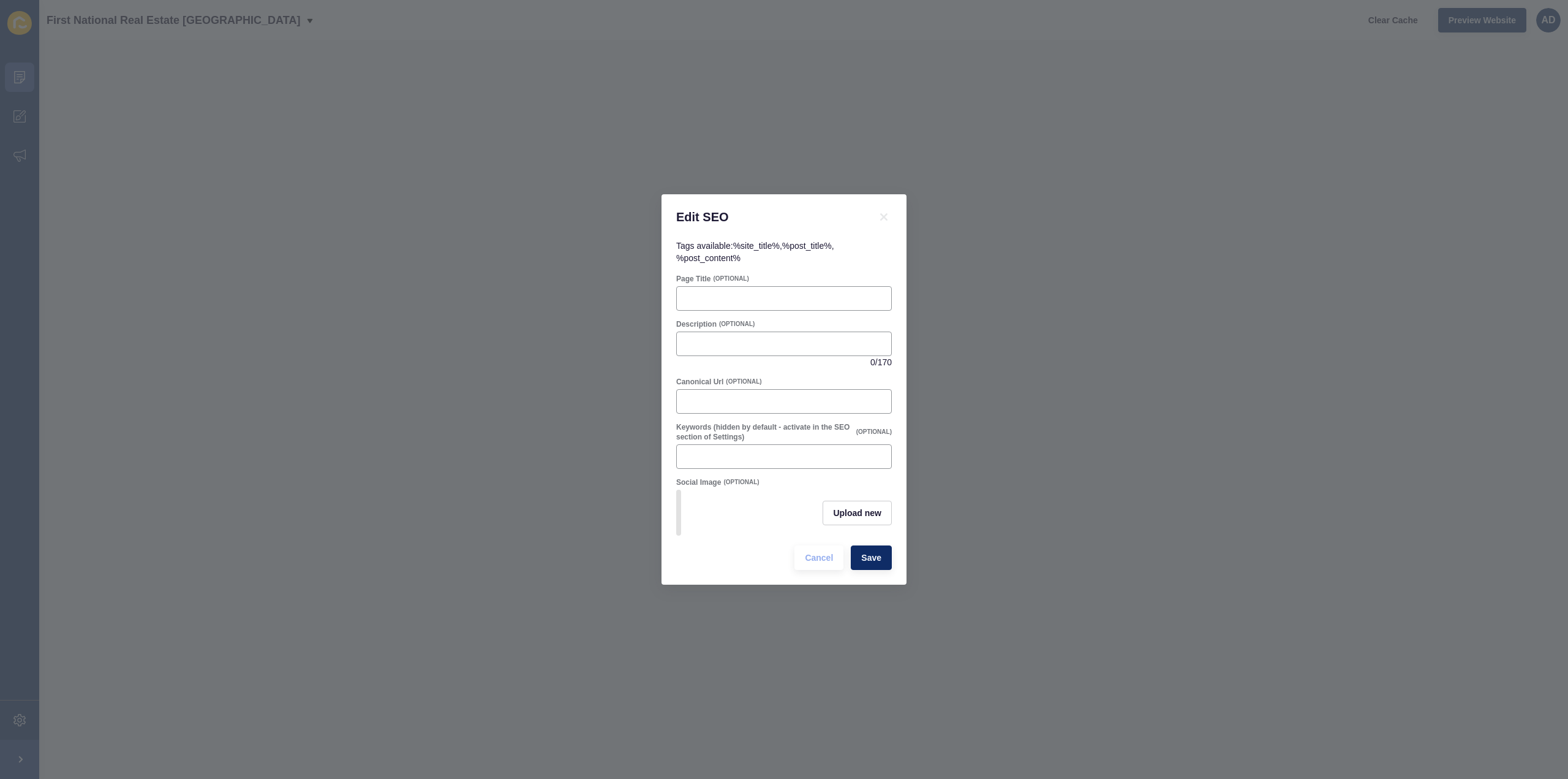
click at [809, 280] on div "Page Title (OPTIONAL)" at bounding box center [784, 292] width 218 height 39
click at [793, 297] on input "Page Title" at bounding box center [784, 298] width 200 height 12
paste input "Mon Repos QLD Real Estate & Lifestyle Guide | Coastal Living"
type input "Mon Repos QLD Real Estate & Lifestyle Guide | Coastal Living"
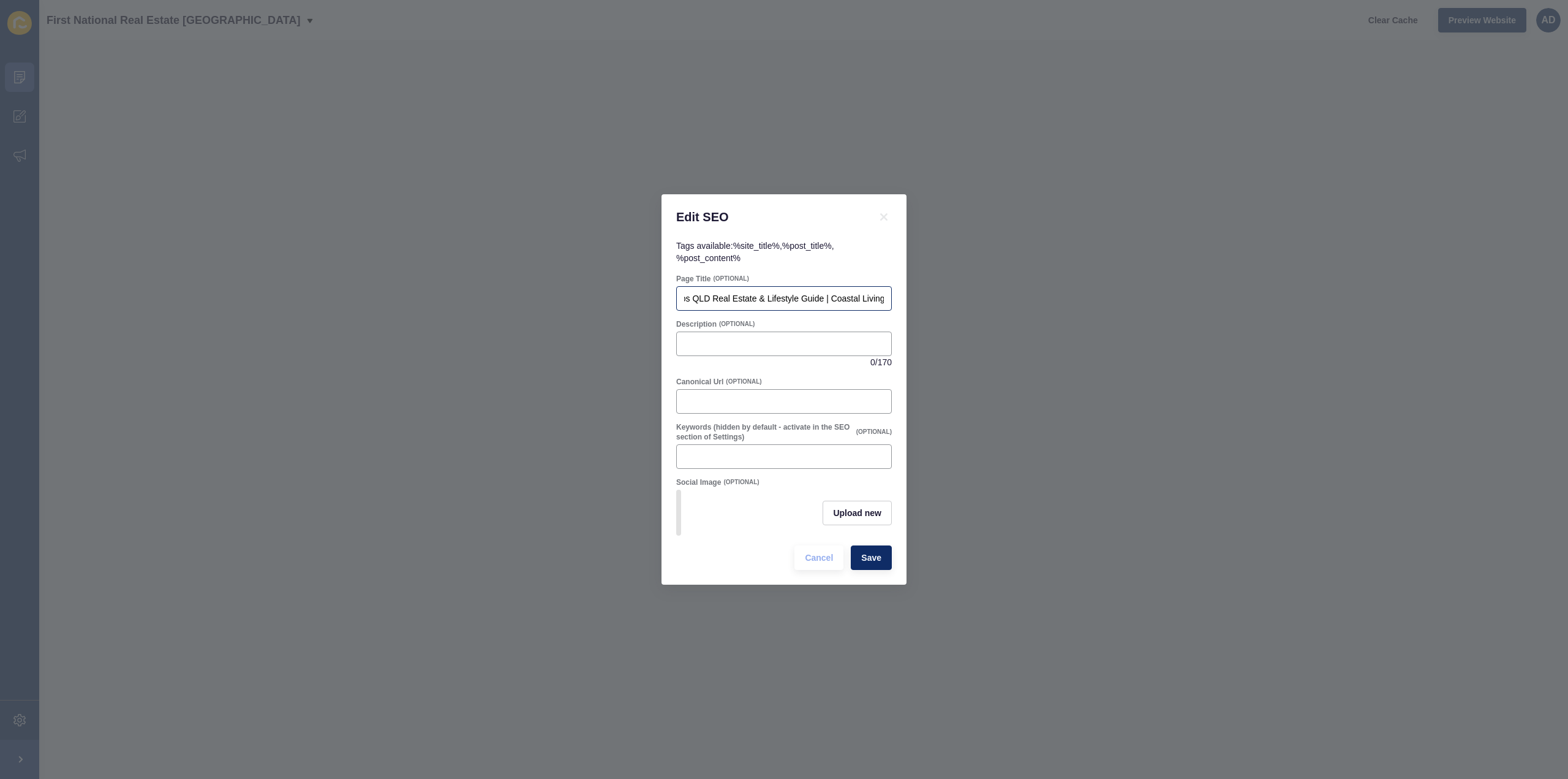
scroll to position [0, 0]
click at [734, 343] on input "Description" at bounding box center [784, 344] width 200 height 12
paste input "Discover Mon Repos, [GEOGRAPHIC_DATA] – a peaceful coastal community known for …"
type input "Discover Mon Repos, [GEOGRAPHIC_DATA] – a peaceful coastal community known for …"
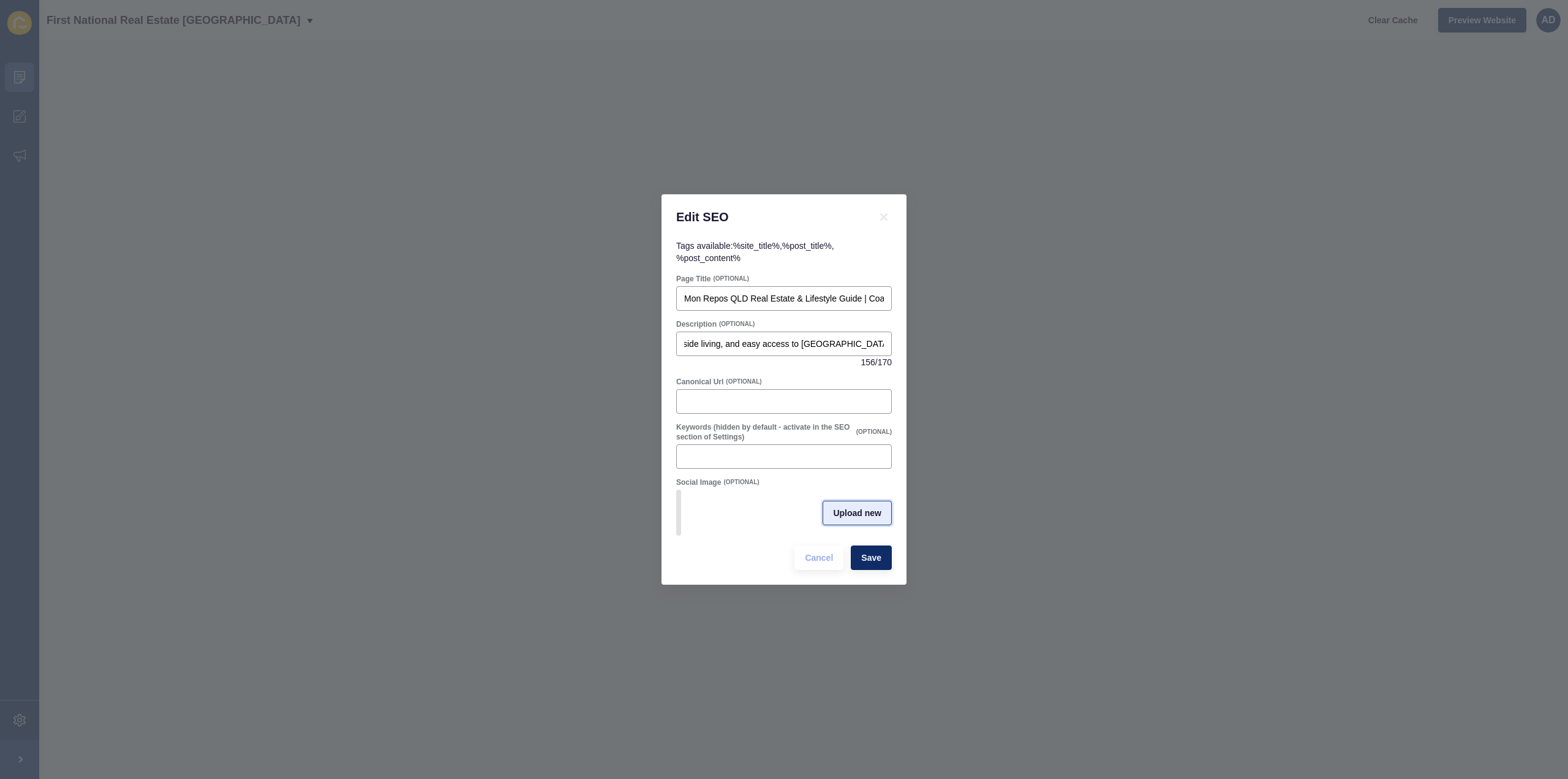
click at [841, 510] on span "Upload new" at bounding box center [857, 513] width 49 height 12
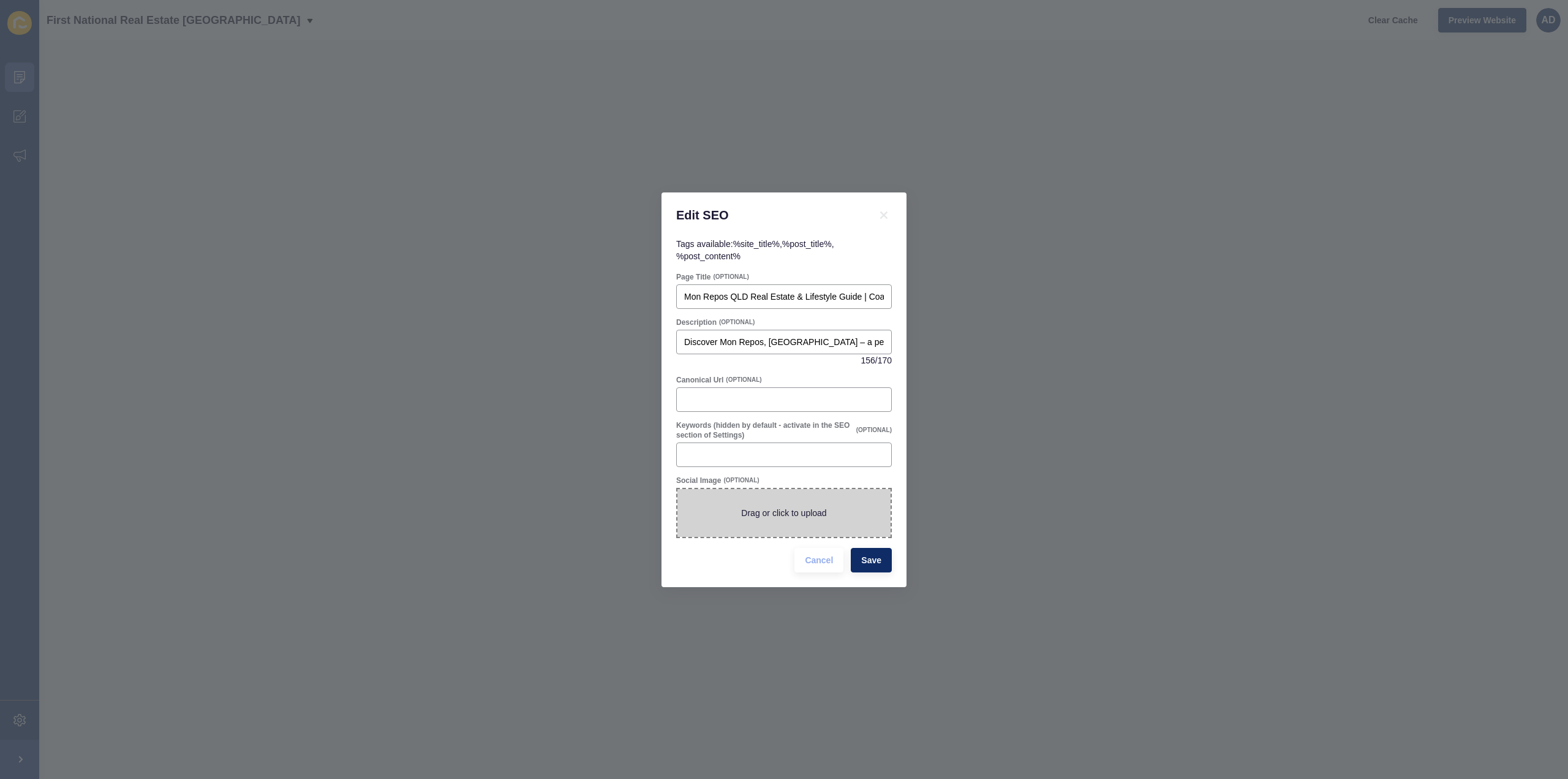
click at [778, 504] on span at bounding box center [784, 513] width 213 height 48
click at [677, 489] on input "Drag or click to upload" at bounding box center [677, 489] width 0 height 0
type input "C:\fakepath\Mon Repos Qld 4670.png"
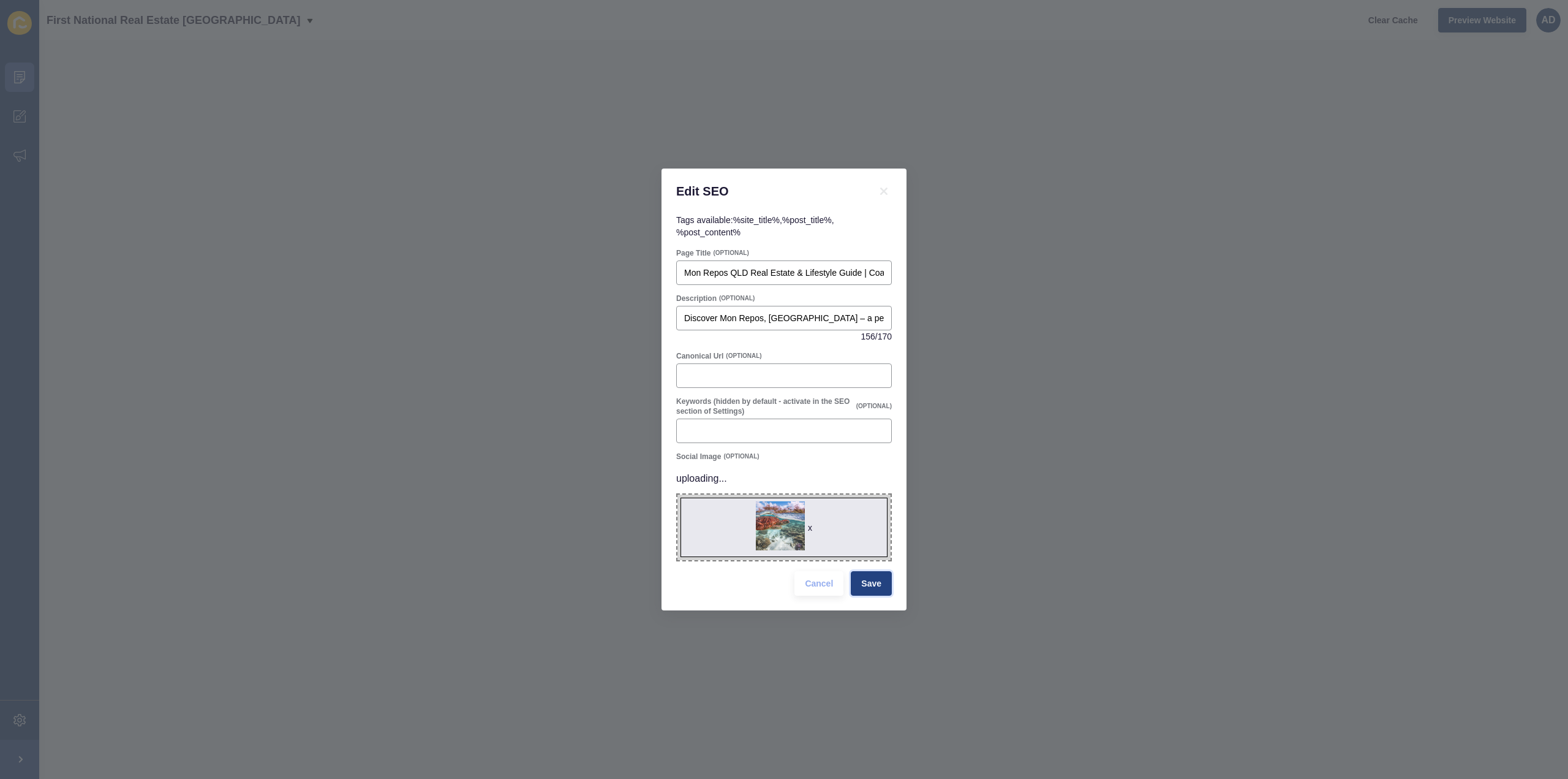
click at [873, 580] on span "Save" at bounding box center [870, 583] width 20 height 12
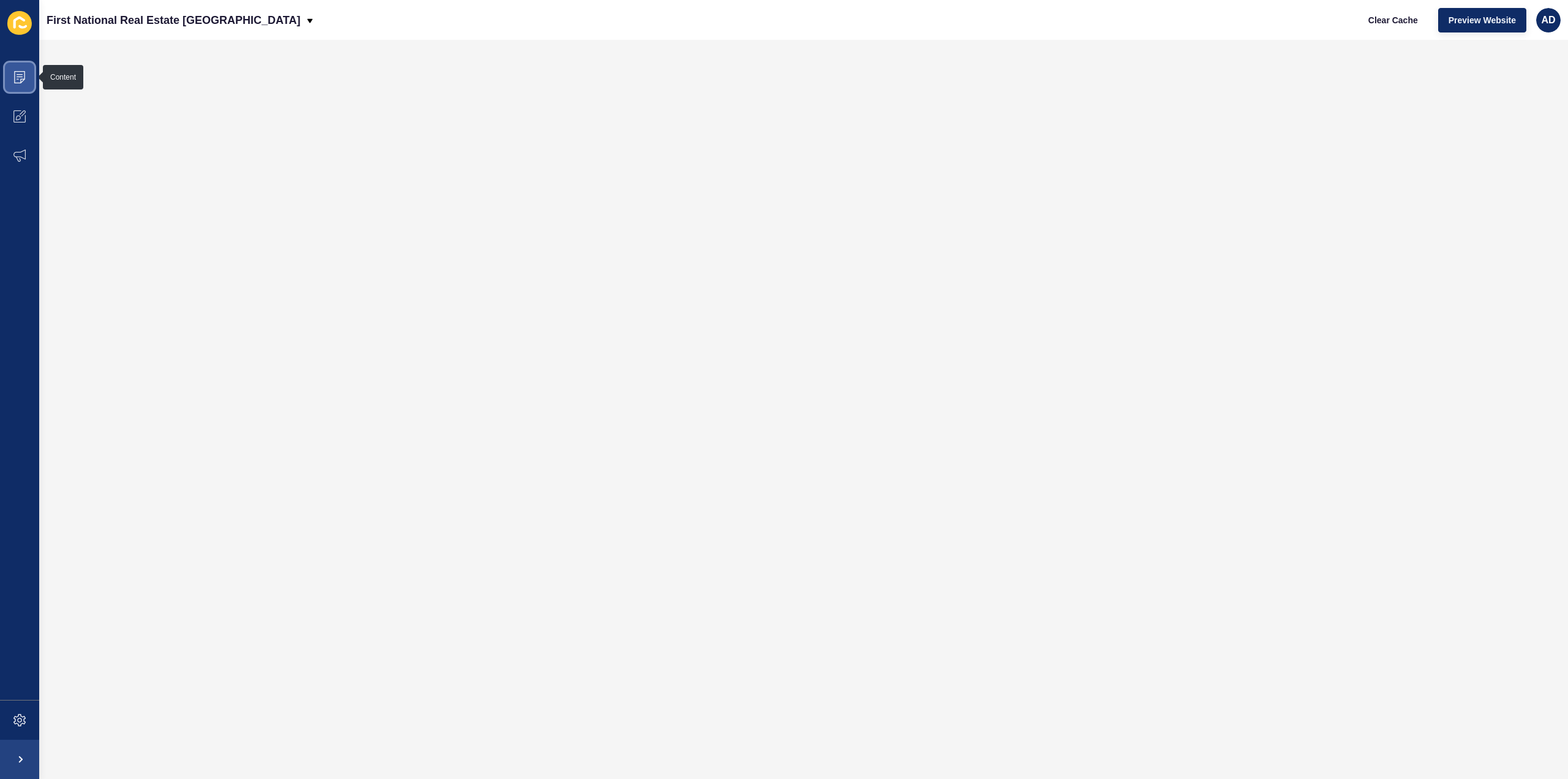
click at [17, 73] on icon at bounding box center [19, 76] width 12 height 12
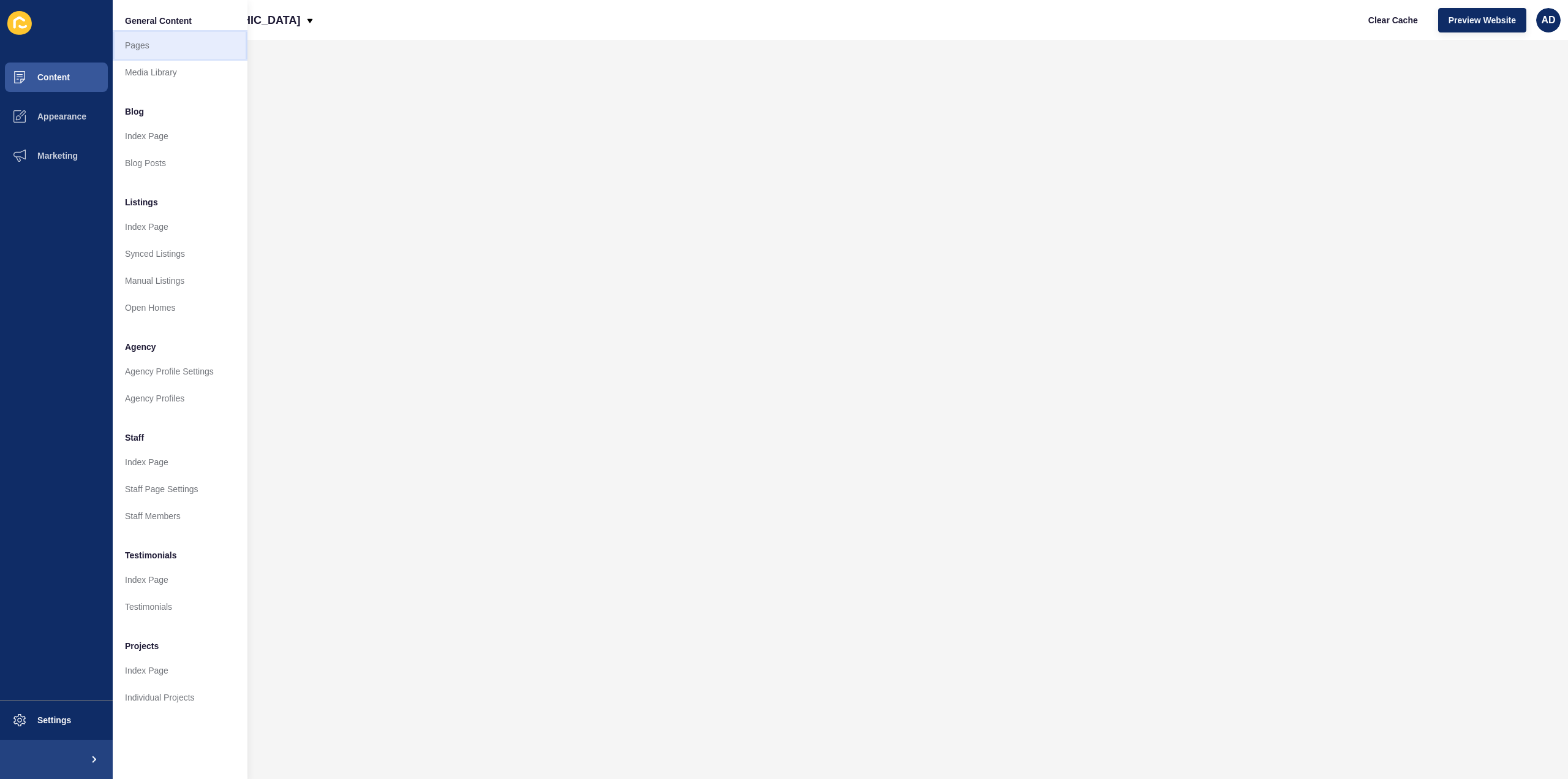
click at [136, 45] on link "Pages" at bounding box center [180, 45] width 135 height 27
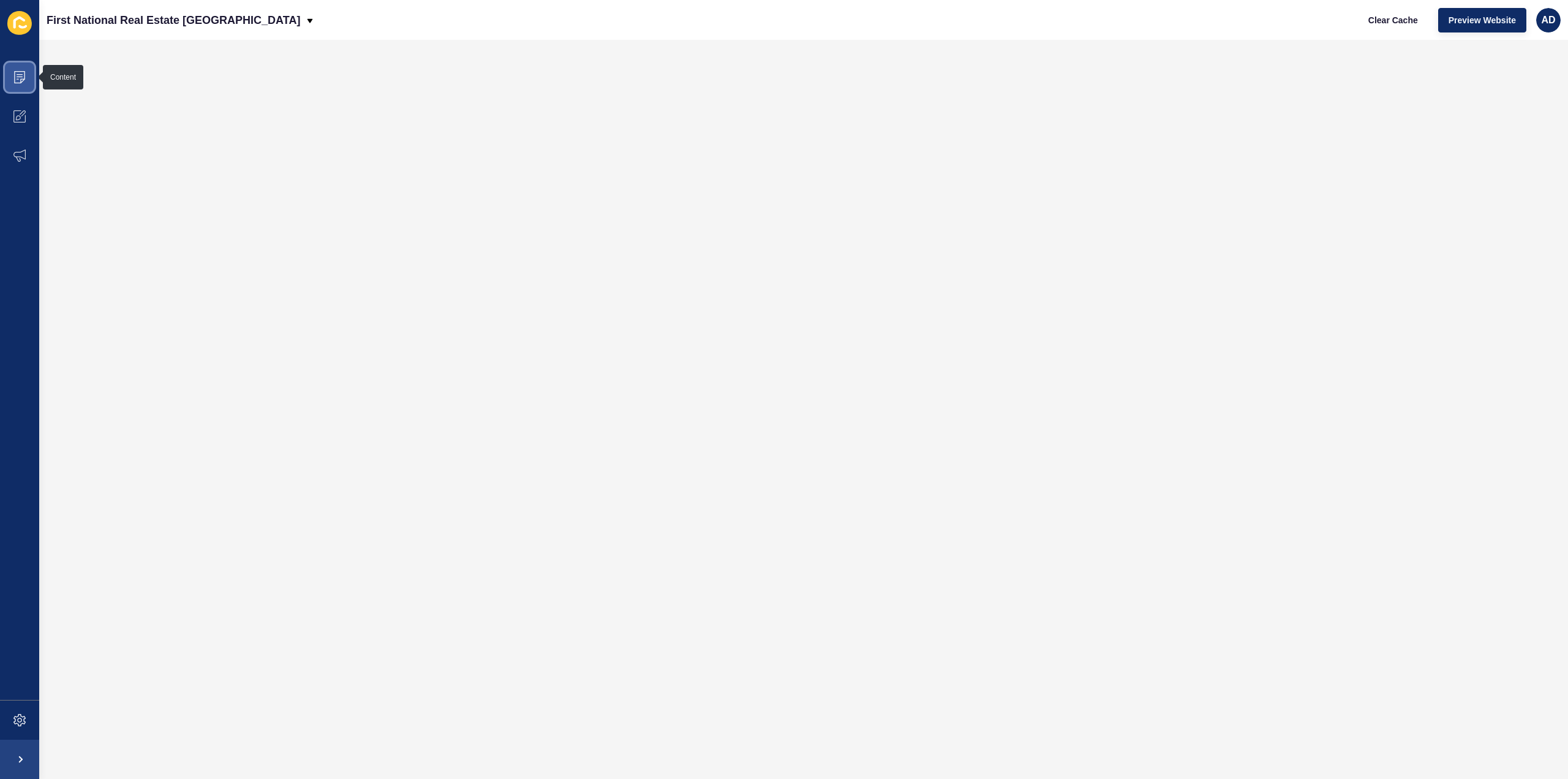
click at [23, 79] on icon at bounding box center [19, 76] width 11 height 12
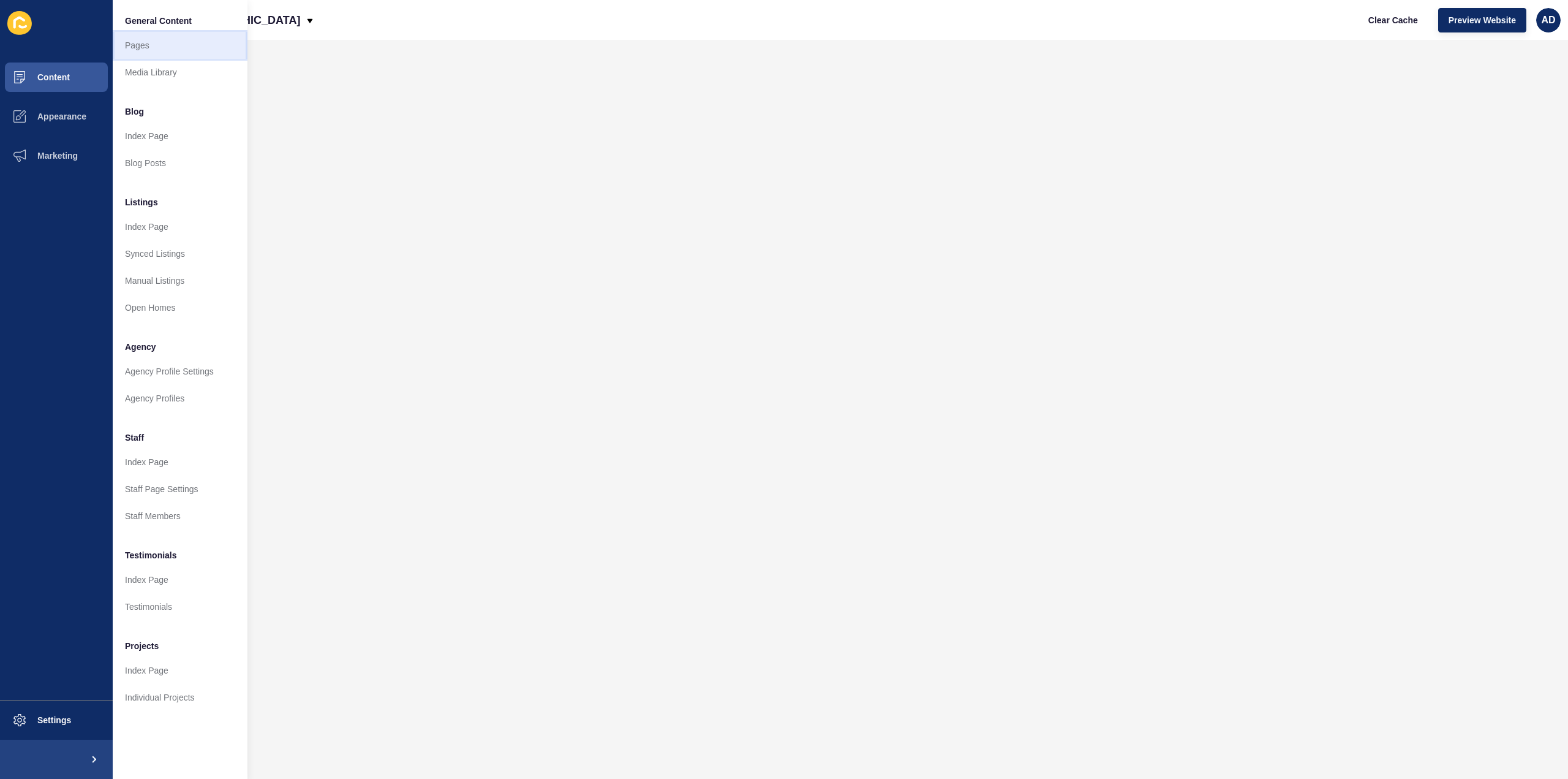
click at [143, 41] on link "Pages" at bounding box center [180, 45] width 135 height 27
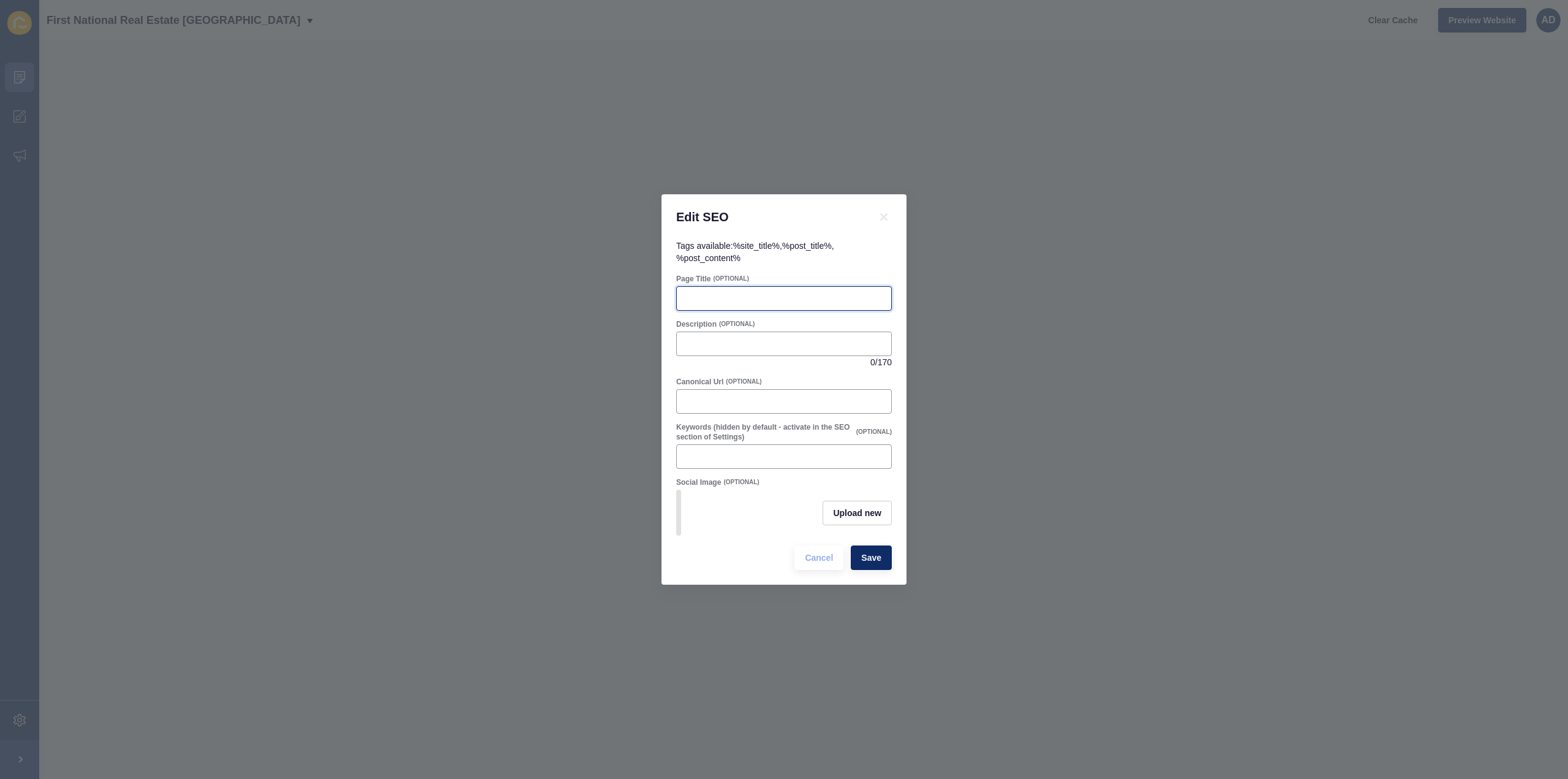
click at [754, 297] on input "Page Title" at bounding box center [784, 298] width 200 height 12
paste input "[PERSON_NAME] Suburb Profile – Family Living, Schools & Lifestyle Near [GEOGRAP…"
type input "[PERSON_NAME] Suburb Profile – Family Living, Schools & Lifestyle Near [GEOGRAP…"
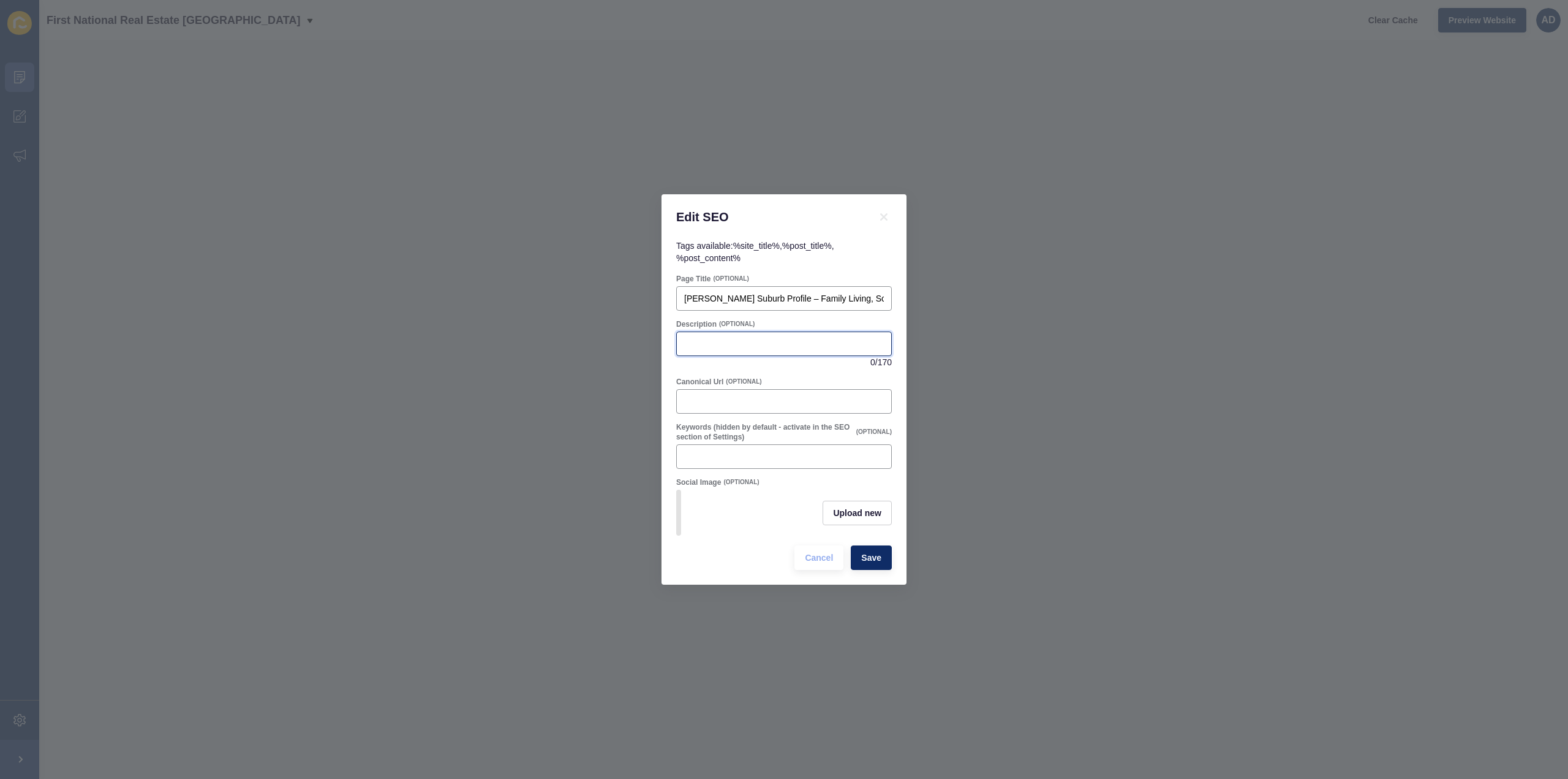
click at [736, 338] on input "Description" at bounding box center [784, 344] width 200 height 12
paste input "Discover [GEOGRAPHIC_DATA], [GEOGRAPHIC_DATA]. A family-friendly suburb with sc…"
type input "Discover [GEOGRAPHIC_DATA], [GEOGRAPHIC_DATA]. A family-friendly suburb with sc…"
click at [862, 564] on span "Save" at bounding box center [870, 557] width 20 height 12
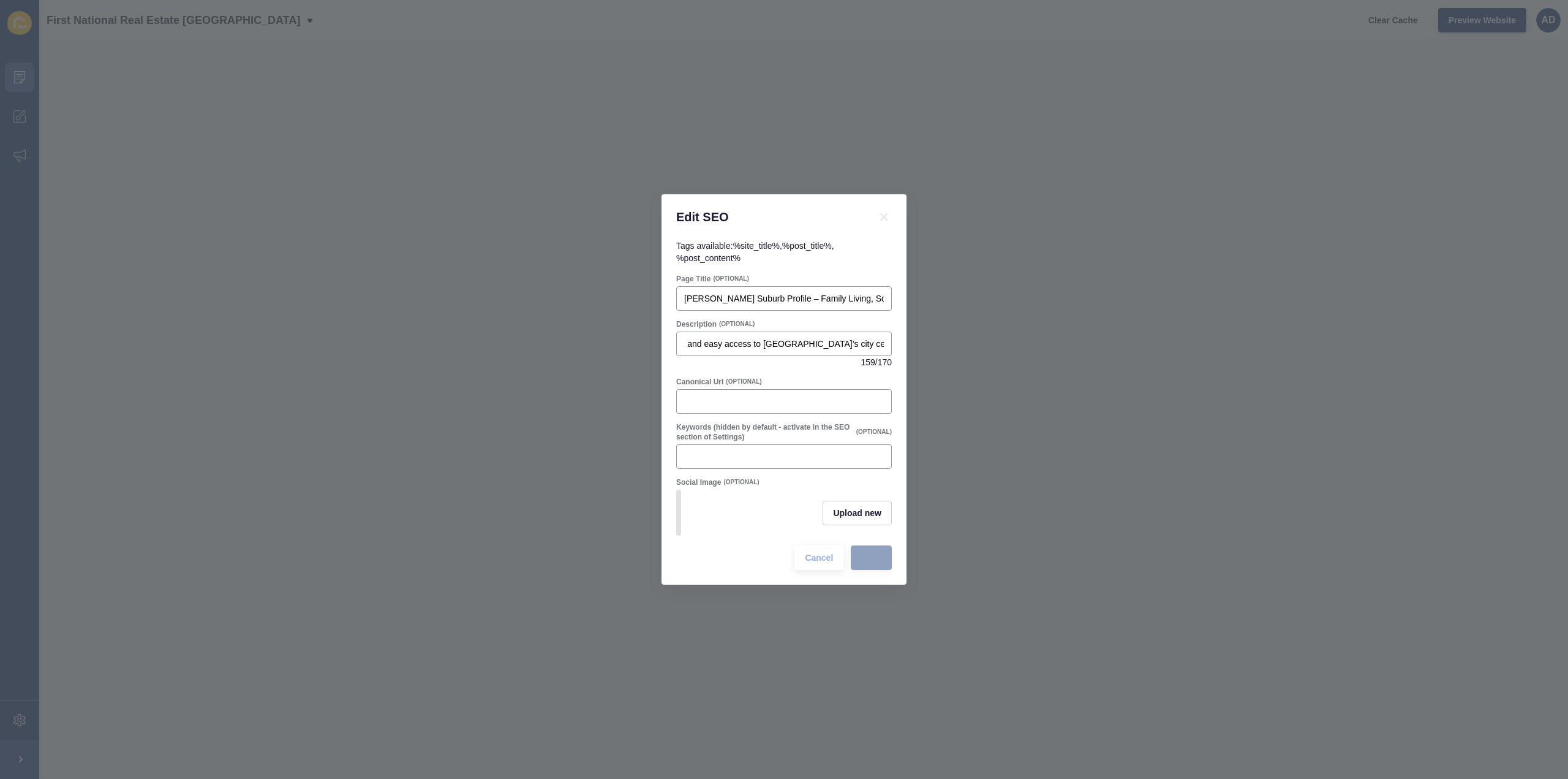
scroll to position [0, 0]
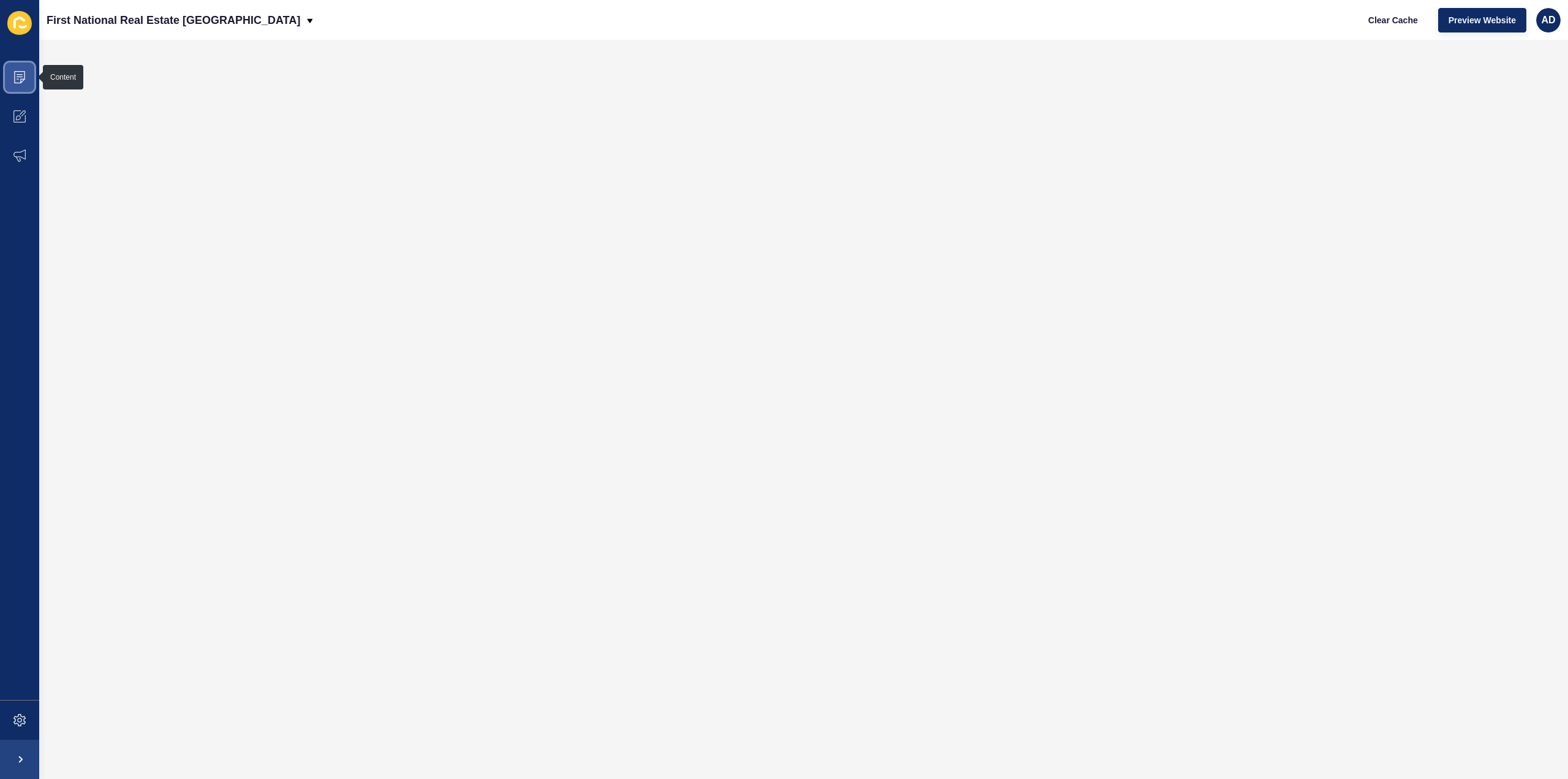
click at [16, 74] on icon at bounding box center [19, 76] width 12 height 12
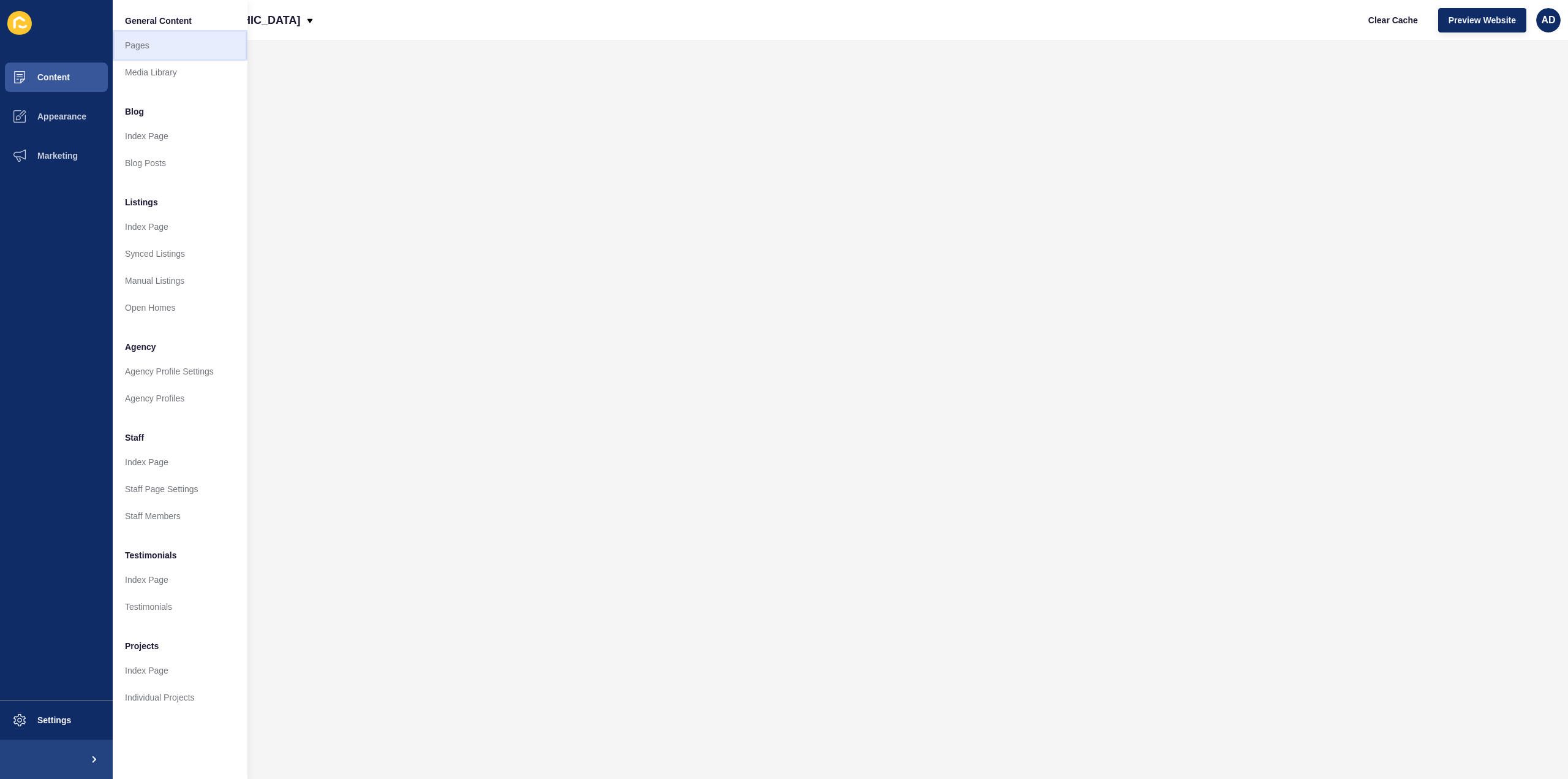
click at [145, 42] on link "Pages" at bounding box center [180, 45] width 135 height 27
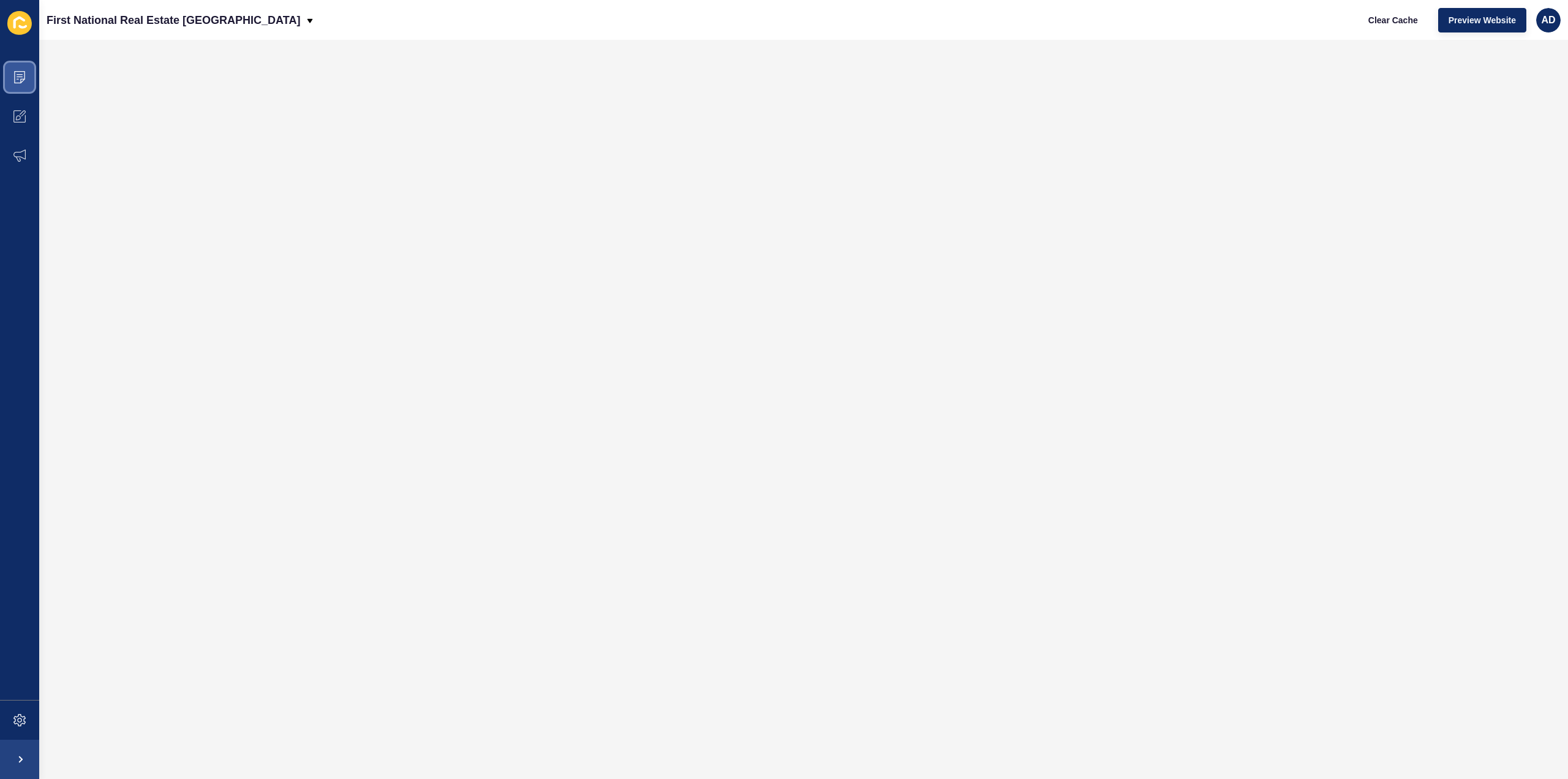
click at [23, 76] on icon at bounding box center [19, 76] width 12 height 12
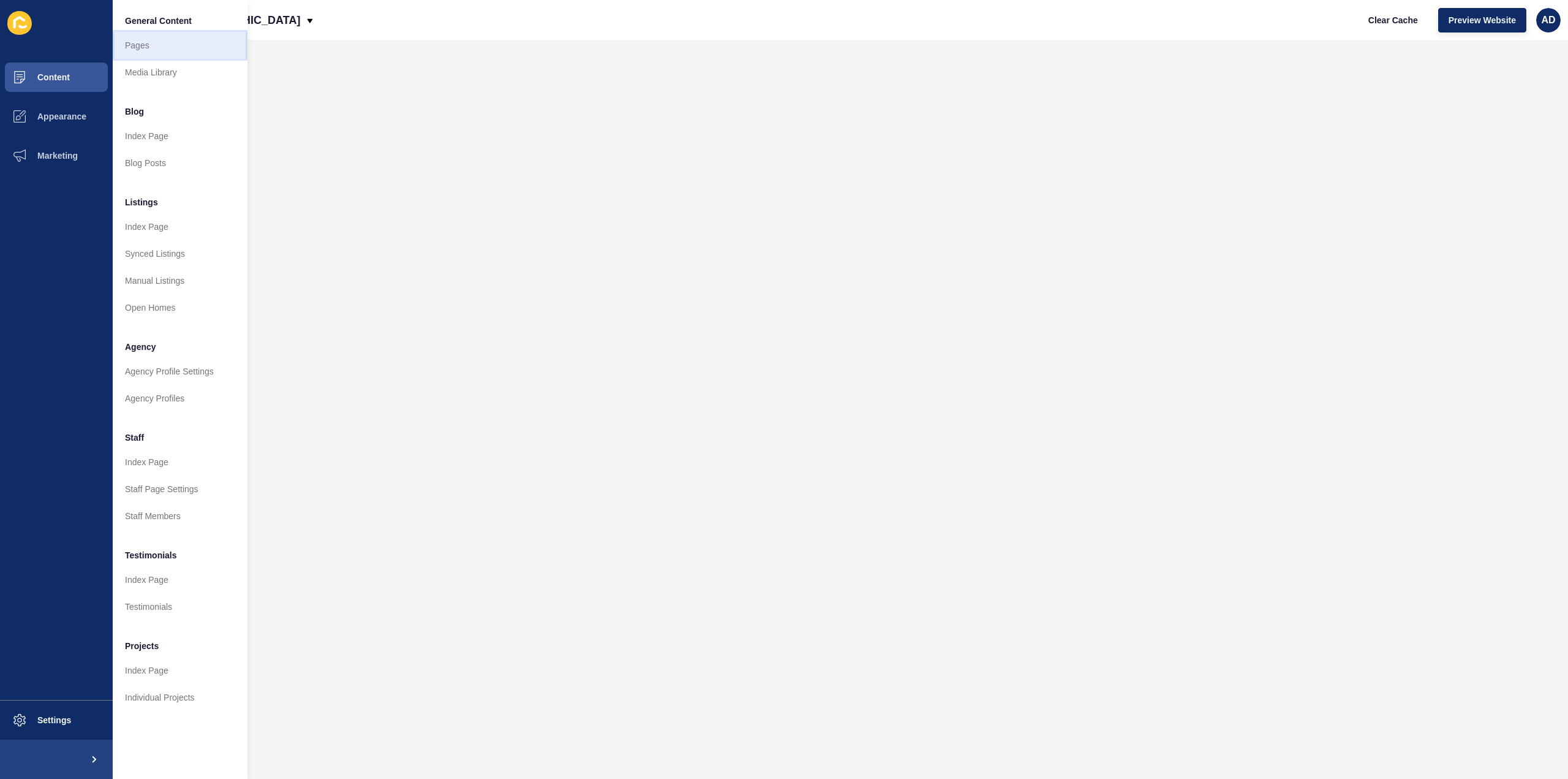
click at [131, 42] on link "Pages" at bounding box center [180, 45] width 135 height 27
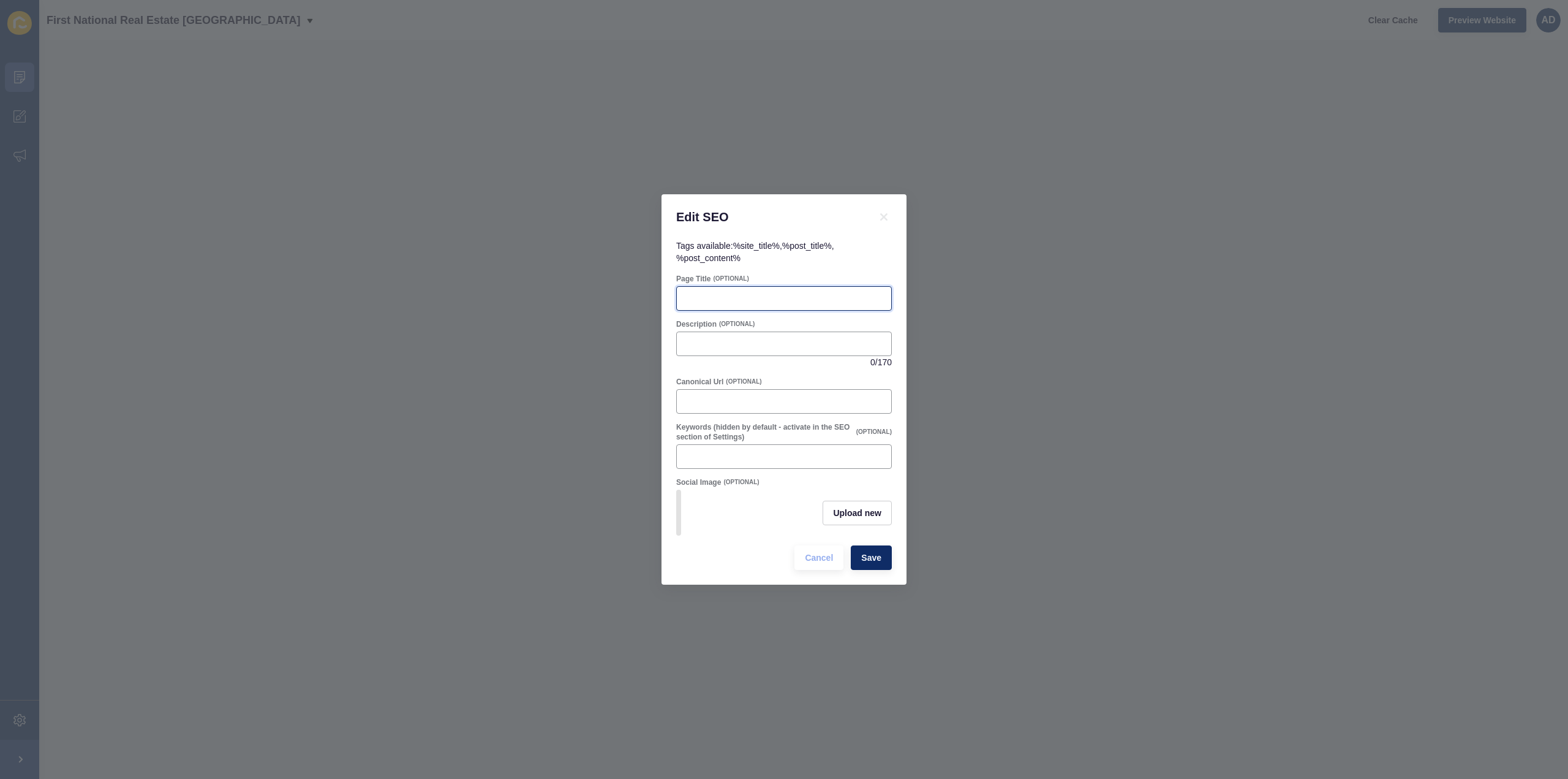
click at [747, 295] on input "Page Title" at bounding box center [784, 298] width 200 height 12
paste input "Oakwood QLD Suburb Profile | Real Estate & Lifestyle Guide"
type input "Oakwood QLD Suburb Profile | Real Estate & Lifestyle Guide"
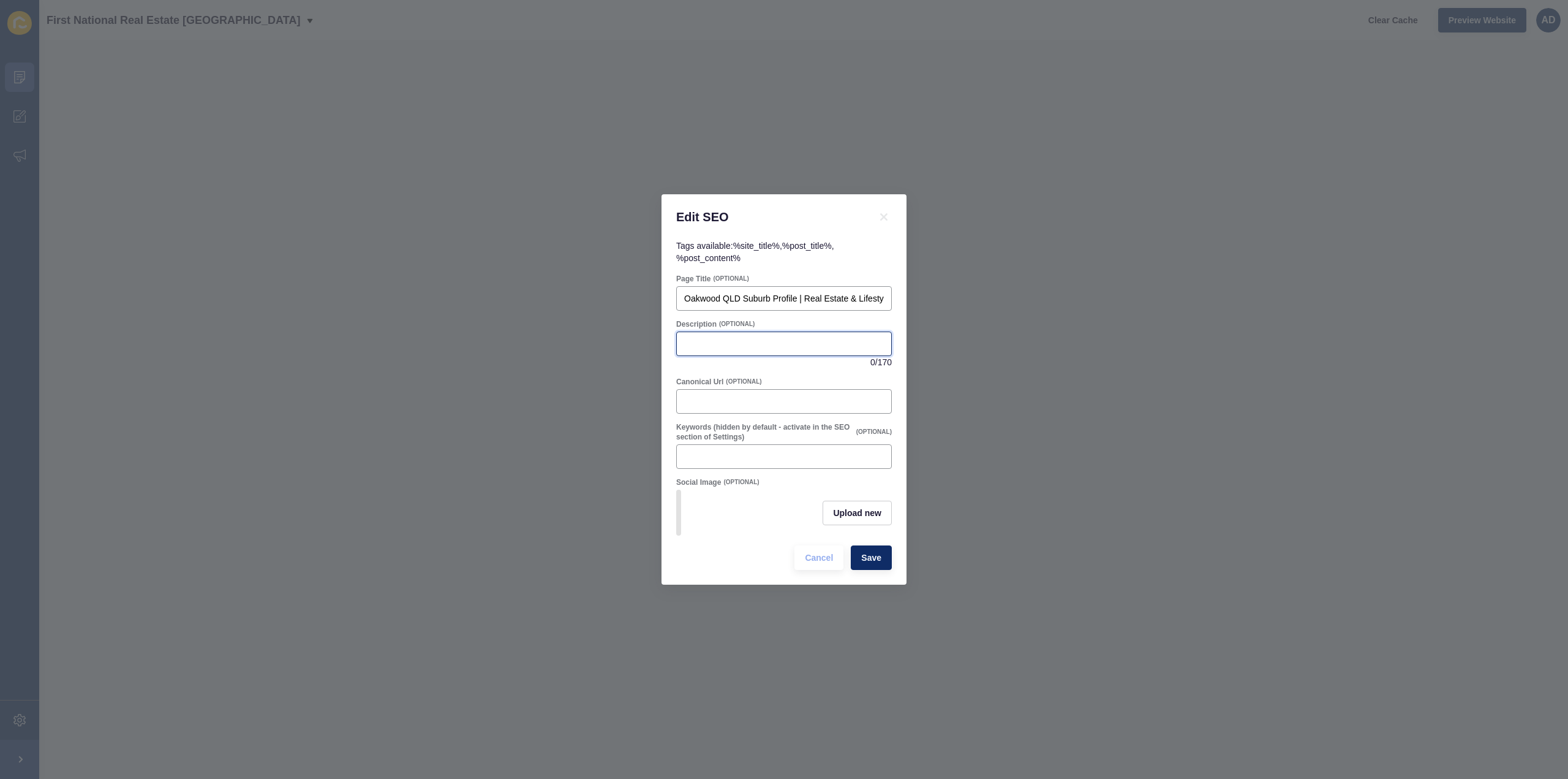
click at [759, 339] on input "Description" at bounding box center [784, 344] width 200 height 12
paste input "Discover [GEOGRAPHIC_DATA], a peaceful semi-rural suburb near [GEOGRAPHIC_DATA]…"
type input "Discover [GEOGRAPHIC_DATA], a peaceful semi-rural suburb near [GEOGRAPHIC_DATA]…"
click at [836, 255] on div "Tags available: %site_title% , %post_title% , %post_content%" at bounding box center [784, 252] width 215 height 24
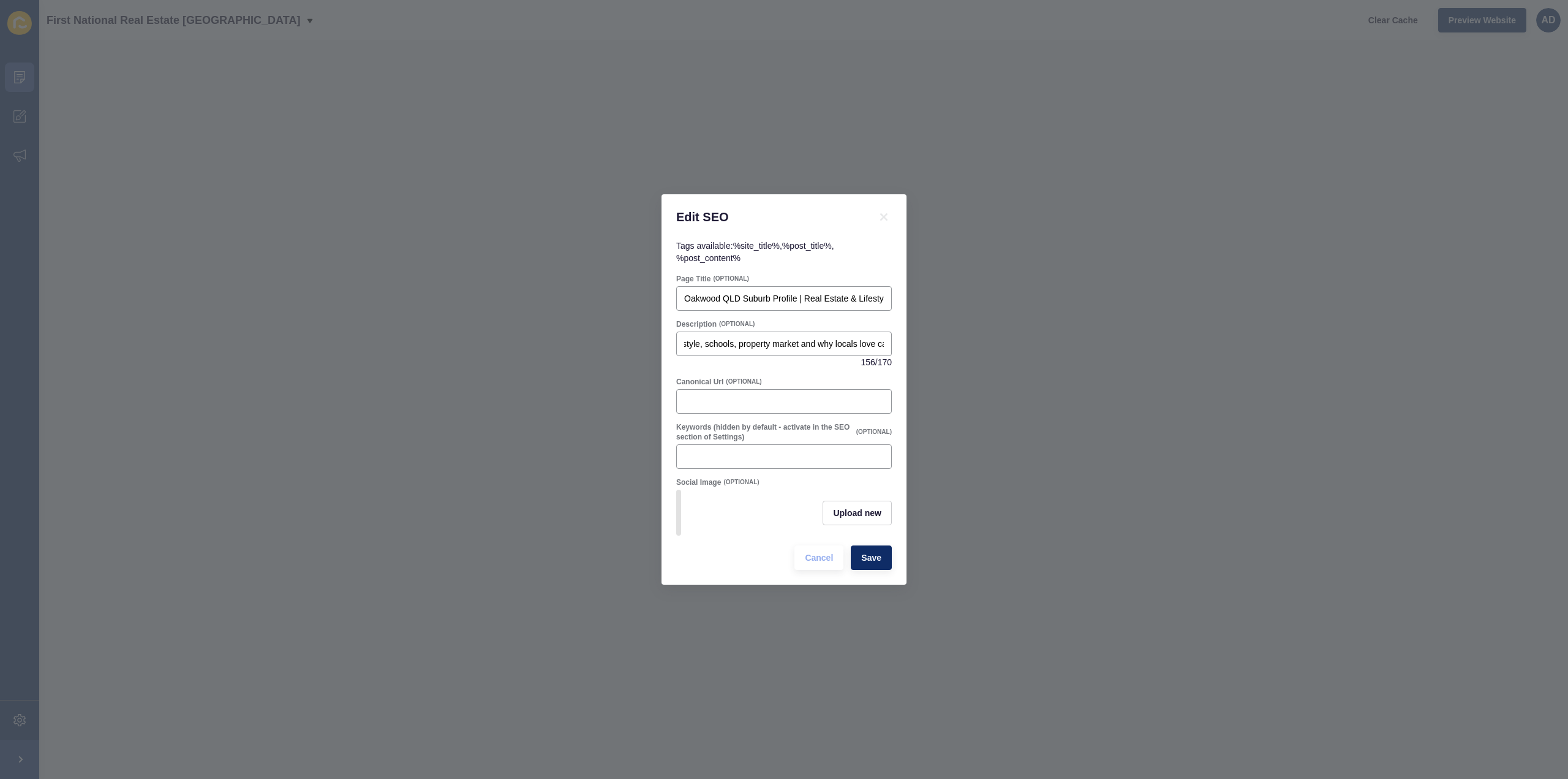
scroll to position [0, 0]
click at [875, 564] on span "Save" at bounding box center [870, 557] width 20 height 12
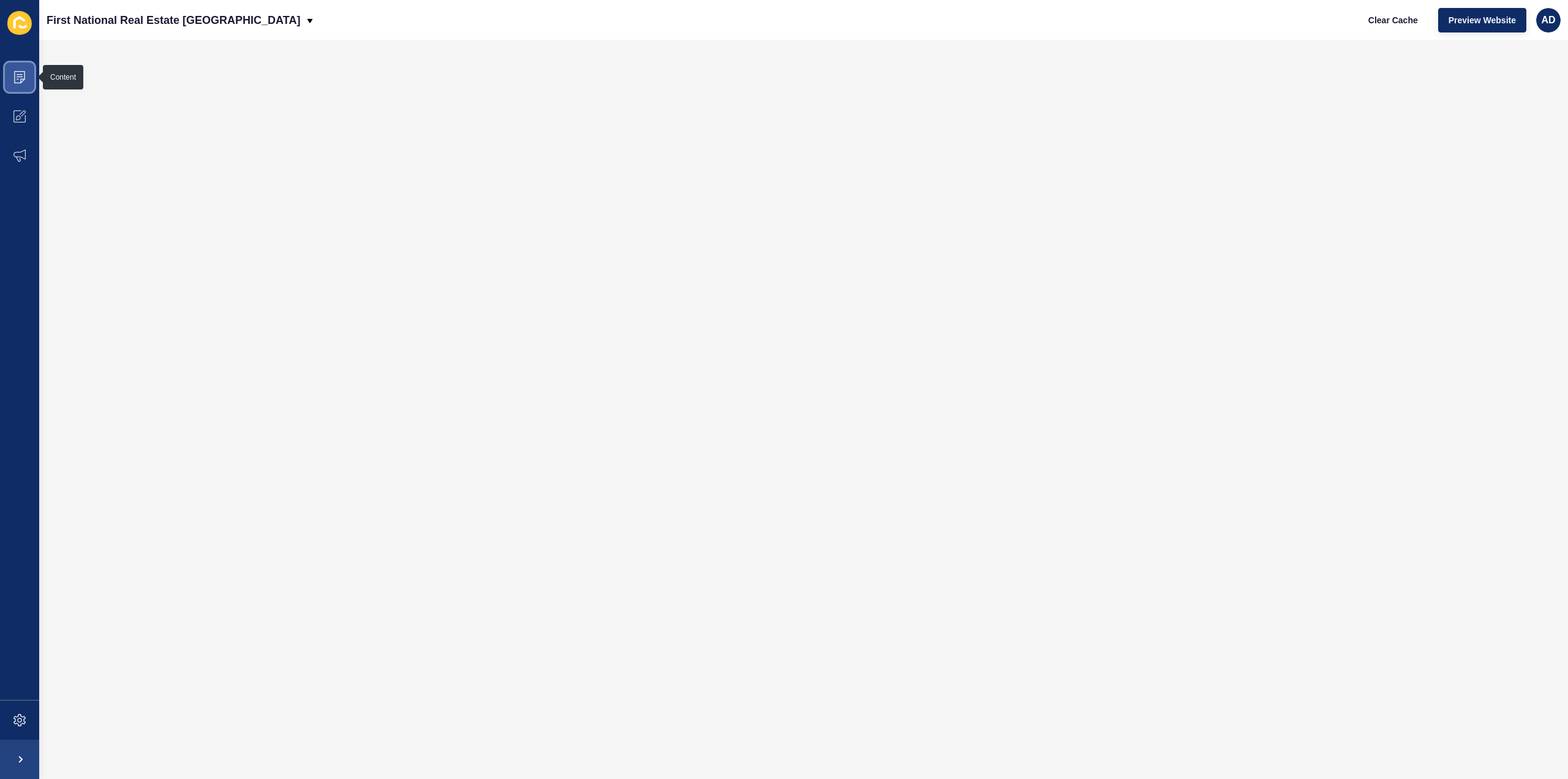
click at [26, 73] on span at bounding box center [19, 77] width 39 height 39
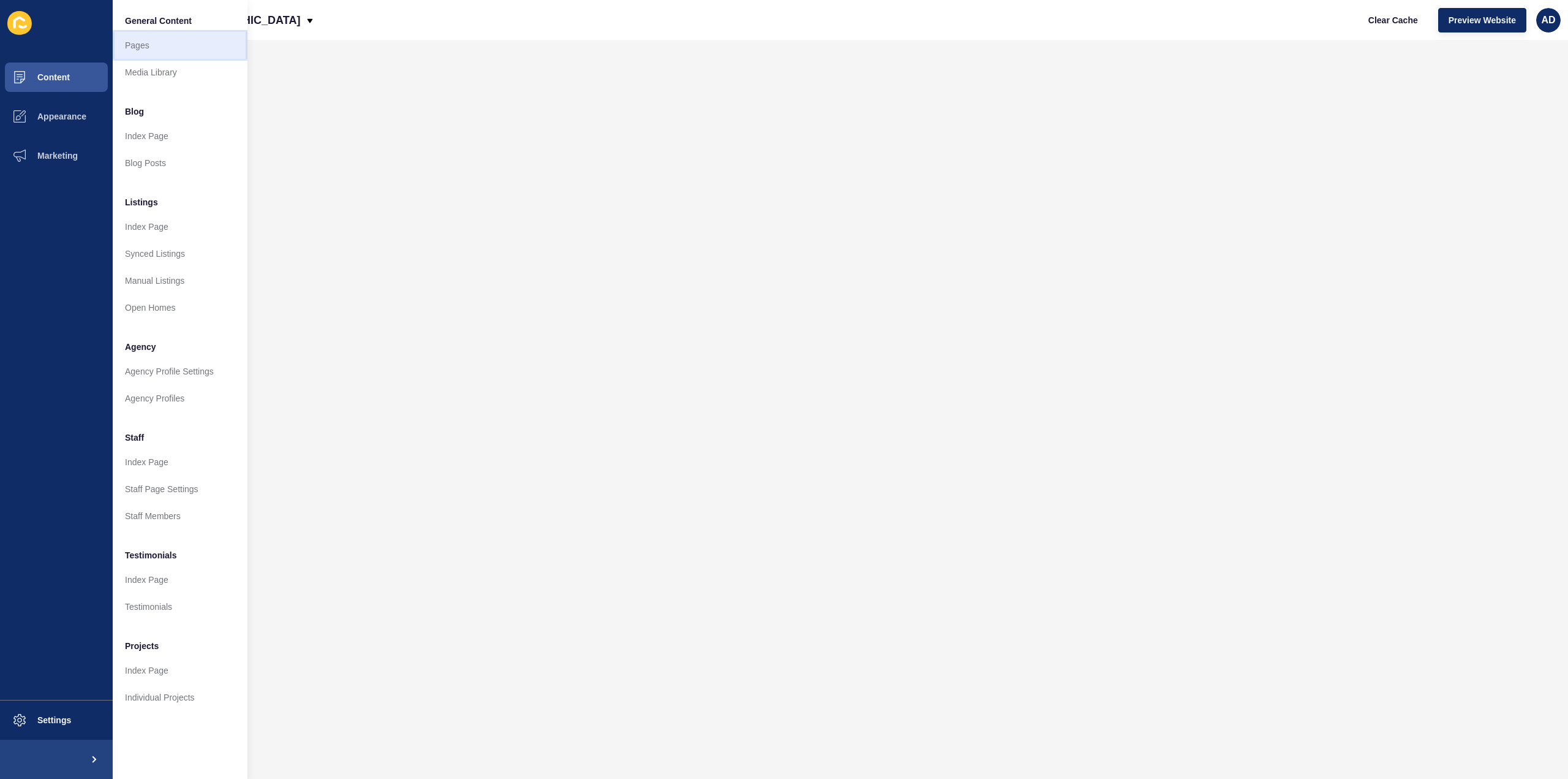
click at [131, 43] on link "Pages" at bounding box center [180, 45] width 135 height 27
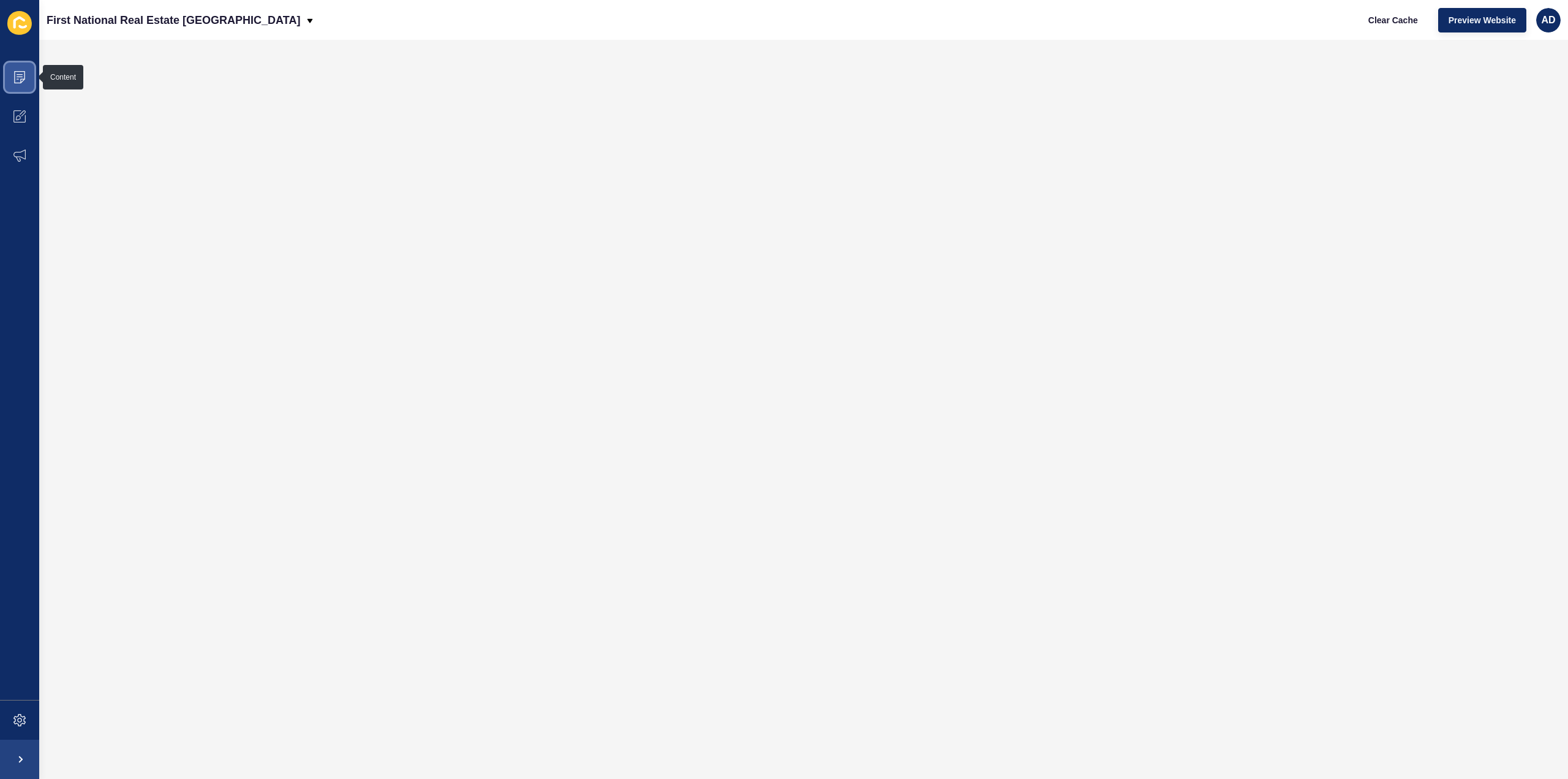
click at [17, 73] on icon at bounding box center [19, 76] width 12 height 12
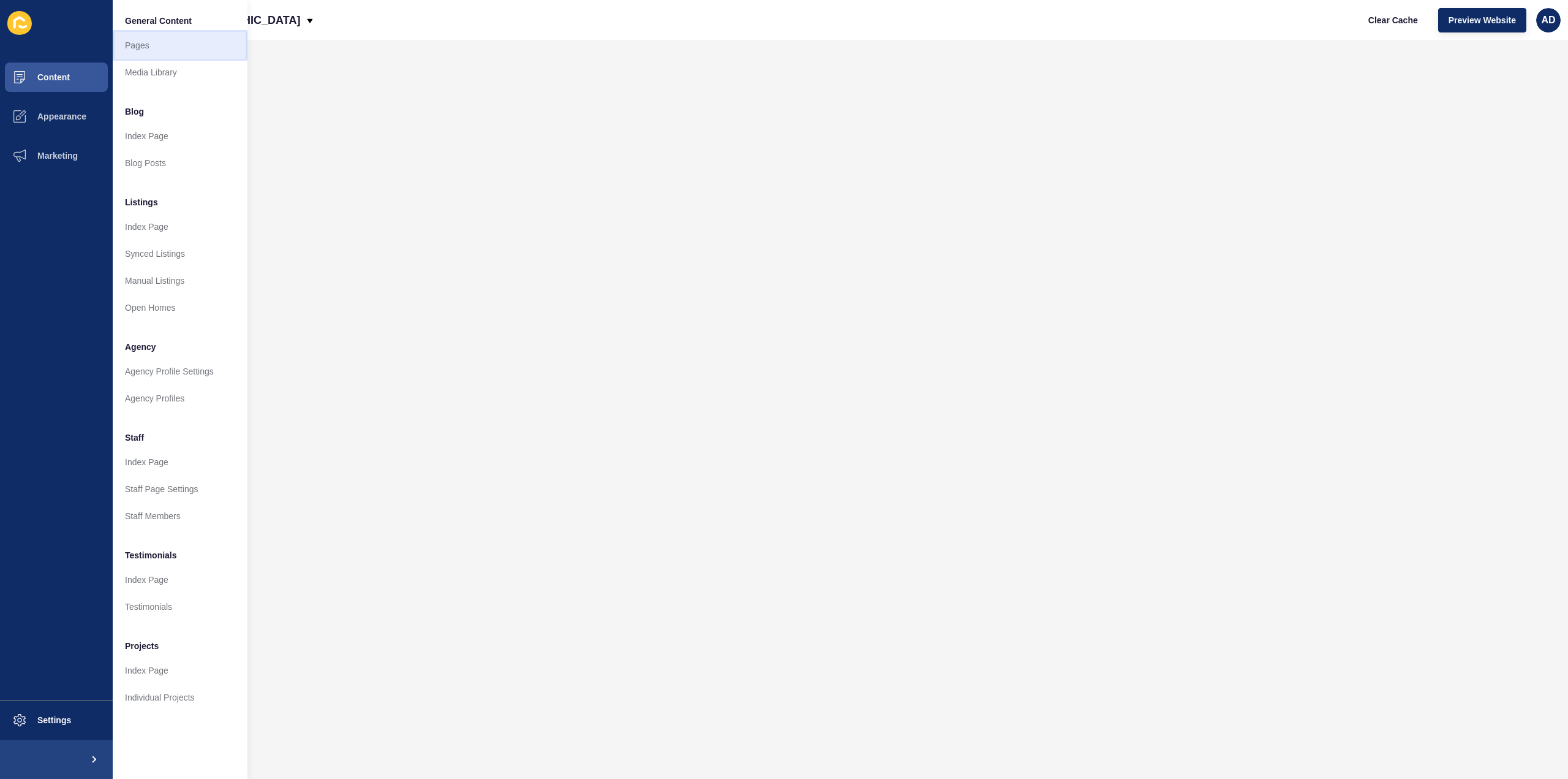
click at [133, 44] on link "Pages" at bounding box center [180, 45] width 135 height 27
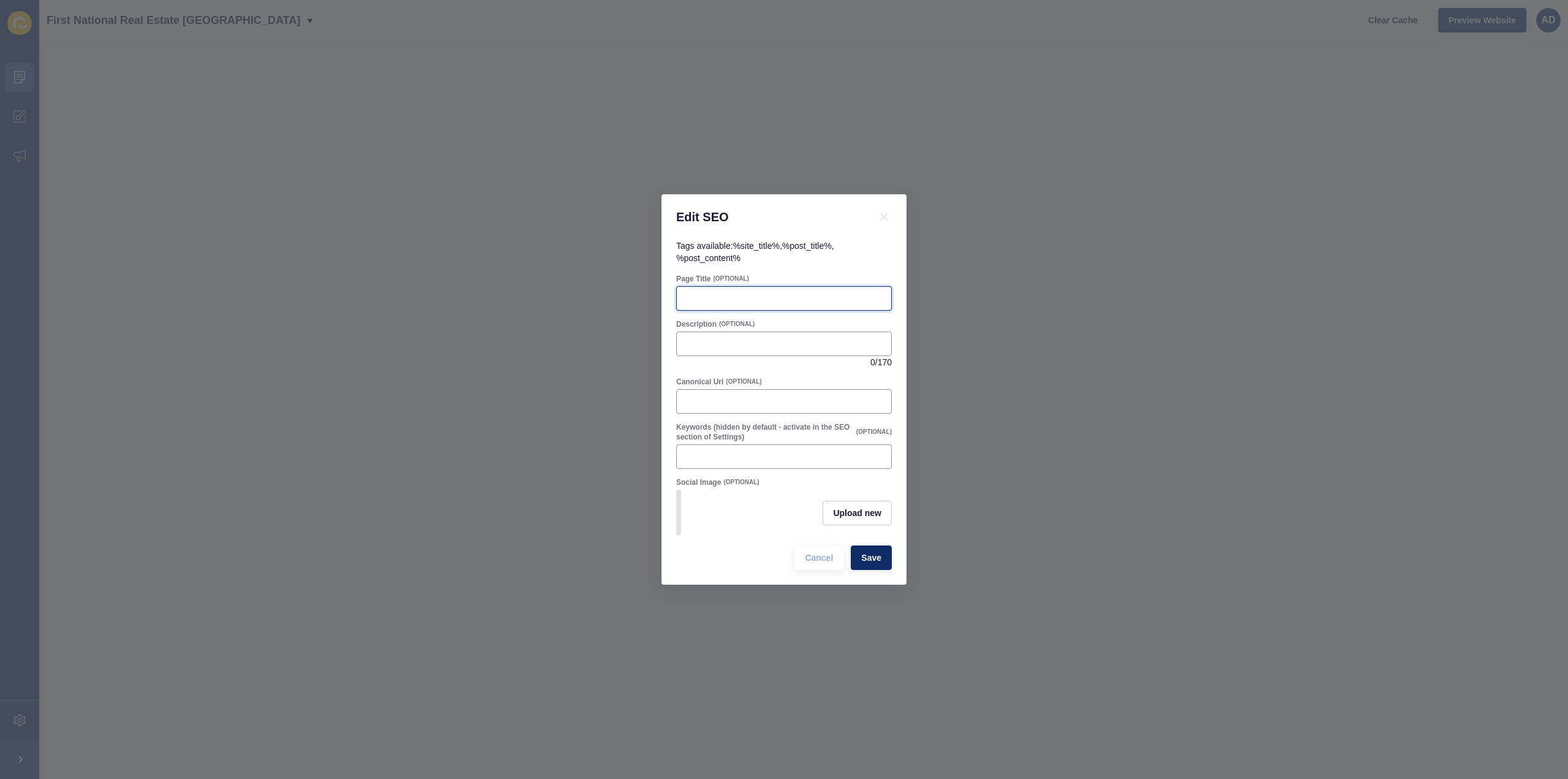
click at [741, 296] on input "Page Title" at bounding box center [784, 298] width 200 height 12
paste input "Qunaba Suburb Profile | Lifestyle, Property & Community"
type input "Qunaba Suburb Profile | Lifestyle, Property & Community"
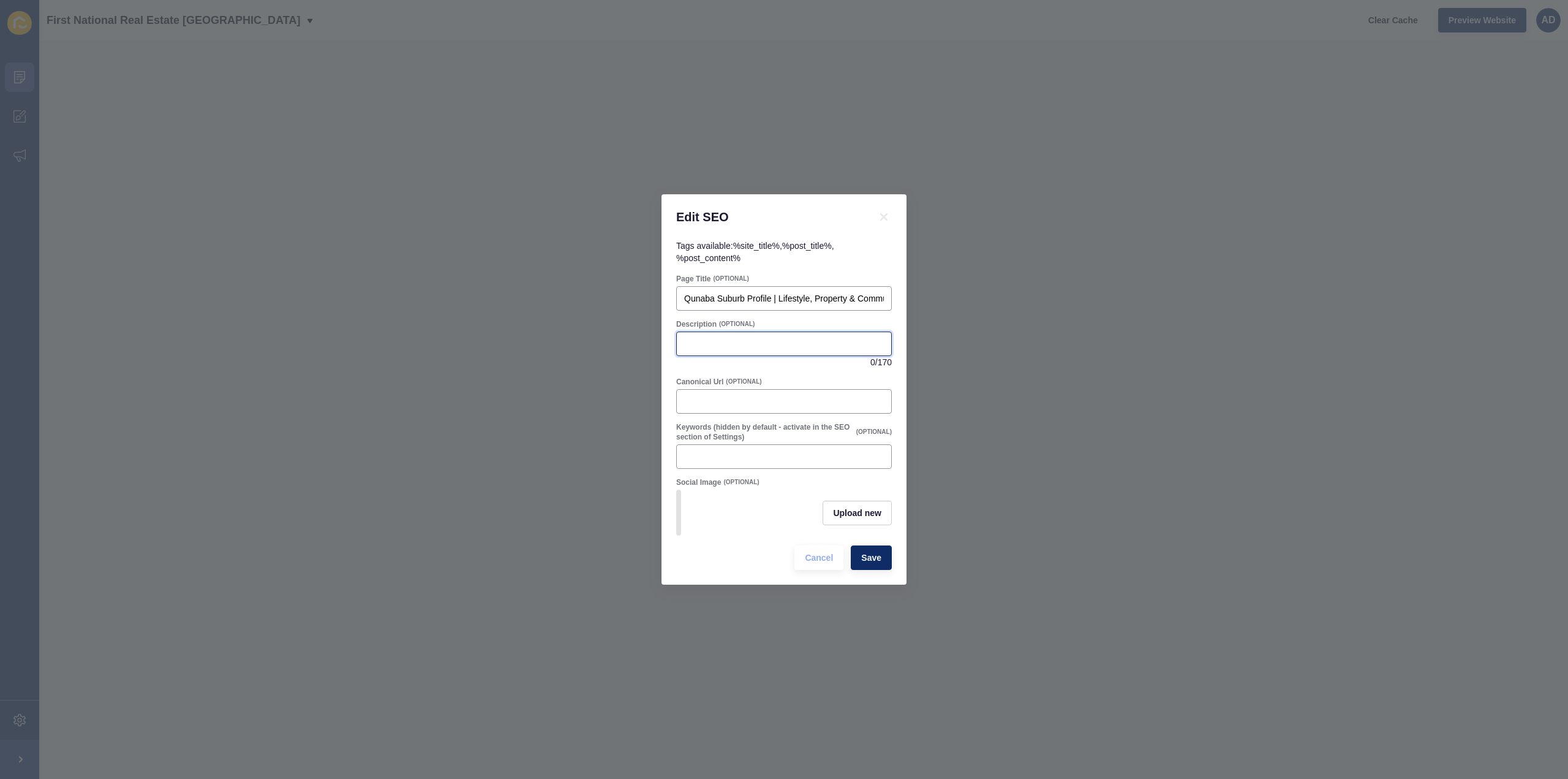
click at [727, 340] on input "Description" at bounding box center [784, 344] width 200 height 12
paste input "Discover Qunaba, a hillside suburb near [GEOGRAPHIC_DATA]. Learn about lifestyl…"
type input "Discover Qunaba, a hillside suburb near [GEOGRAPHIC_DATA]. Learn about lifestyl…"
click at [876, 509] on span "Upload new" at bounding box center [857, 513] width 49 height 12
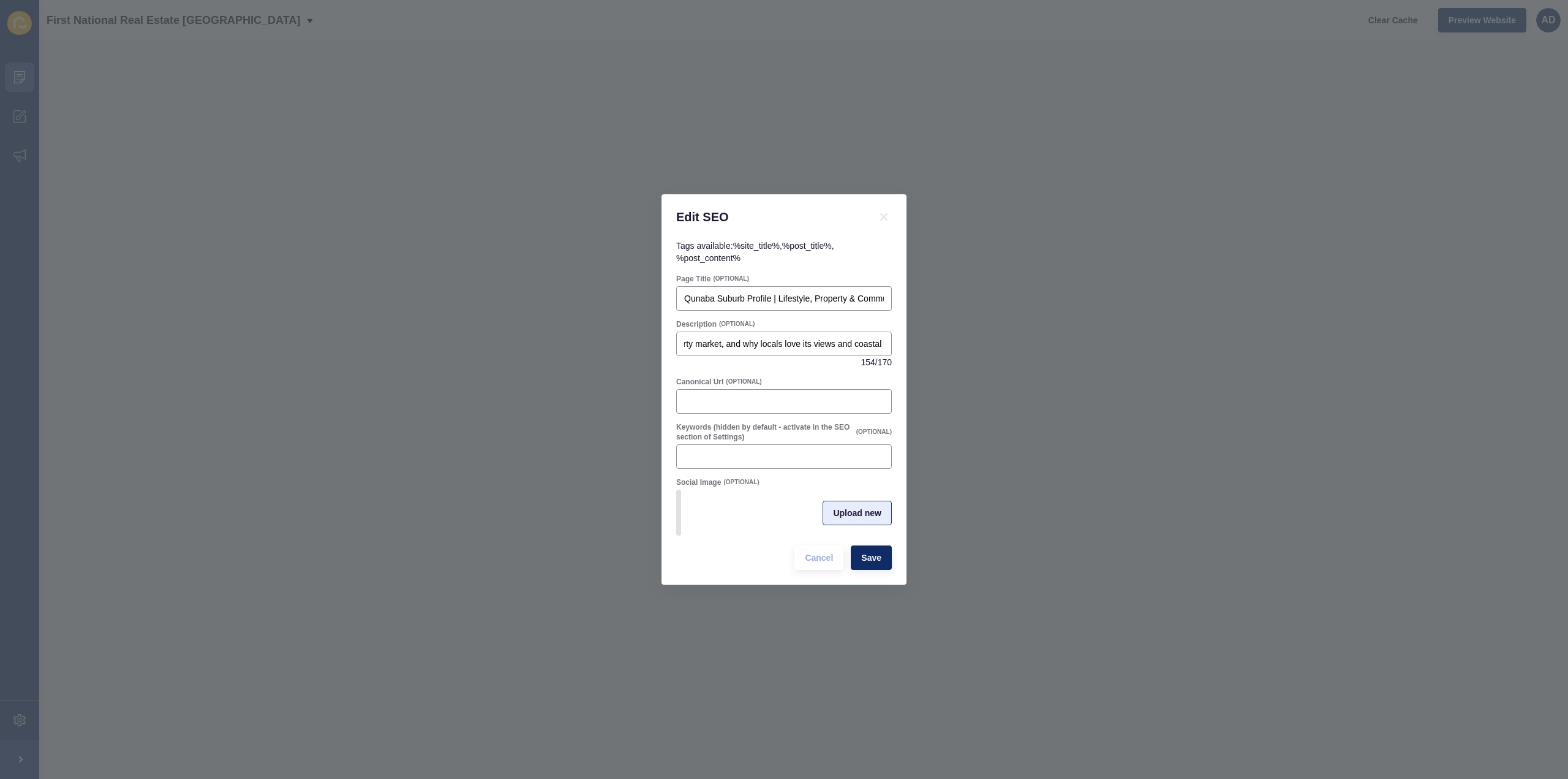
scroll to position [0, 0]
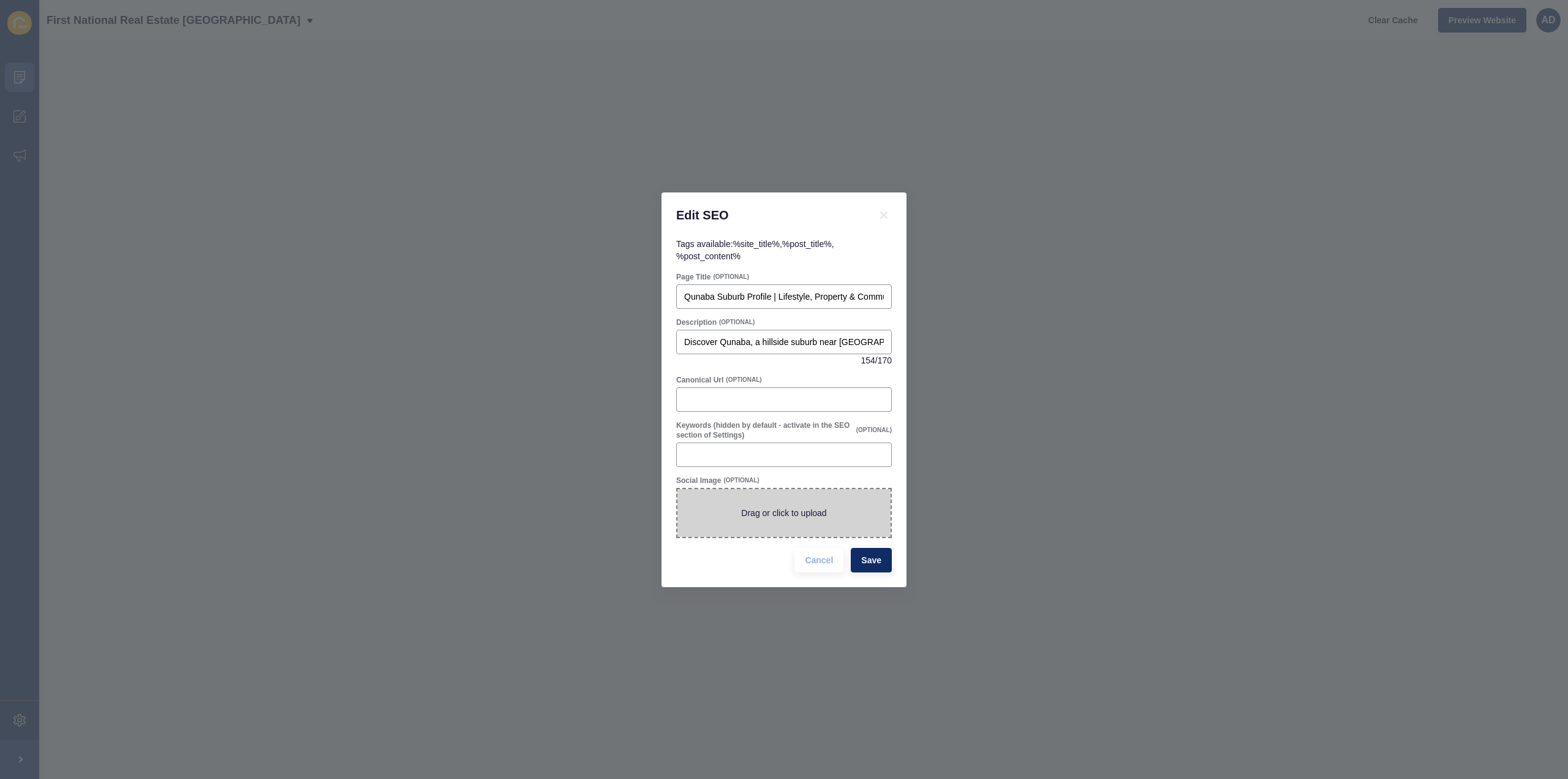
click at [809, 508] on span at bounding box center [784, 513] width 213 height 48
click at [677, 489] on input "Drag or click to upload" at bounding box center [677, 489] width 0 height 0
type input "C:\fakepath\DSC_0125.jpg"
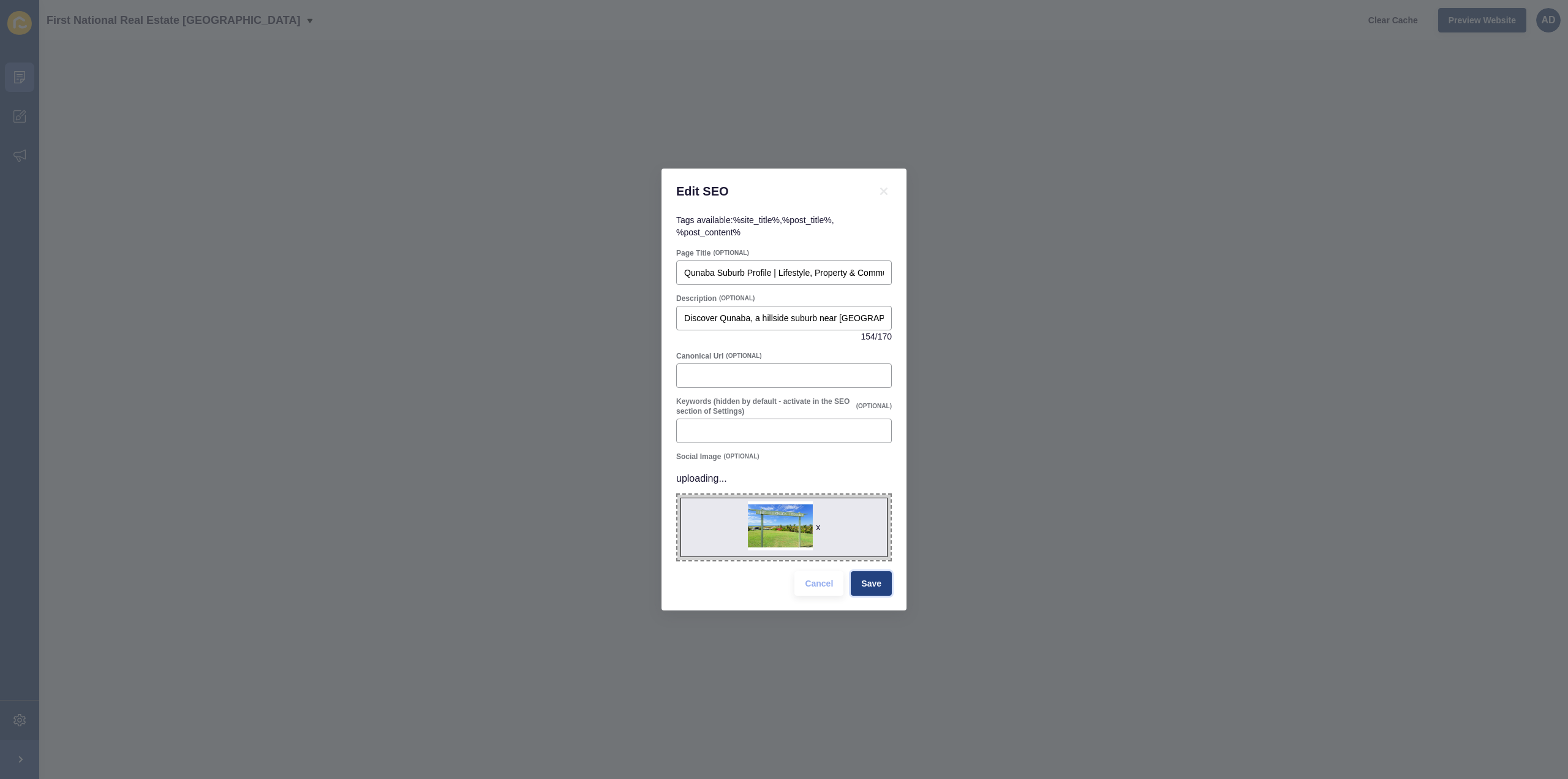
click at [875, 580] on span "Save" at bounding box center [870, 583] width 20 height 12
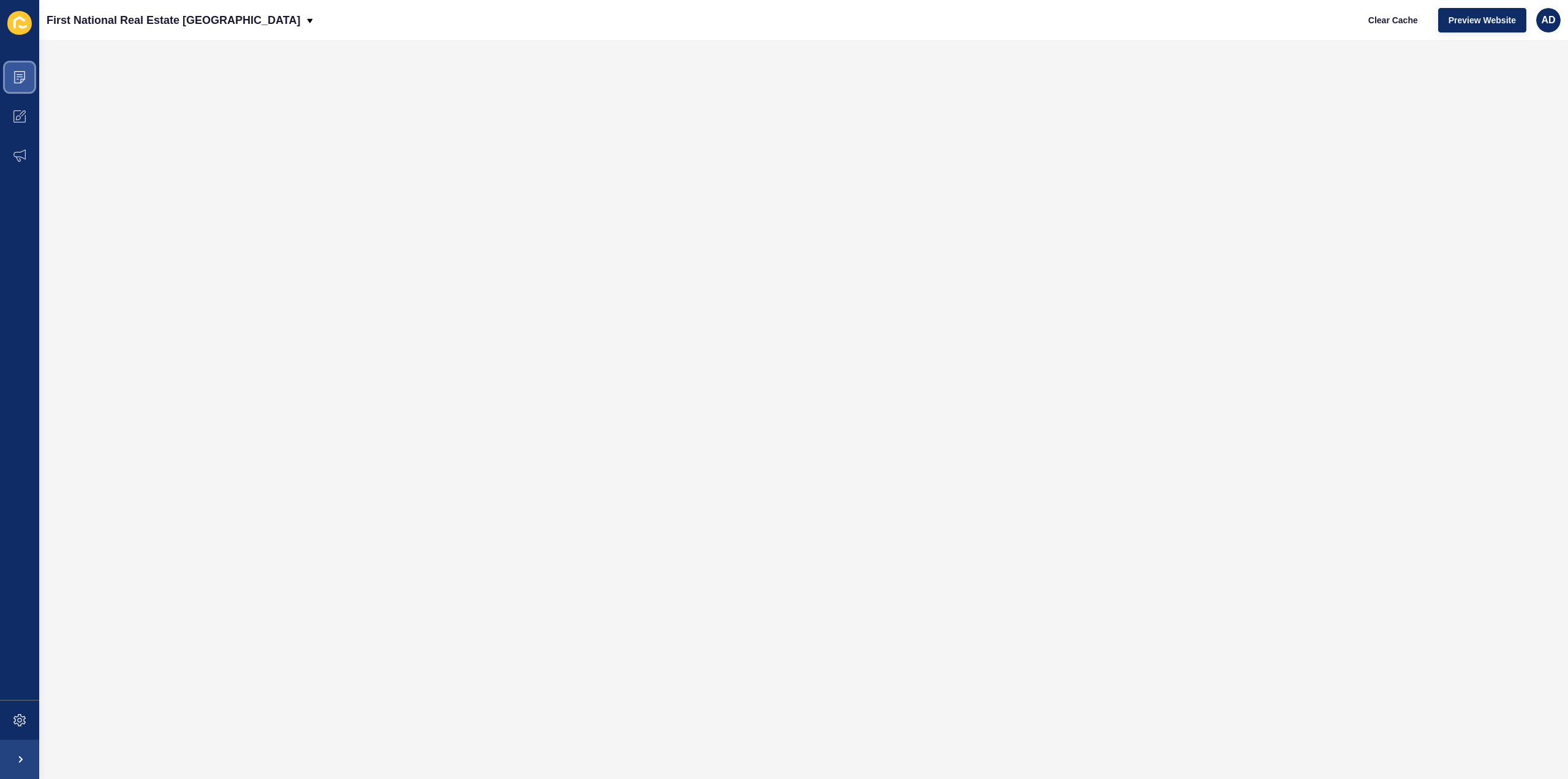
click at [26, 78] on span at bounding box center [19, 77] width 39 height 39
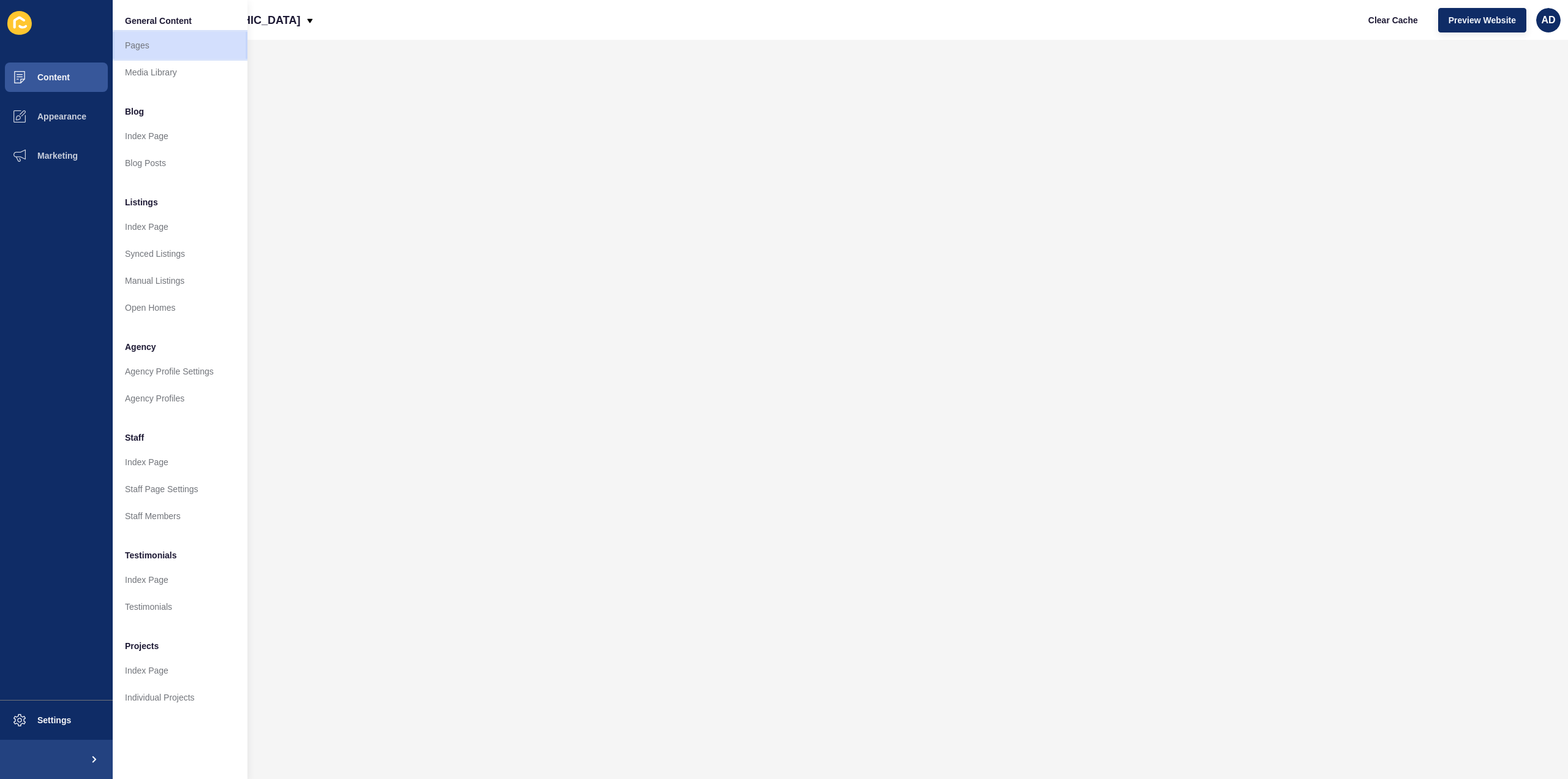
click at [143, 42] on link "Pages" at bounding box center [180, 45] width 135 height 27
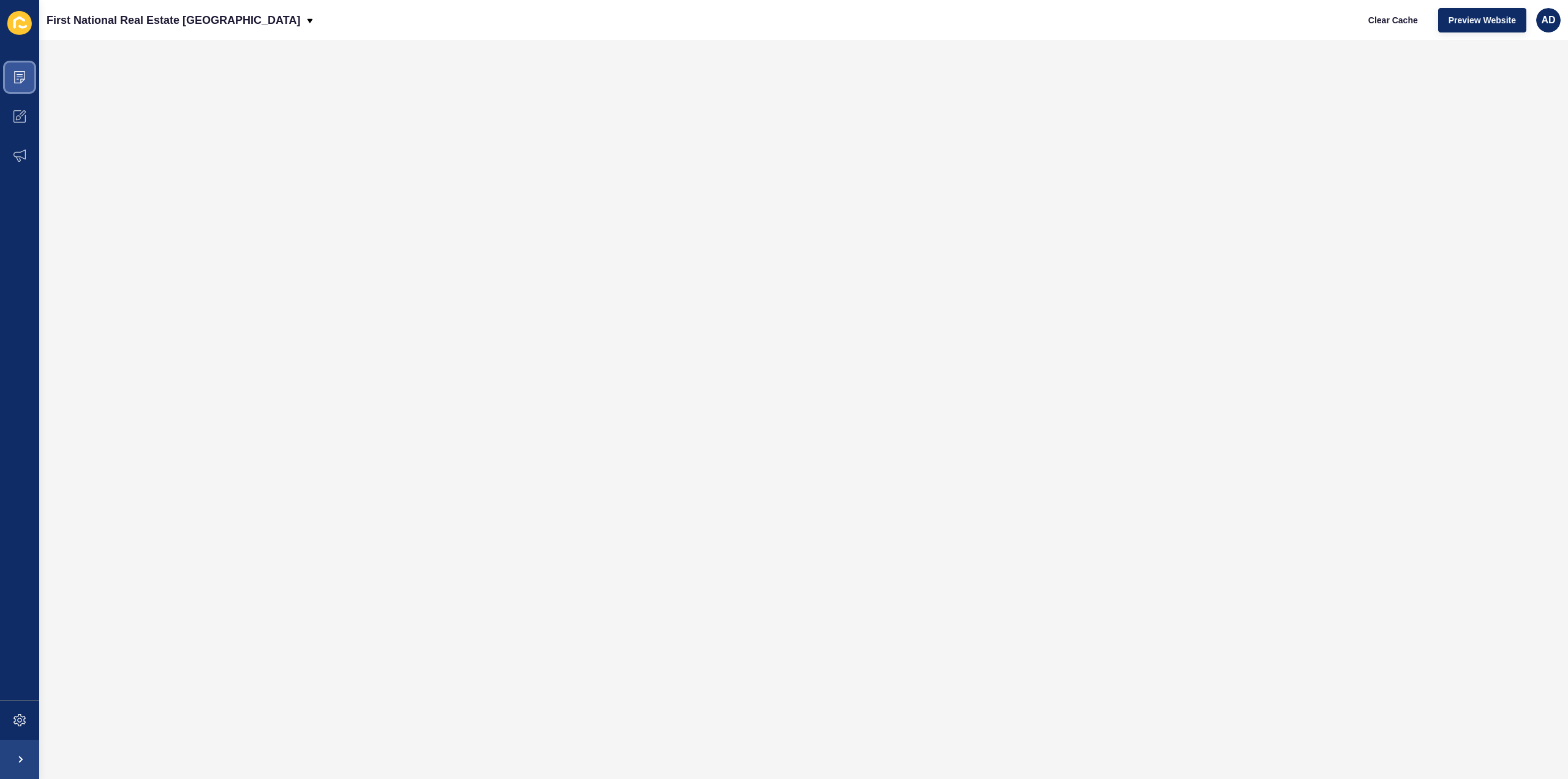
click at [11, 77] on span at bounding box center [19, 77] width 39 height 39
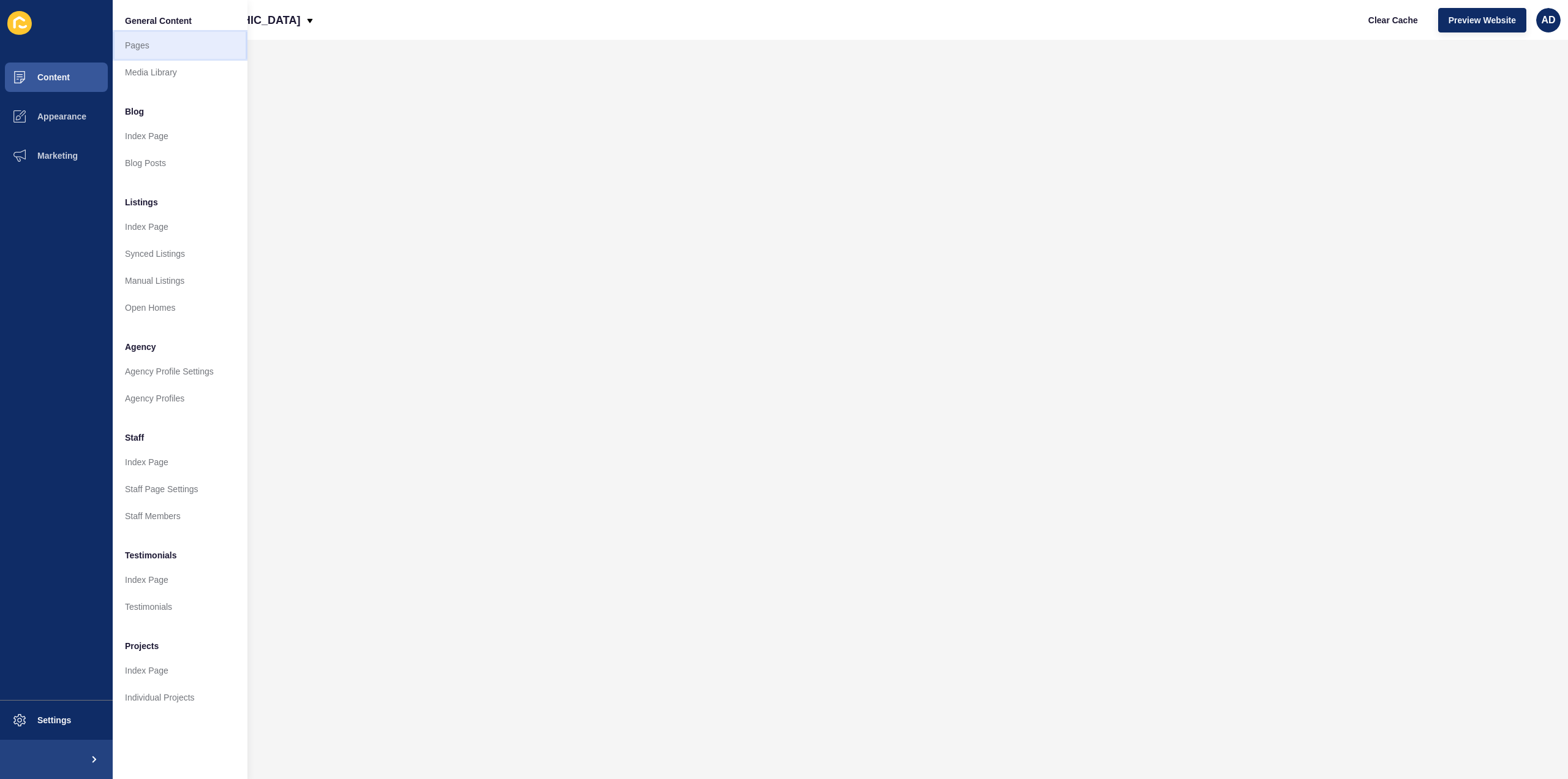
click at [134, 48] on link "Pages" at bounding box center [180, 45] width 135 height 27
